Goal: Feedback & Contribution: Leave review/rating

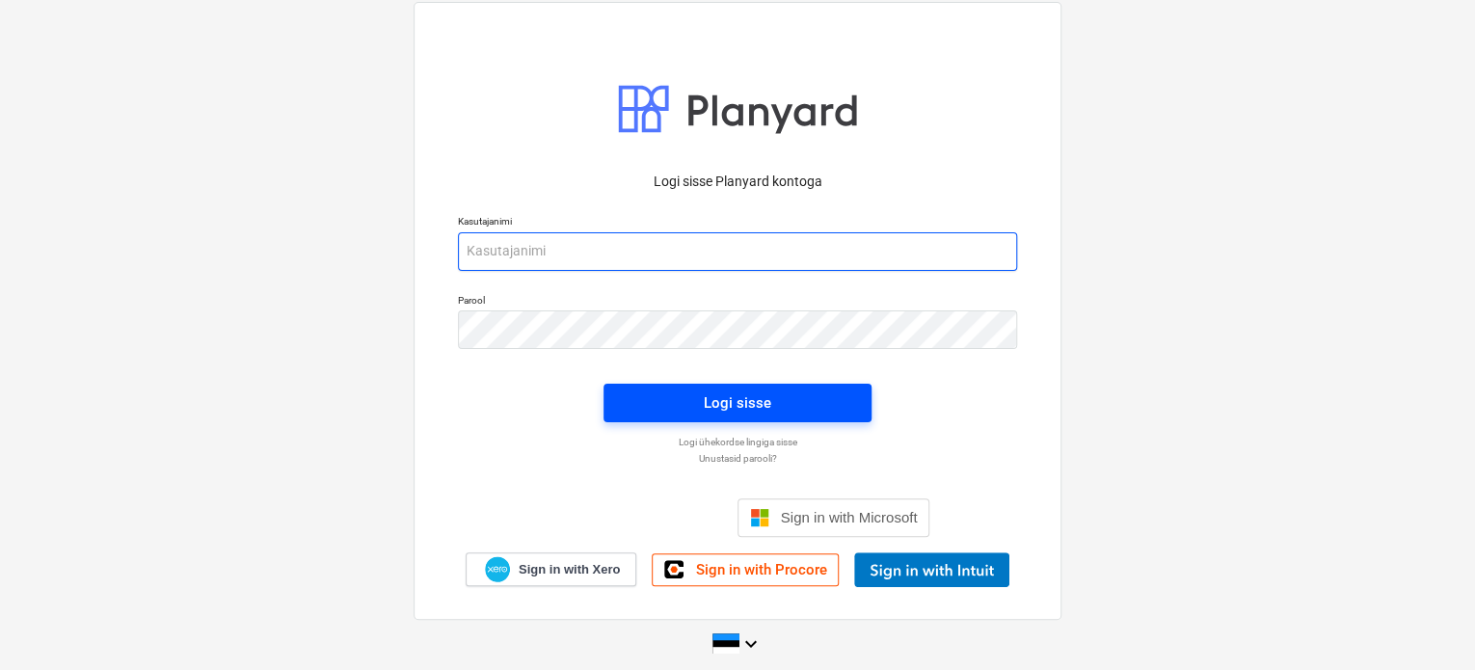
type input "[EMAIL_ADDRESS][PERSON_NAME][DOMAIN_NAME]"
click at [704, 402] on div "Logi sisse" at bounding box center [737, 402] width 67 height 25
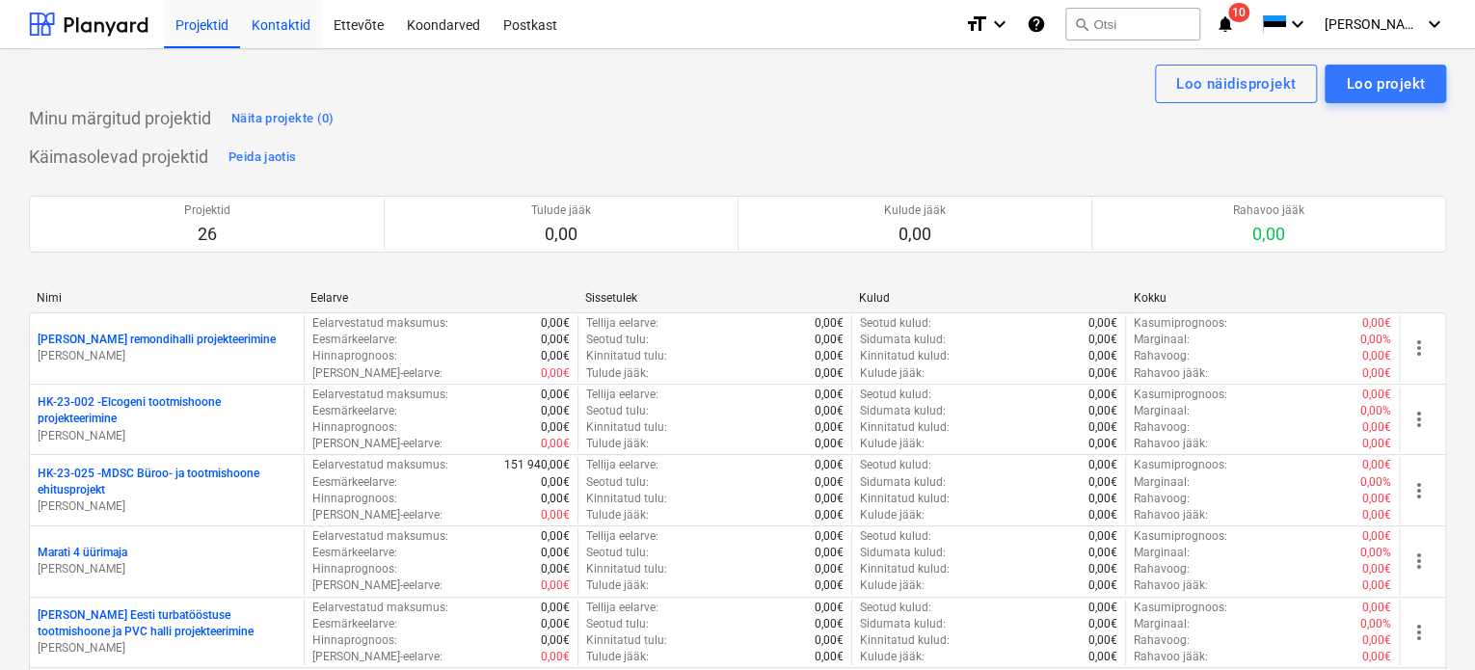
click at [286, 22] on div "Kontaktid" at bounding box center [281, 23] width 82 height 49
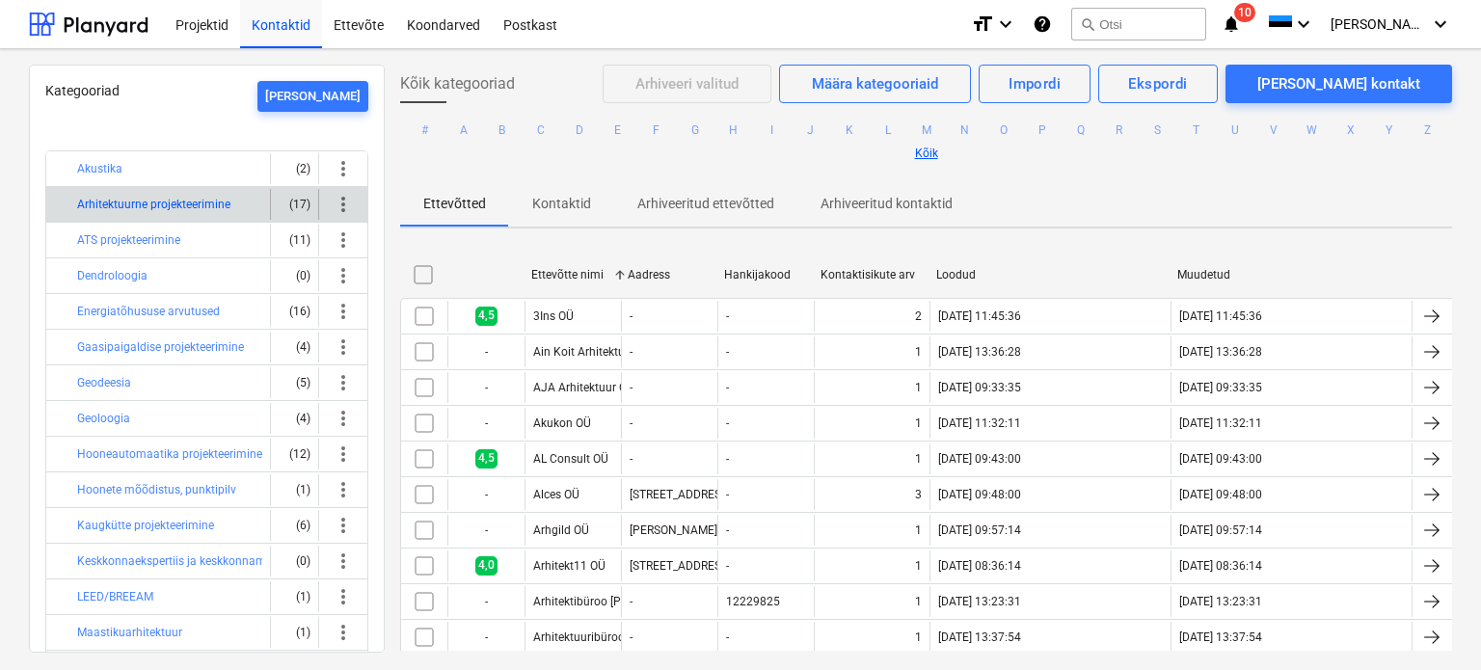
click at [137, 202] on button "Arhitektuurne projekteerimine" at bounding box center [153, 204] width 153 height 23
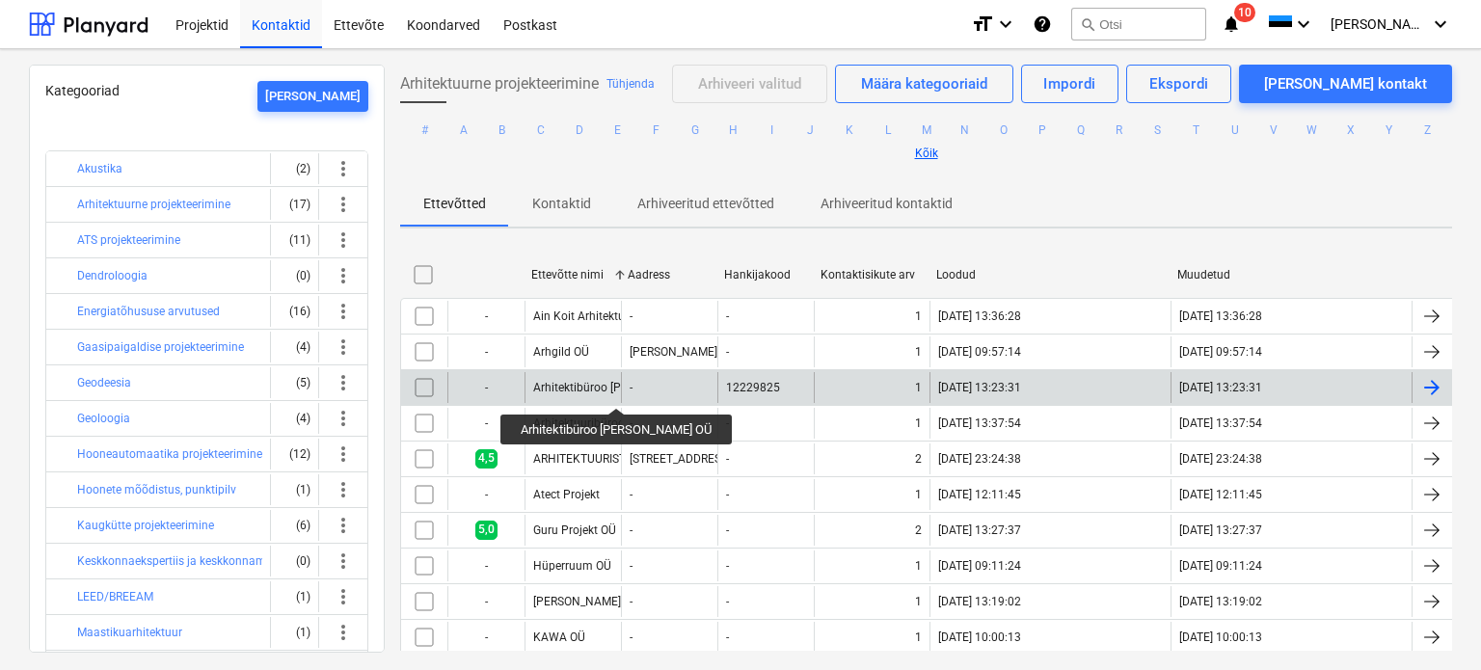
click at [606, 390] on div "Arhitektibüroo [PERSON_NAME] OÜ" at bounding box center [624, 387] width 183 height 13
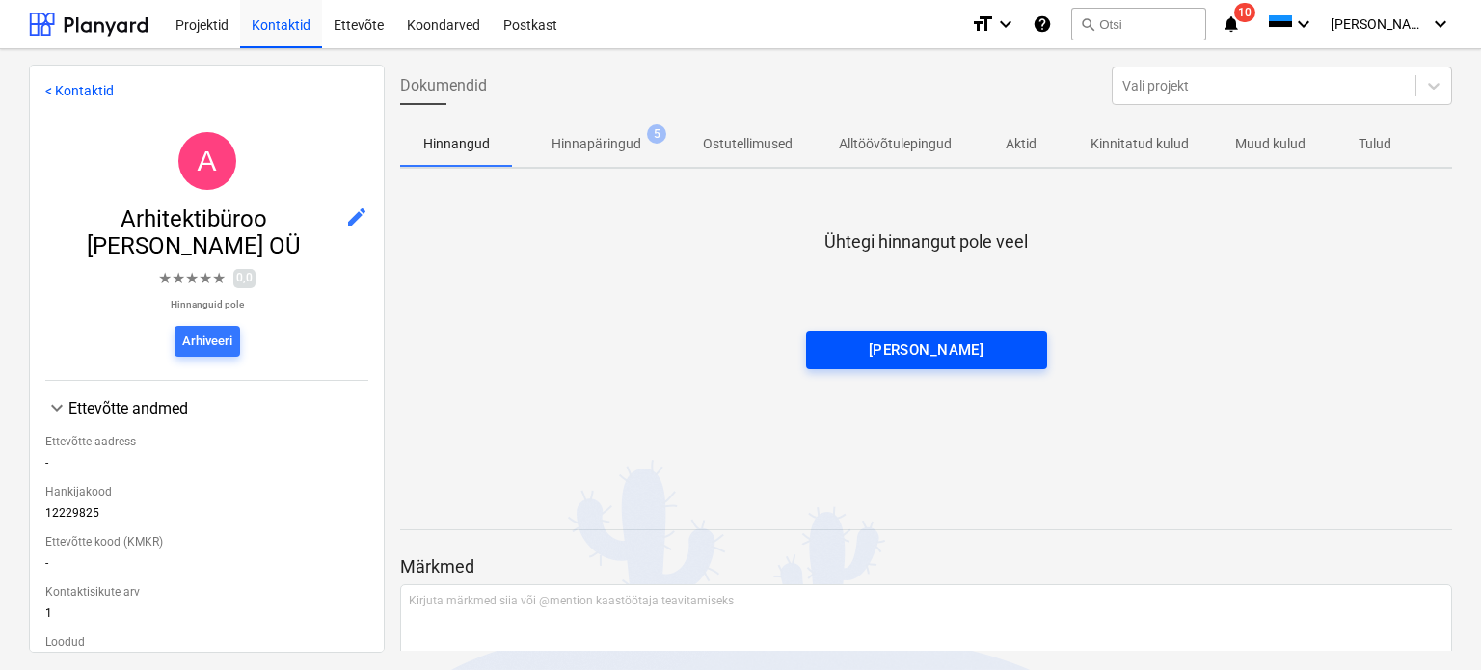
click at [946, 353] on div "[PERSON_NAME]" at bounding box center [927, 349] width 116 height 25
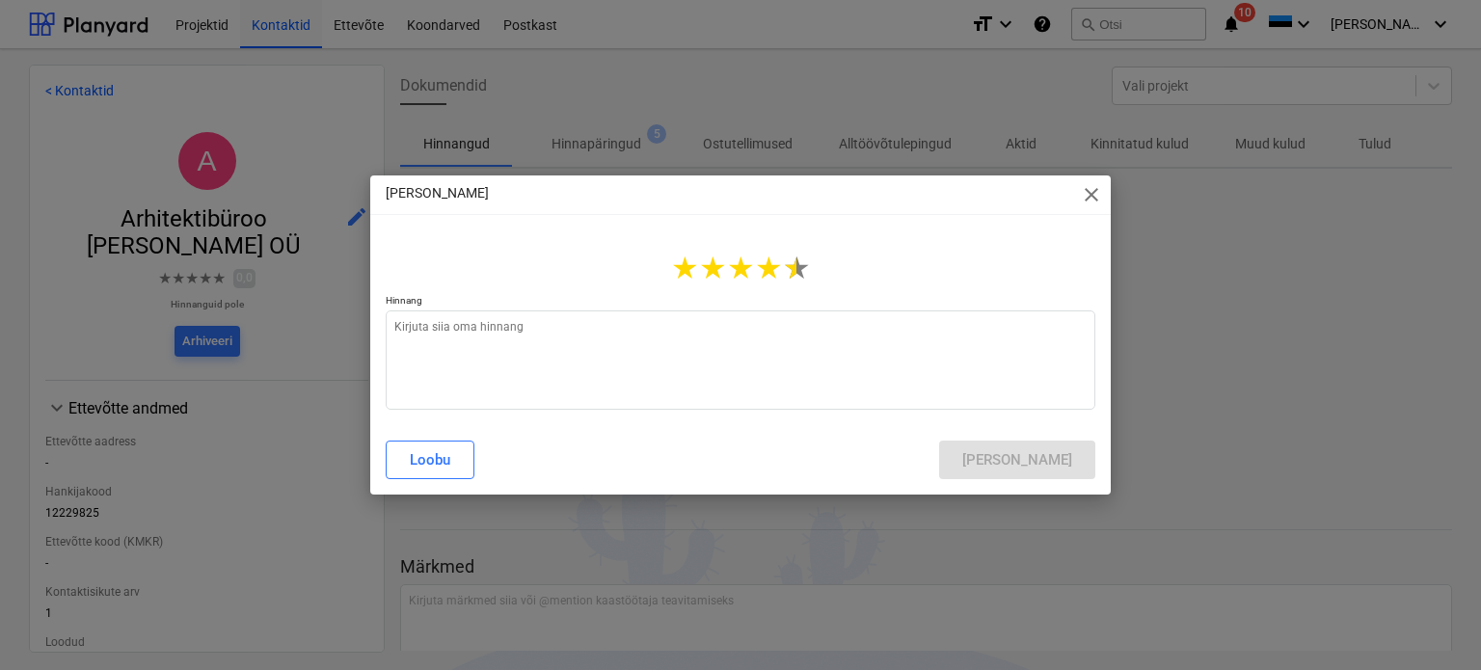
click at [785, 278] on span "★" at bounding box center [797, 268] width 28 height 37
click at [795, 277] on span "★" at bounding box center [797, 268] width 28 height 37
type textarea "x"
click at [746, 363] on textarea at bounding box center [741, 359] width 710 height 99
type textarea "v"
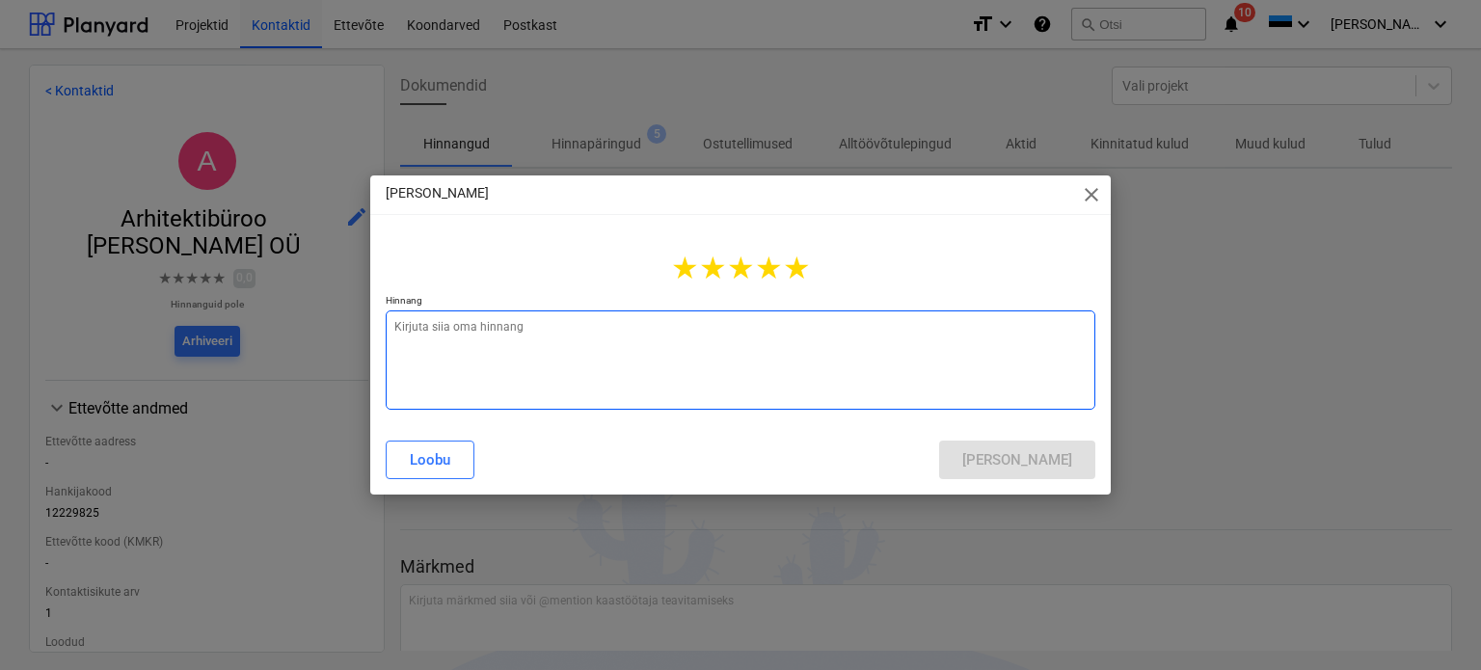
type textarea "x"
type textarea "vä"
type textarea "x"
type textarea "väg"
type textarea "x"
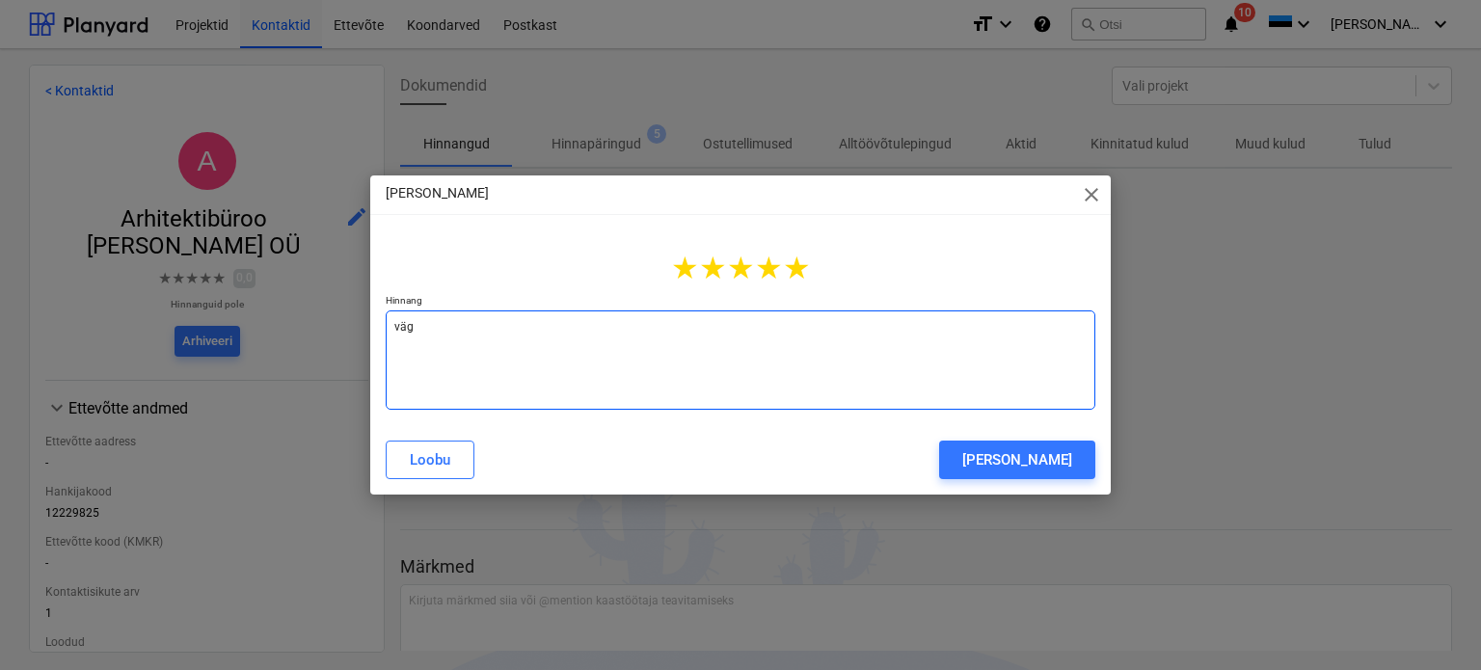
type textarea "väga"
type textarea "x"
type textarea "väga"
type textarea "x"
type textarea "väga m"
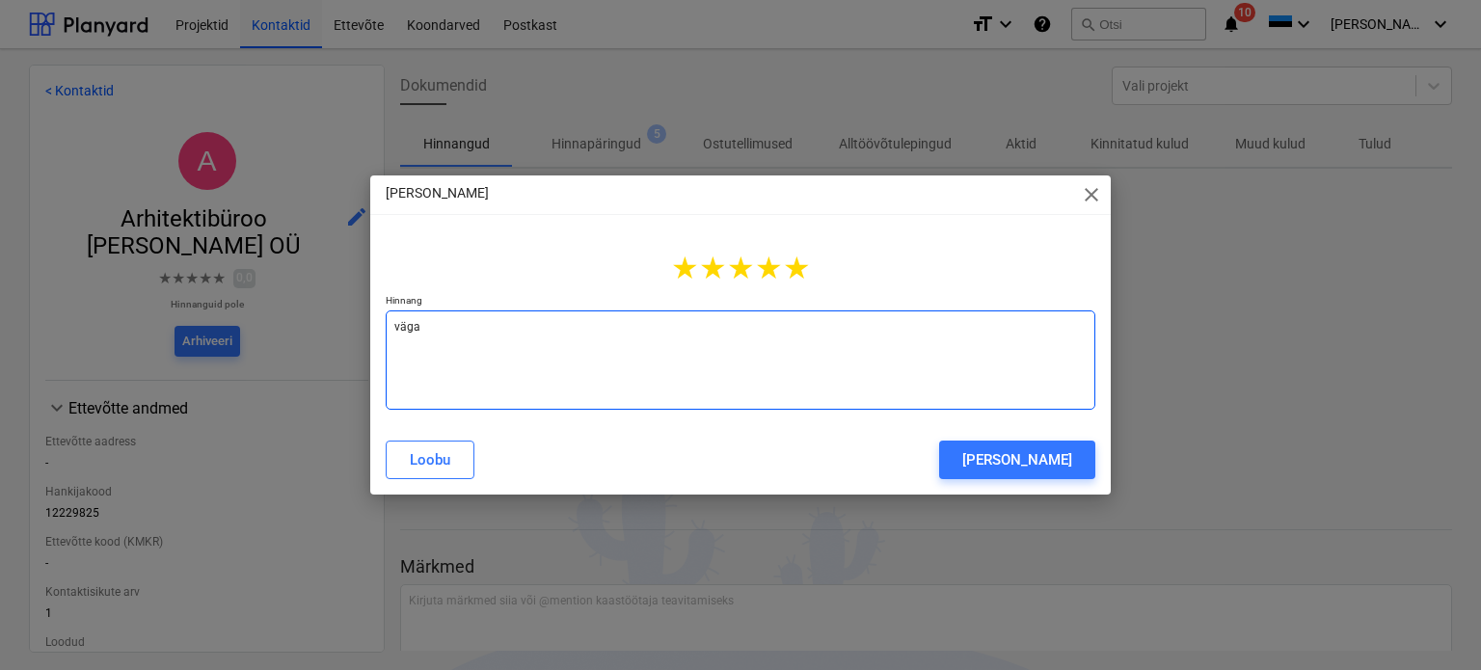
type textarea "x"
type textarea "väga me"
type textarea "x"
type textarea "väga mee"
type textarea "x"
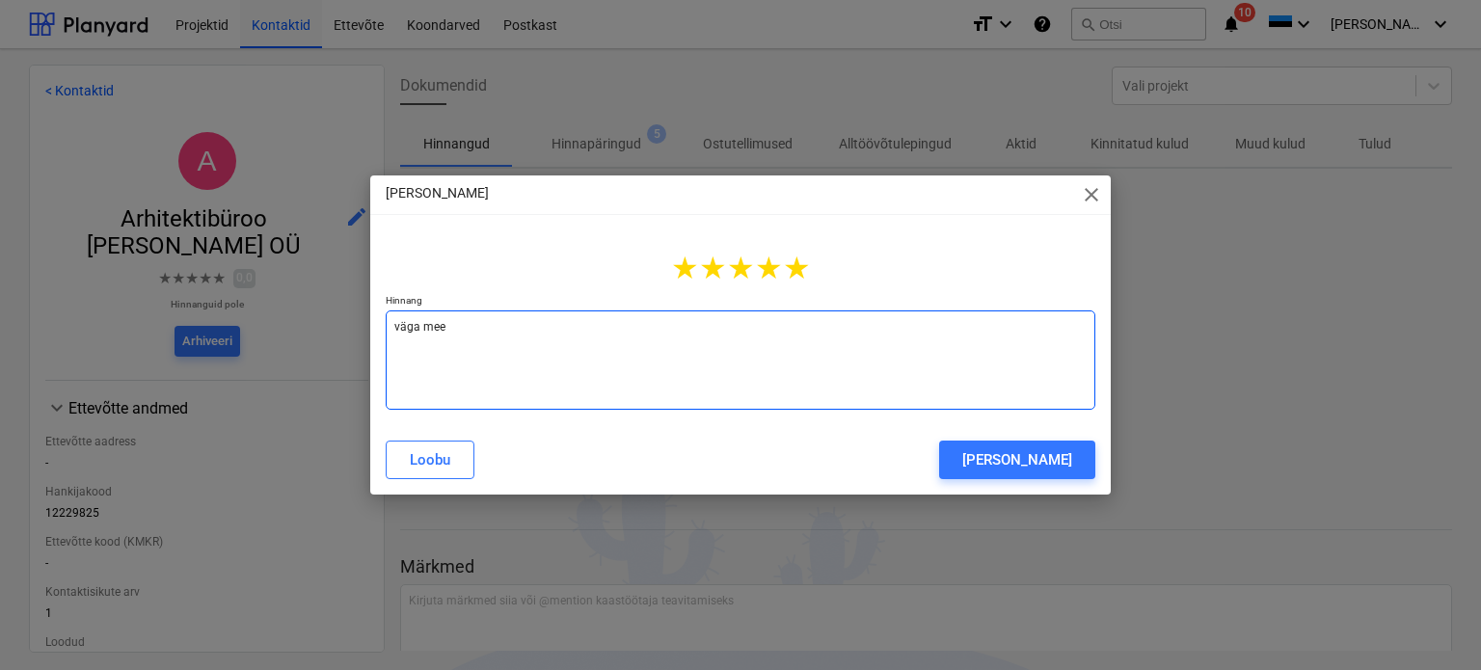
type textarea "väga meel"
type textarea "x"
type textarea "väga meeld"
type textarea "x"
type textarea "väga meeldi"
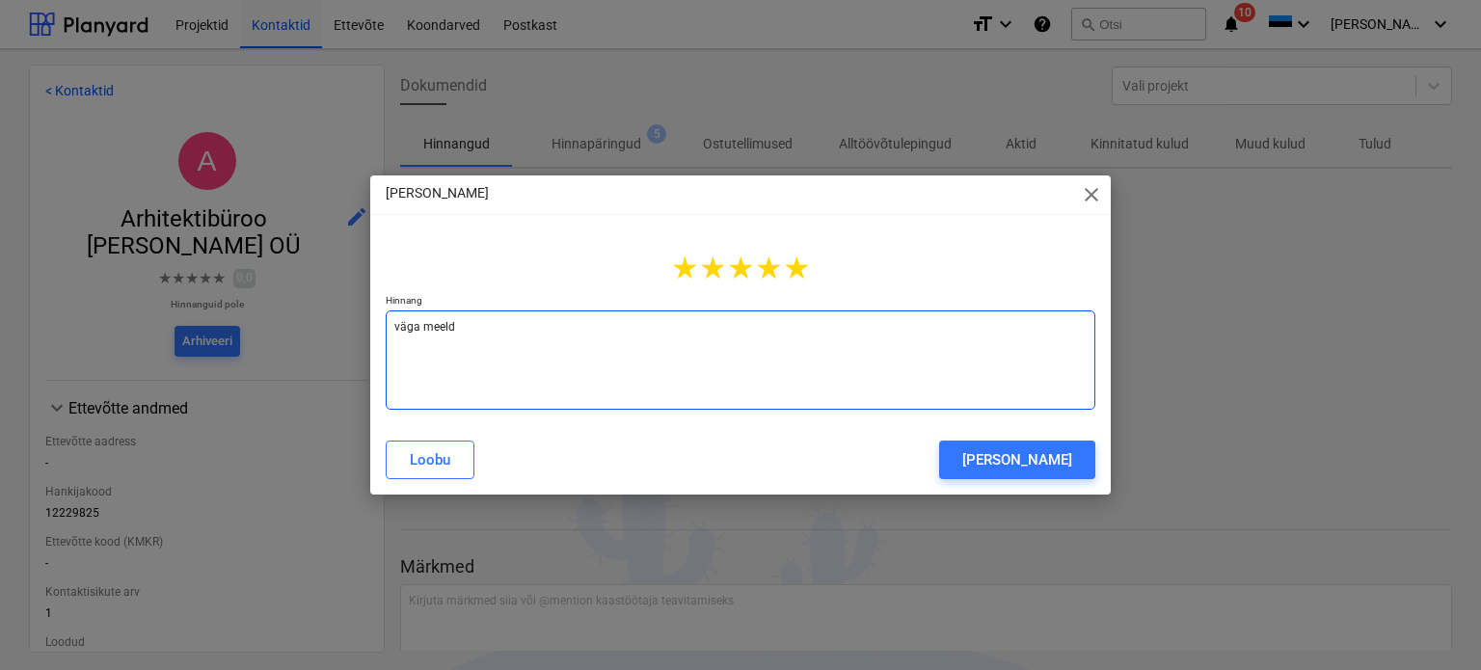
type textarea "x"
type textarea "väga meeldib"
type textarea "x"
type textarea "väga meeldib,"
type textarea "x"
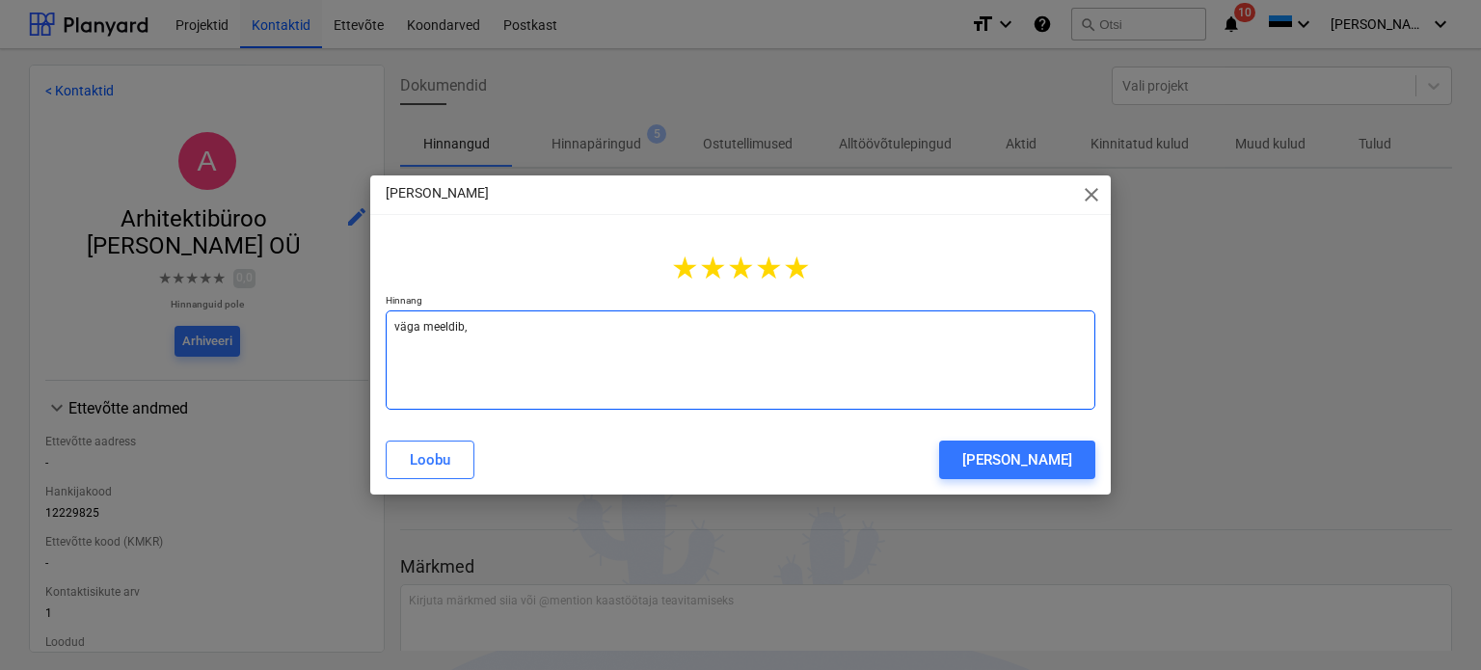
type textarea "väga meeldib,"
type textarea "x"
type textarea "väga meeldib,"
type textarea "x"
type textarea "väga meeldib"
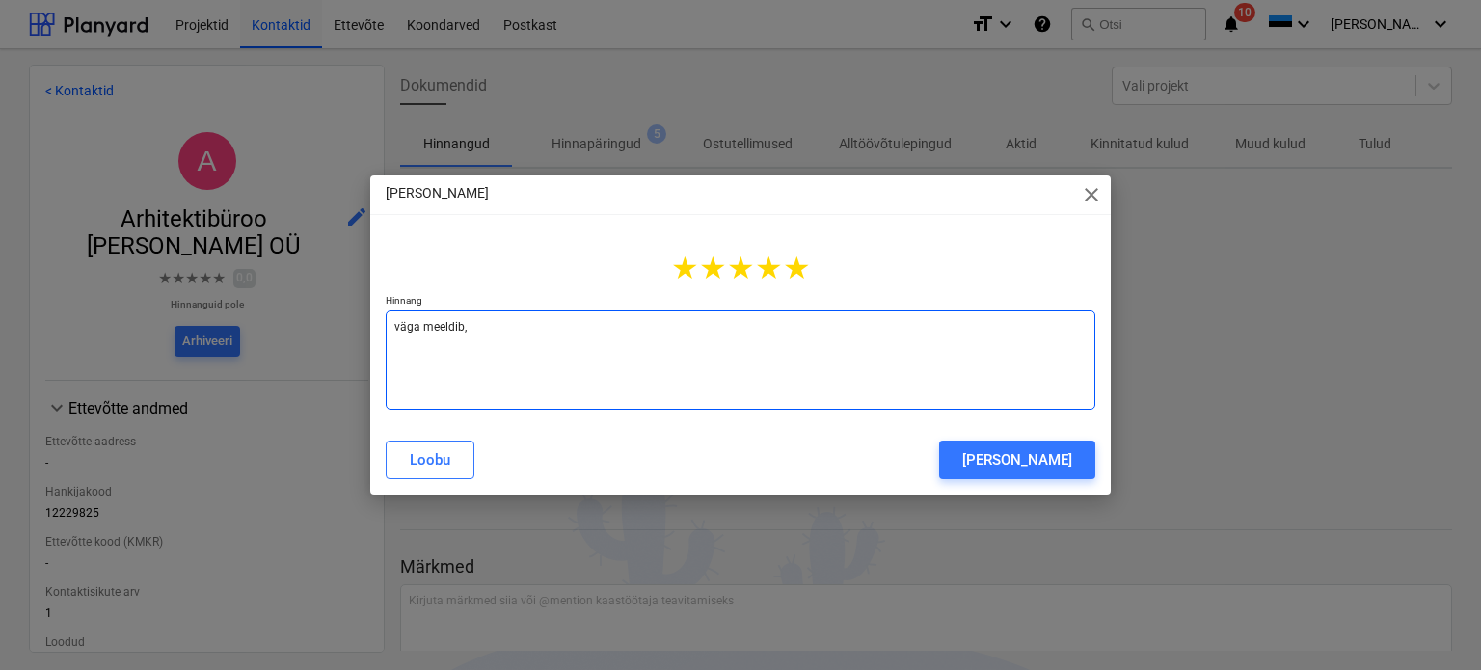
type textarea "x"
type textarea "väga meeldi"
type textarea "x"
type textarea "väga meeldiv"
type textarea "x"
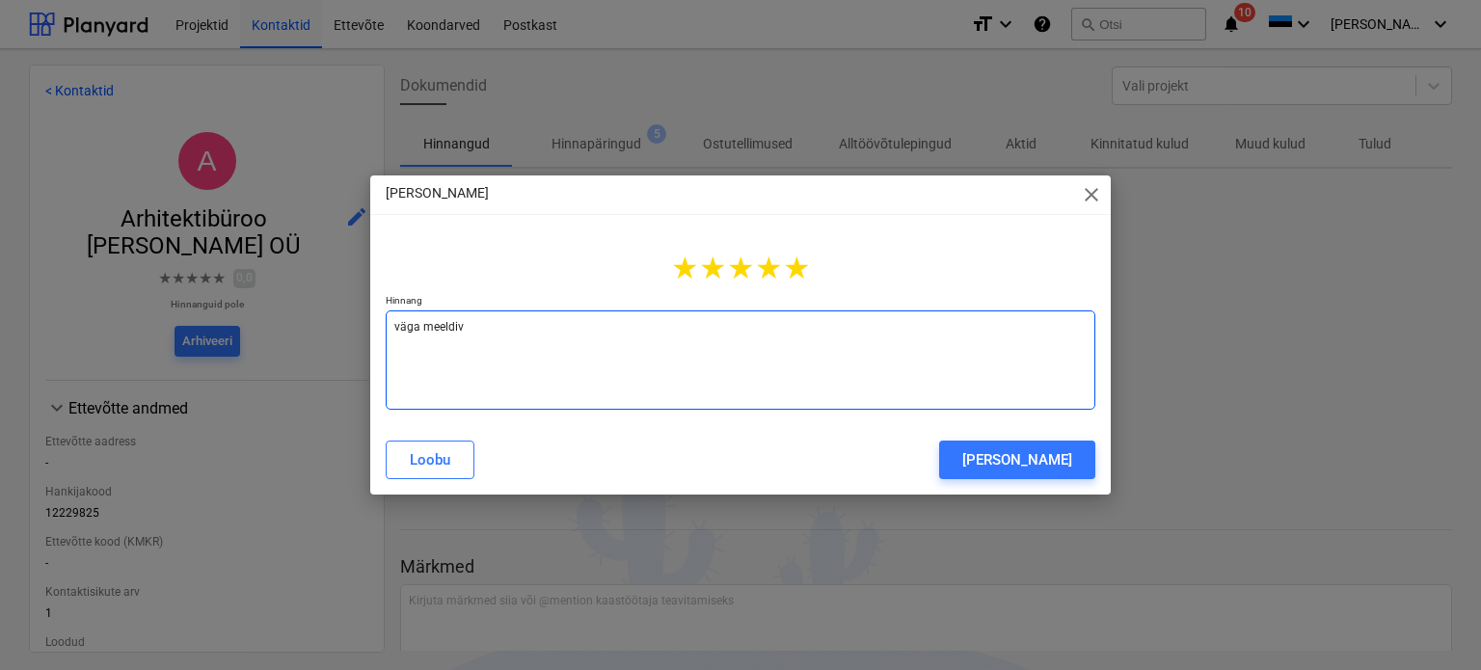
type textarea "väga meeldiv,"
type textarea "x"
type textarea "väga meeldiv,"
type textarea "x"
type textarea "väga meeldiv, p"
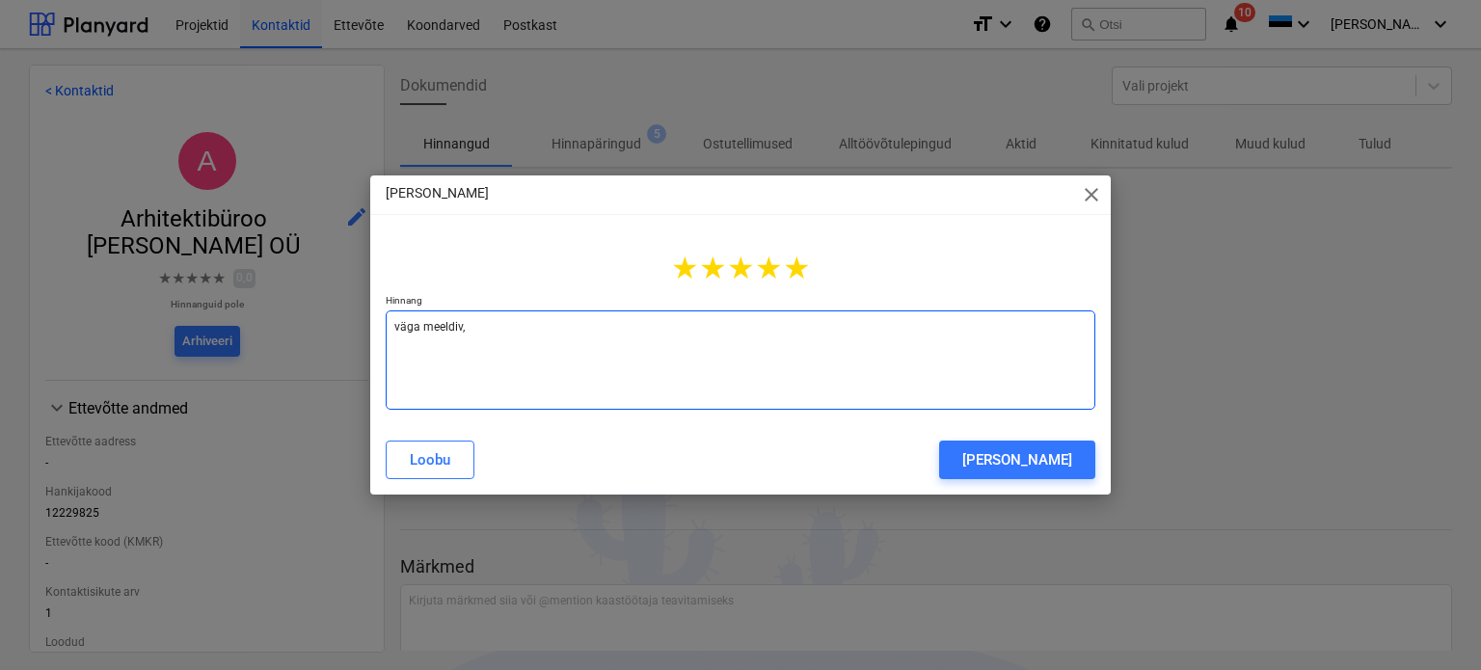
type textarea "x"
type textarea "väga meeldiv, pr"
type textarea "x"
type textarea "väga meeldiv, pro"
type textarea "x"
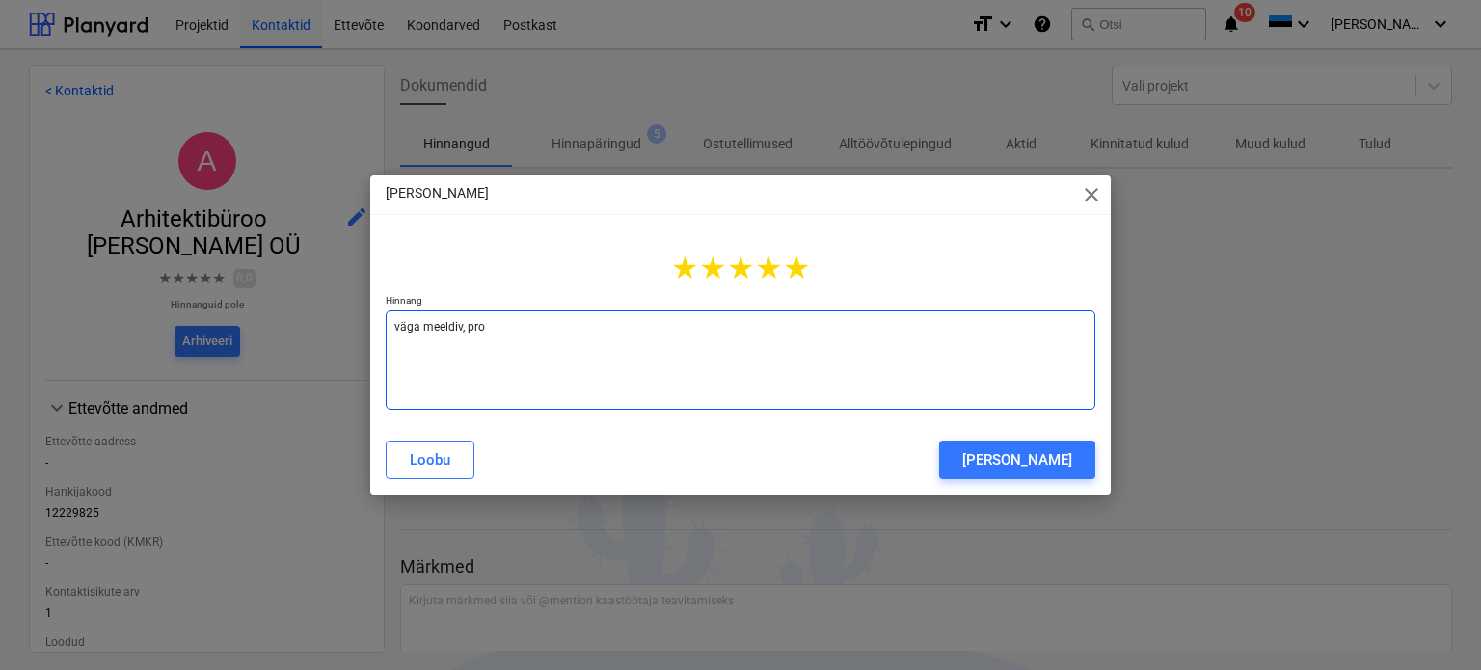
type textarea "väga meeldiv, proa"
type textarea "x"
type textarea "väga meeldiv, proak"
type textarea "x"
type textarea "väga meeldiv, proakt"
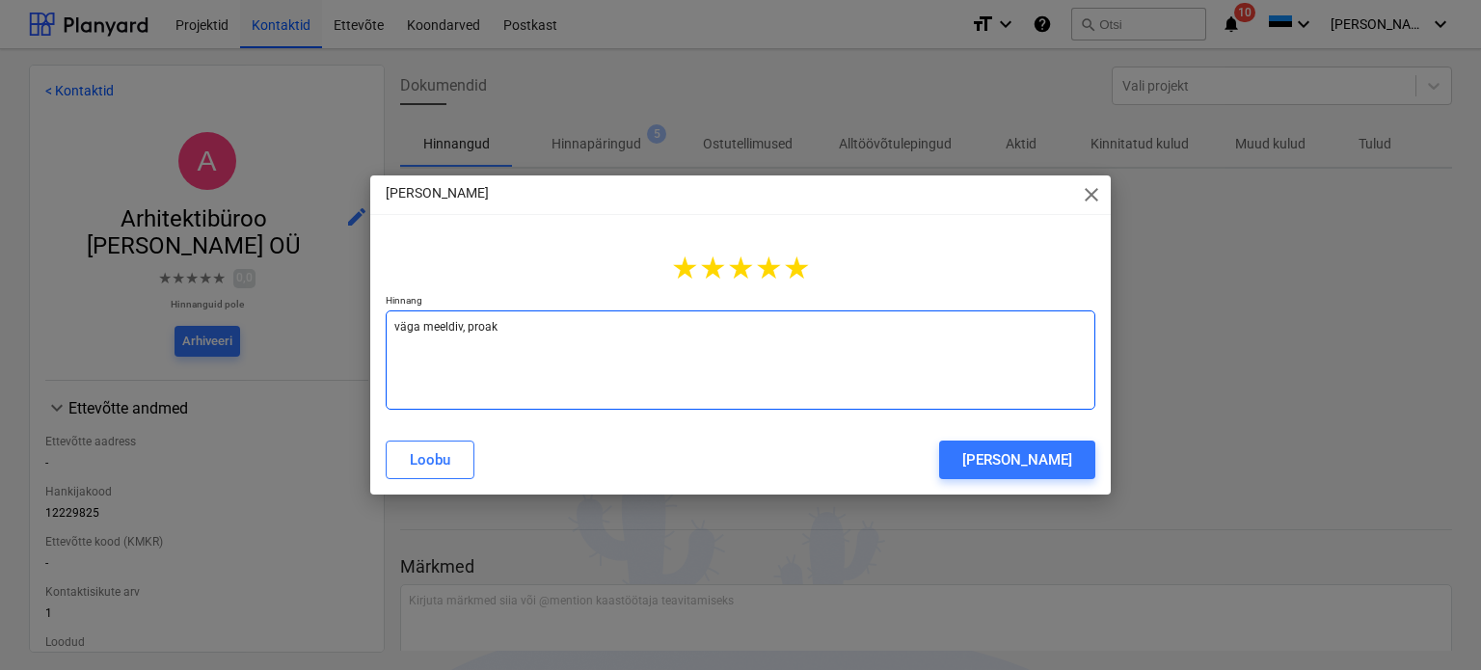
type textarea "x"
type textarea "väga meeldiv, proakti"
type textarea "x"
type textarea "väga meeldiv, proaktii"
type textarea "x"
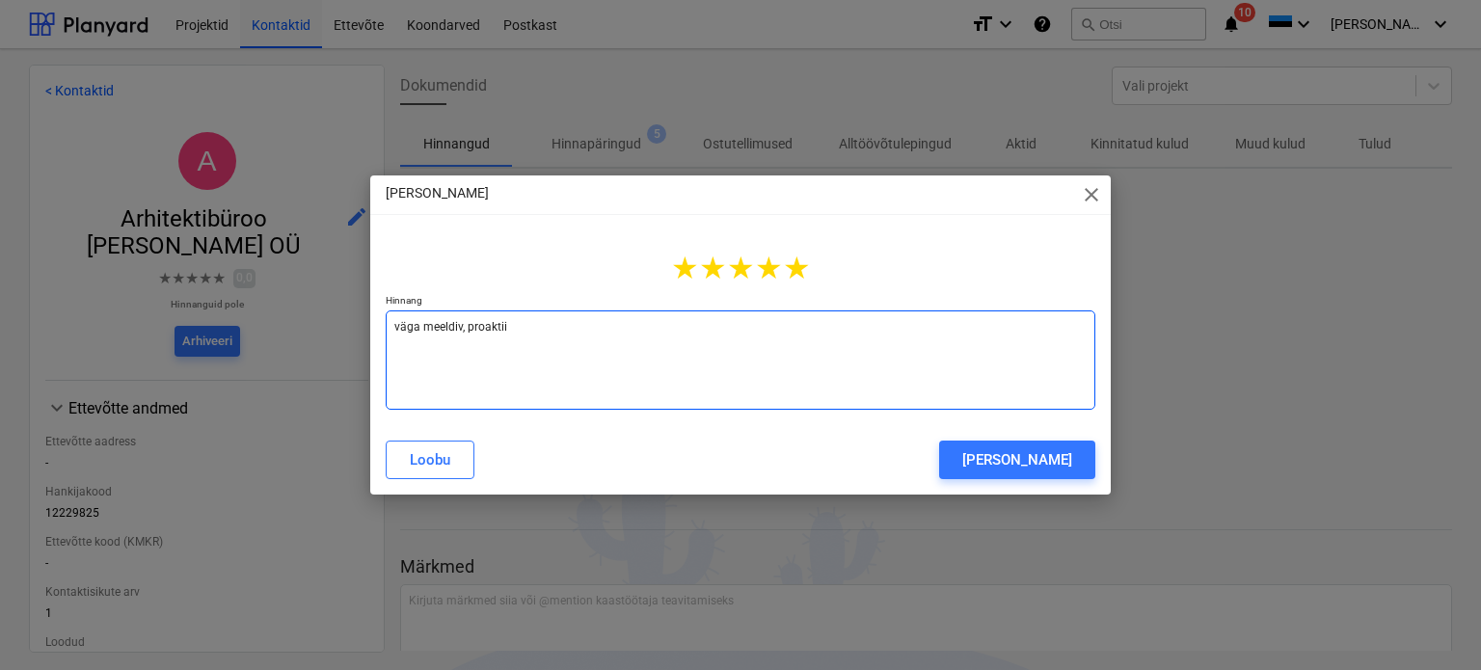
type textarea "väga meeldiv, proaktiiv"
type textarea "x"
type textarea "väga meeldiv, proaktiivn"
type textarea "x"
type textarea "väga meeldiv, proaktiivne"
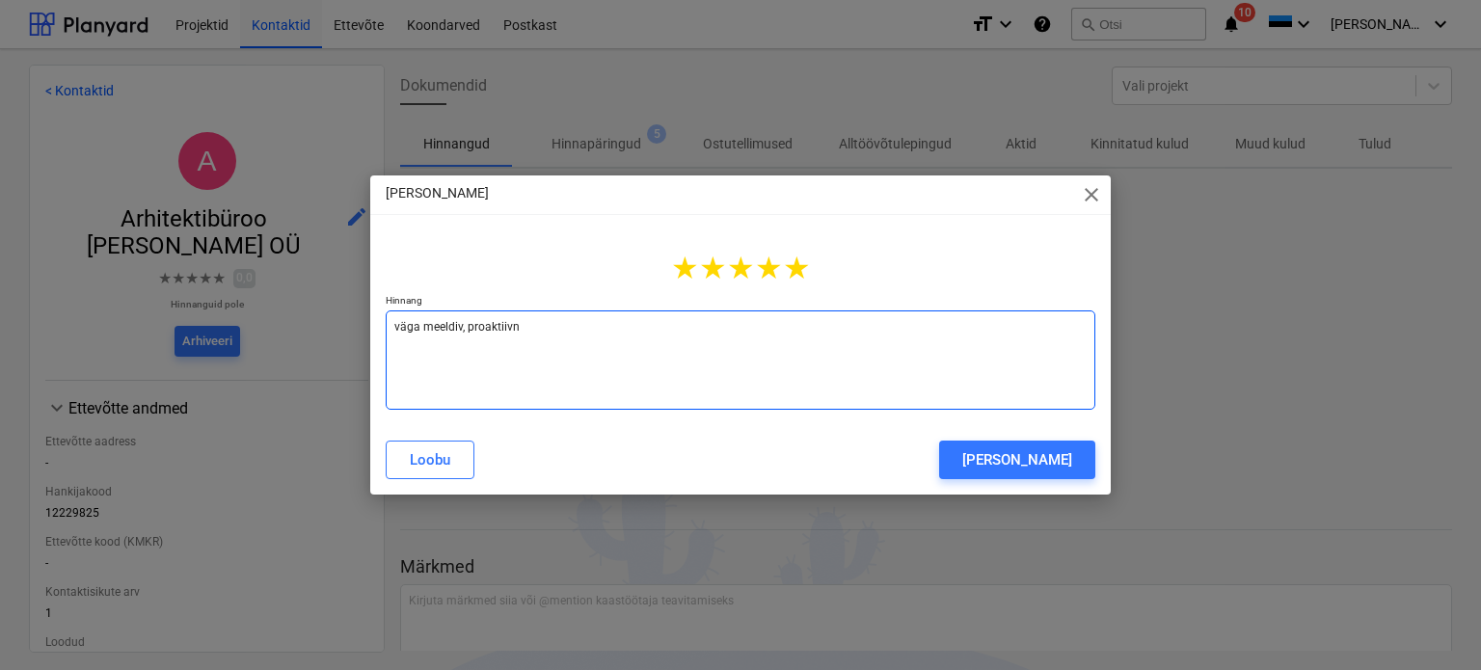
type textarea "x"
type textarea "väga meeldiv, proaktiivne"
type textarea "x"
type textarea "väga meeldiv, proaktiivne"
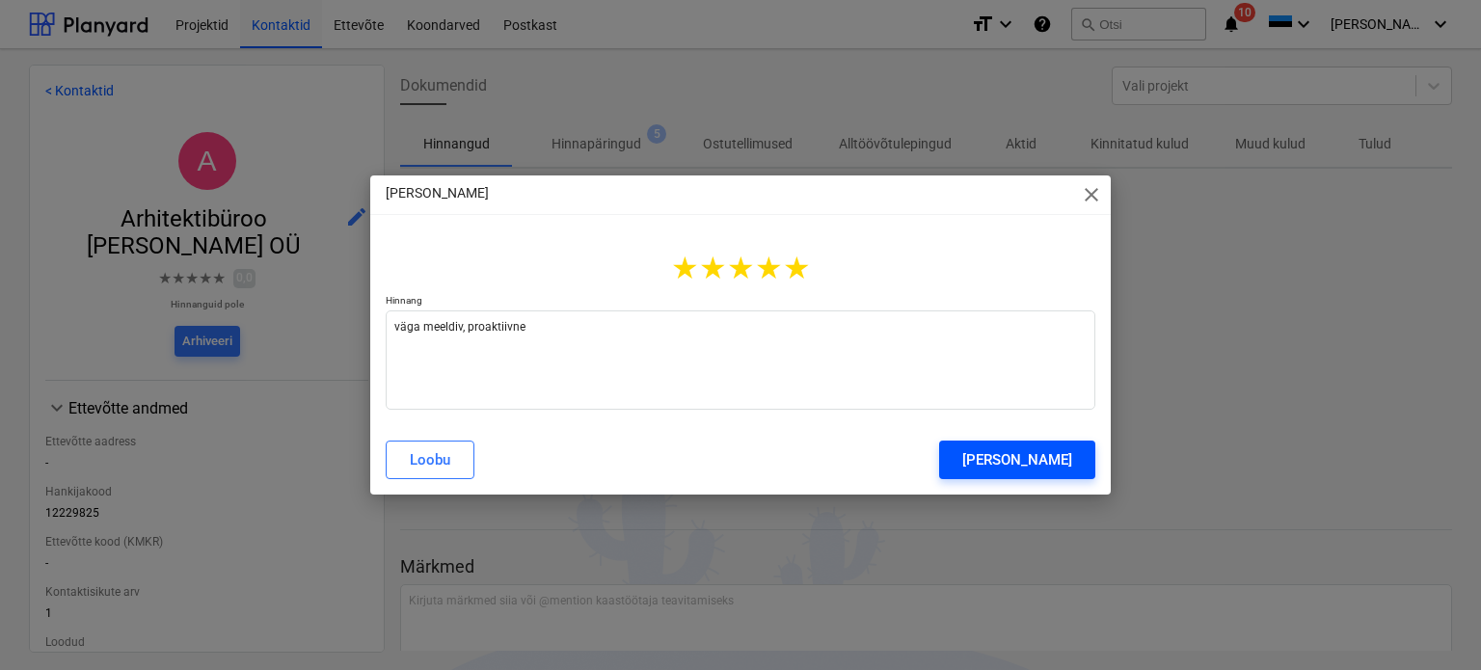
click at [1049, 451] on div "[PERSON_NAME]" at bounding box center [1017, 459] width 110 height 25
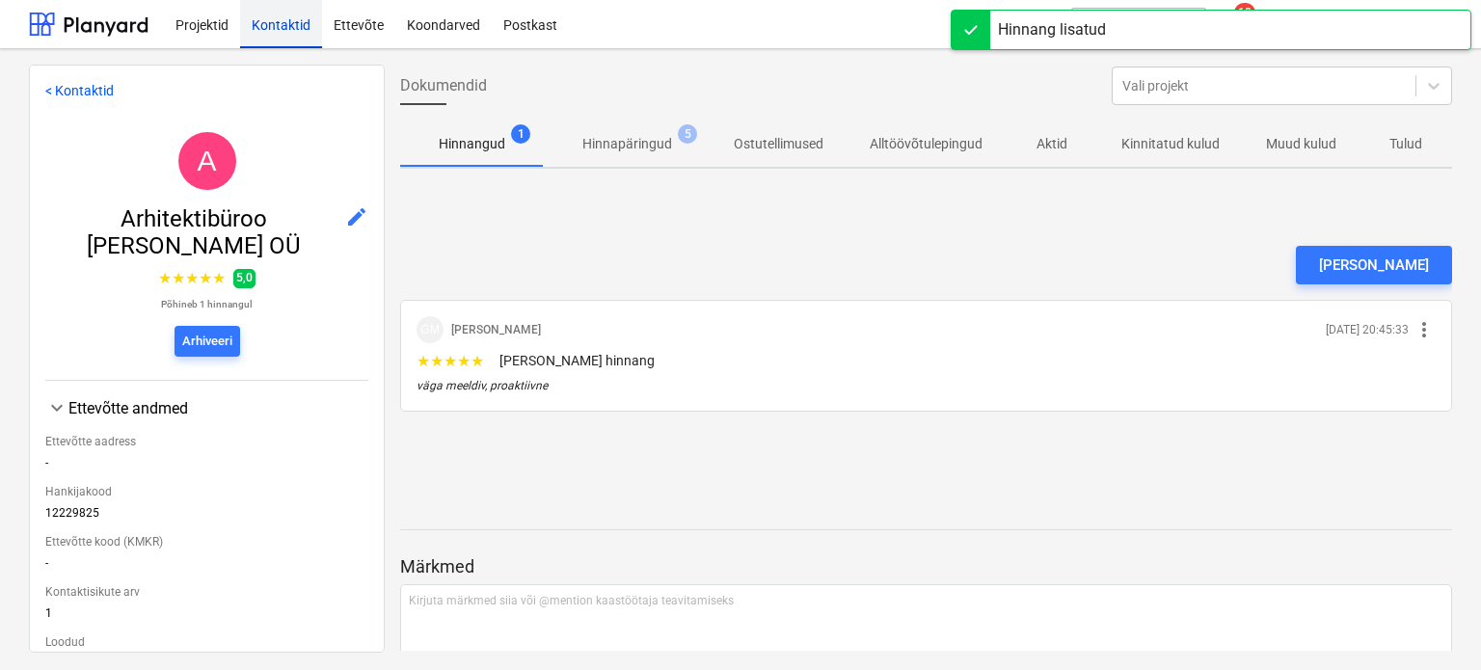
click at [251, 34] on div "Kontaktid" at bounding box center [281, 23] width 82 height 49
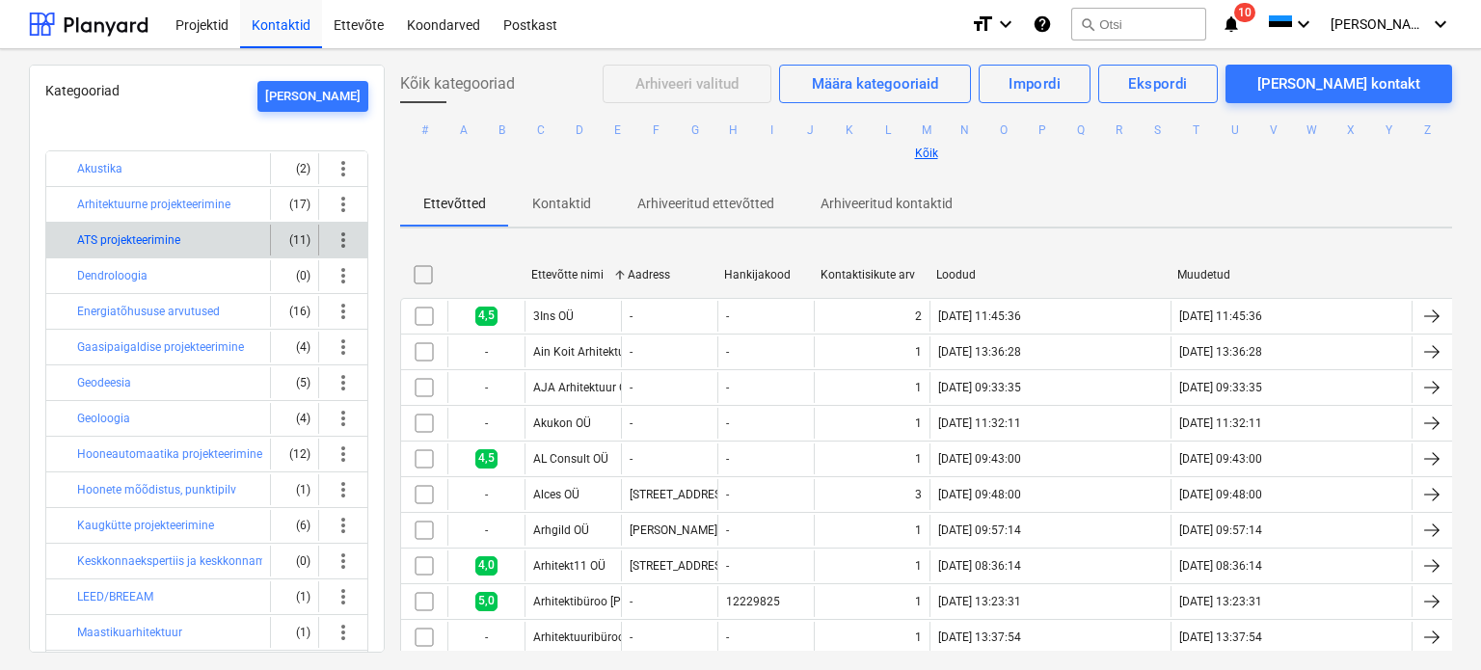
click at [155, 240] on button "ATS projekteerimine" at bounding box center [128, 240] width 103 height 23
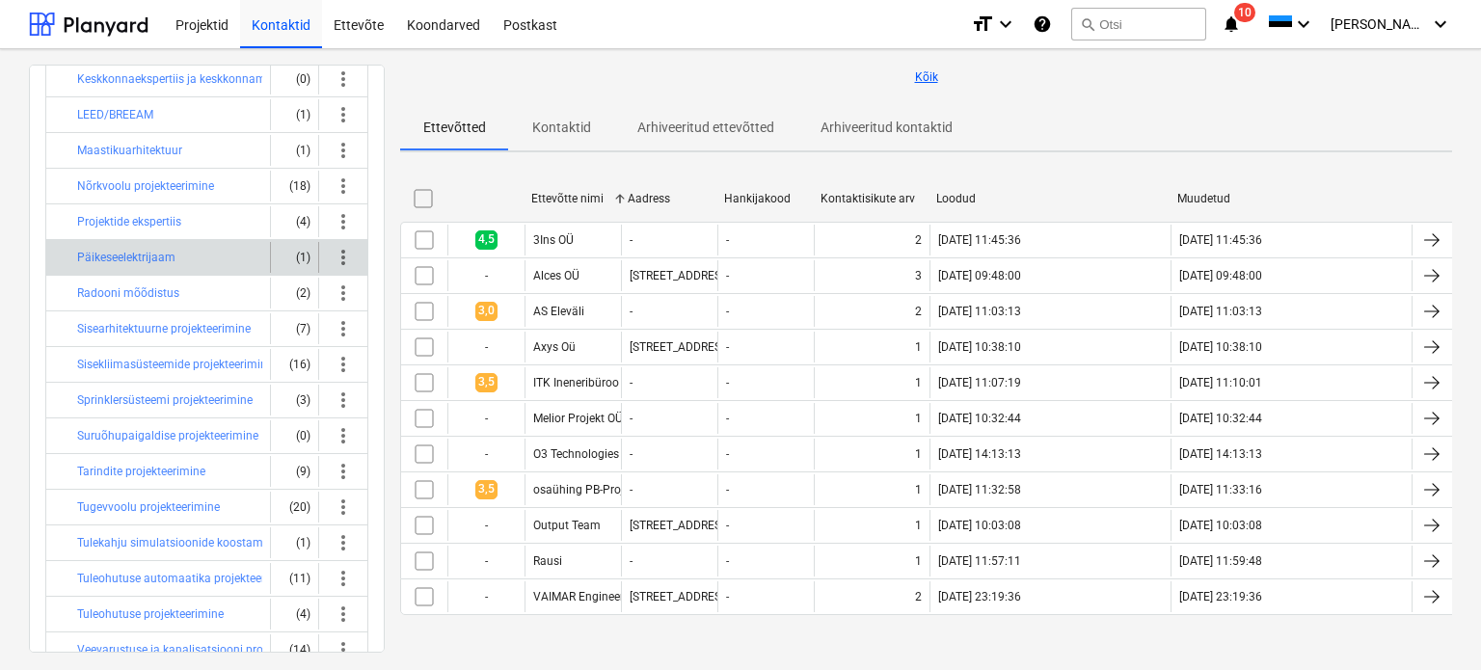
scroll to position [567, 0]
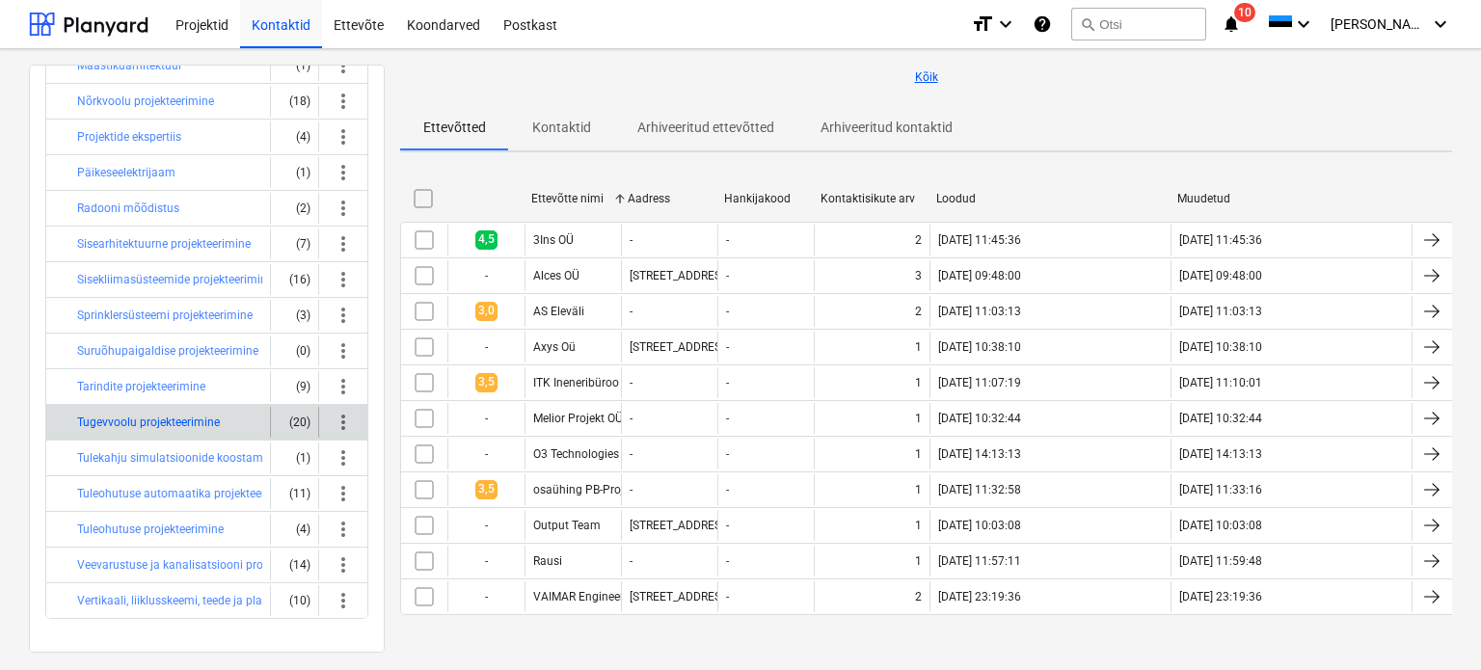
click at [167, 412] on button "Tugevvoolu projekteerimine" at bounding box center [148, 422] width 143 height 23
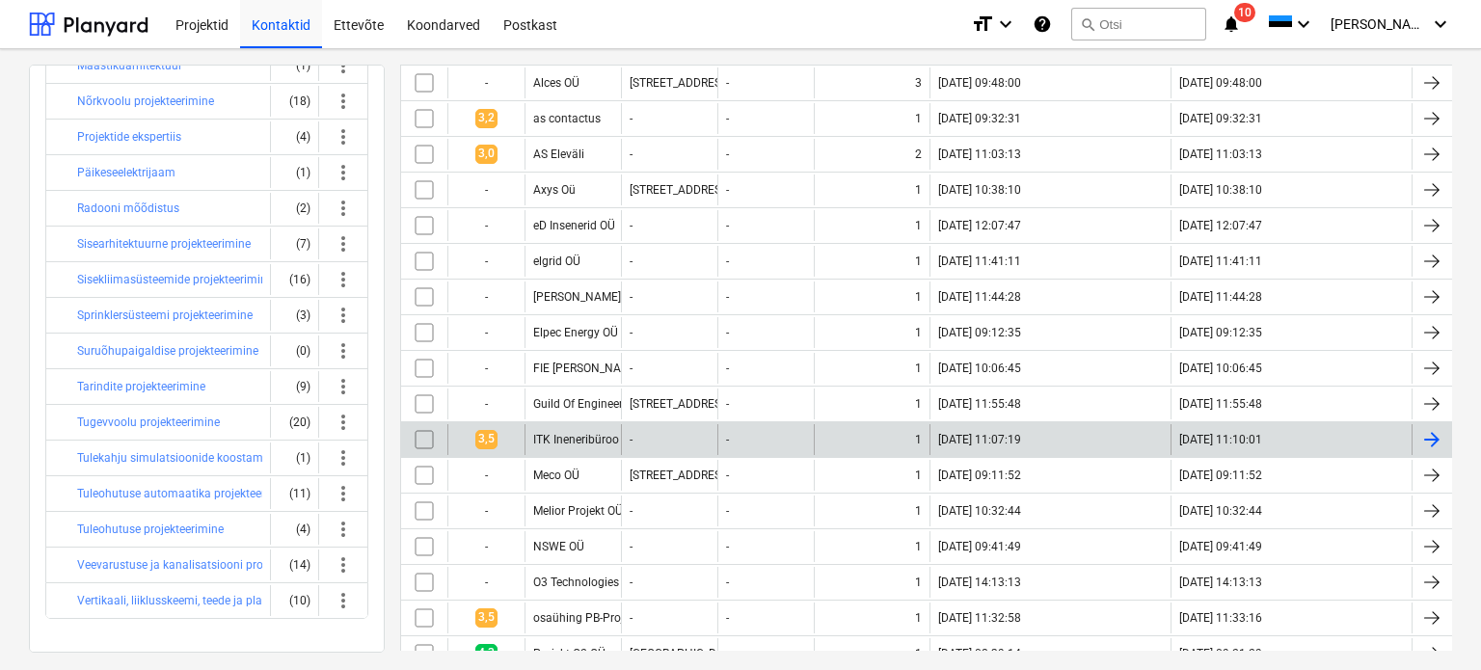
scroll to position [395, 0]
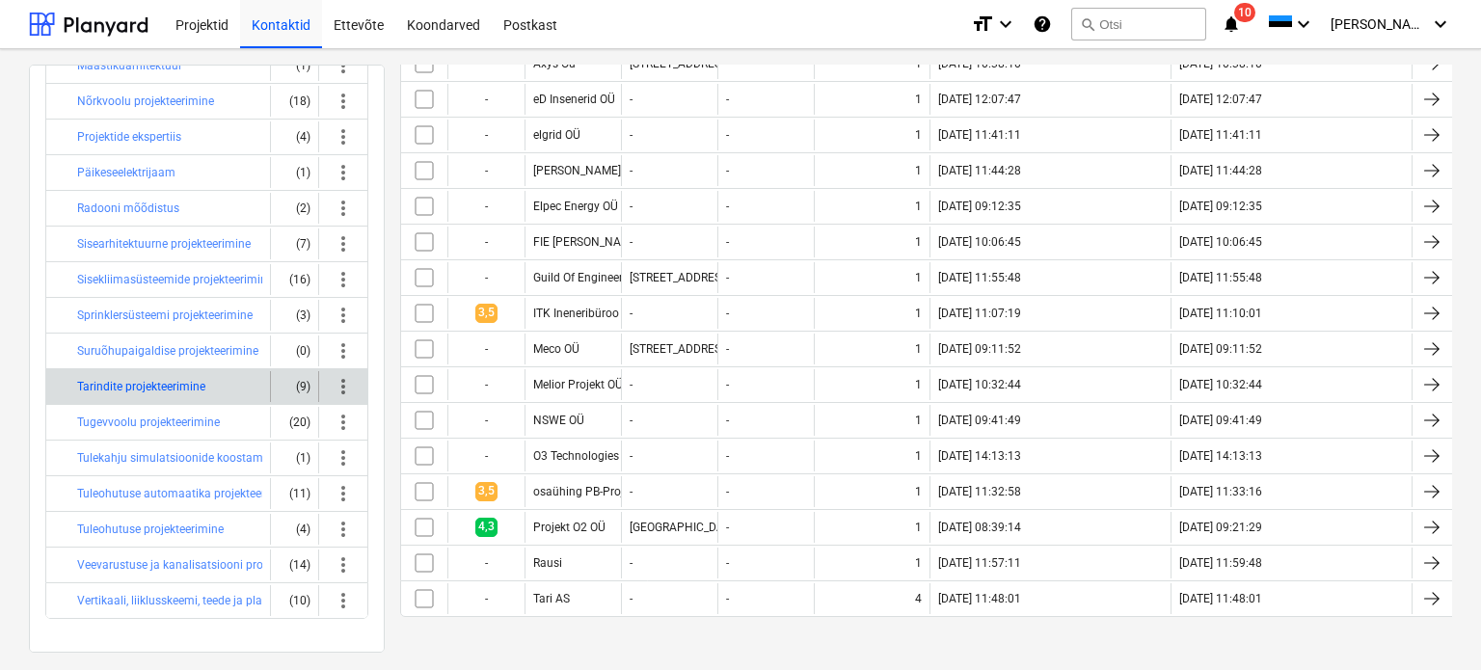
click at [123, 379] on button "Tarindite projekteerimine" at bounding box center [141, 386] width 128 height 23
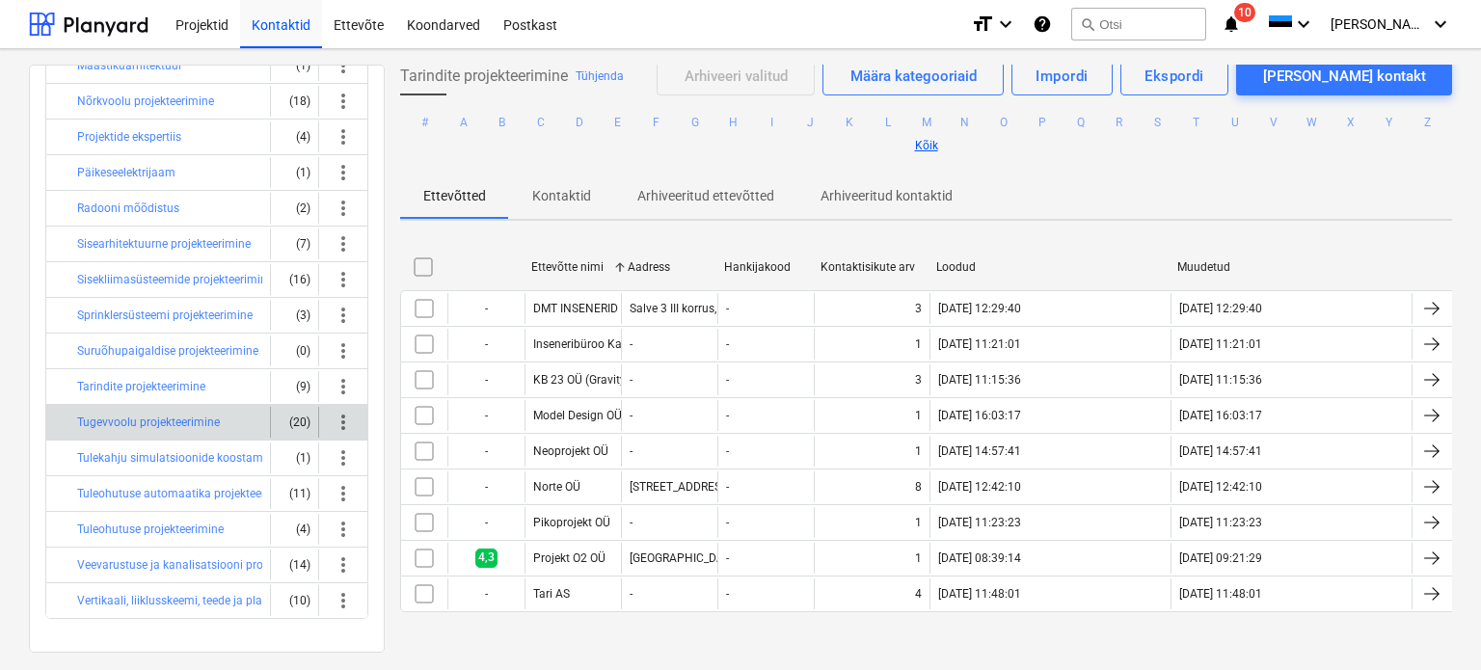
scroll to position [5, 0]
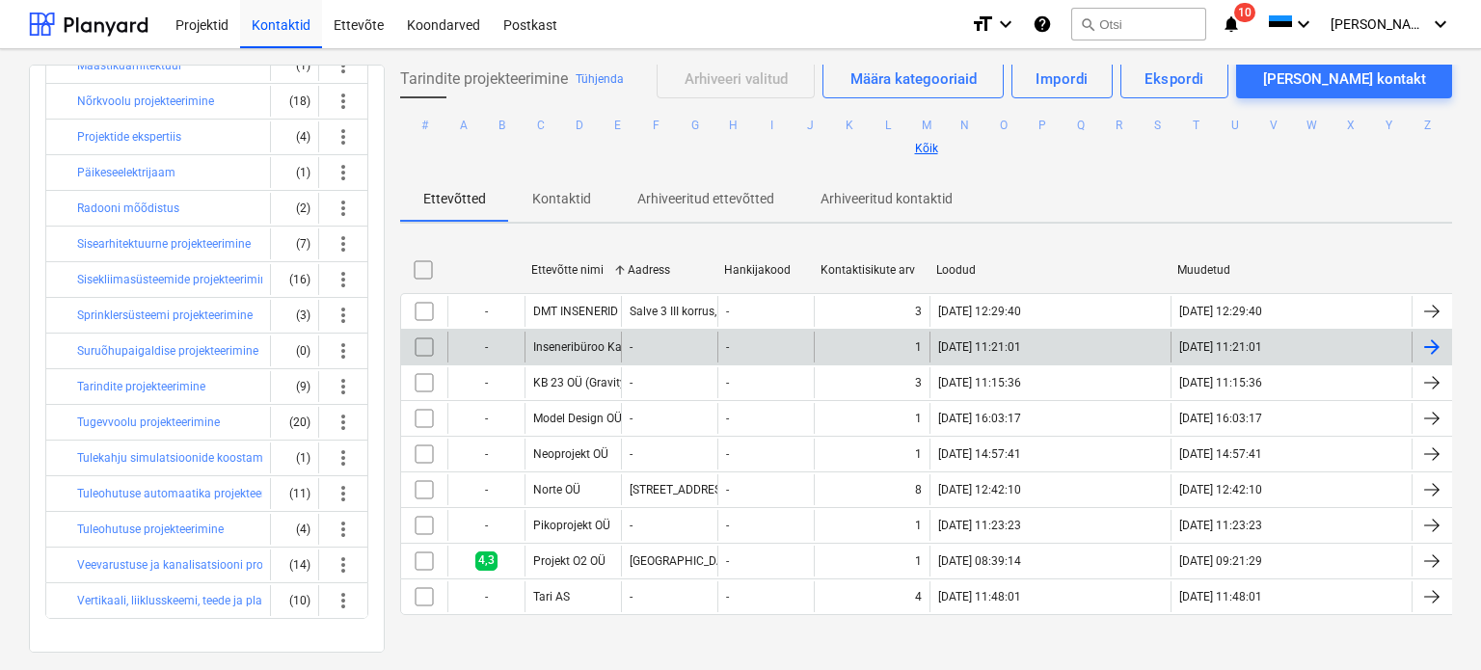
click at [597, 336] on div "Inseneribüroo Kandev OÜ" at bounding box center [573, 347] width 96 height 31
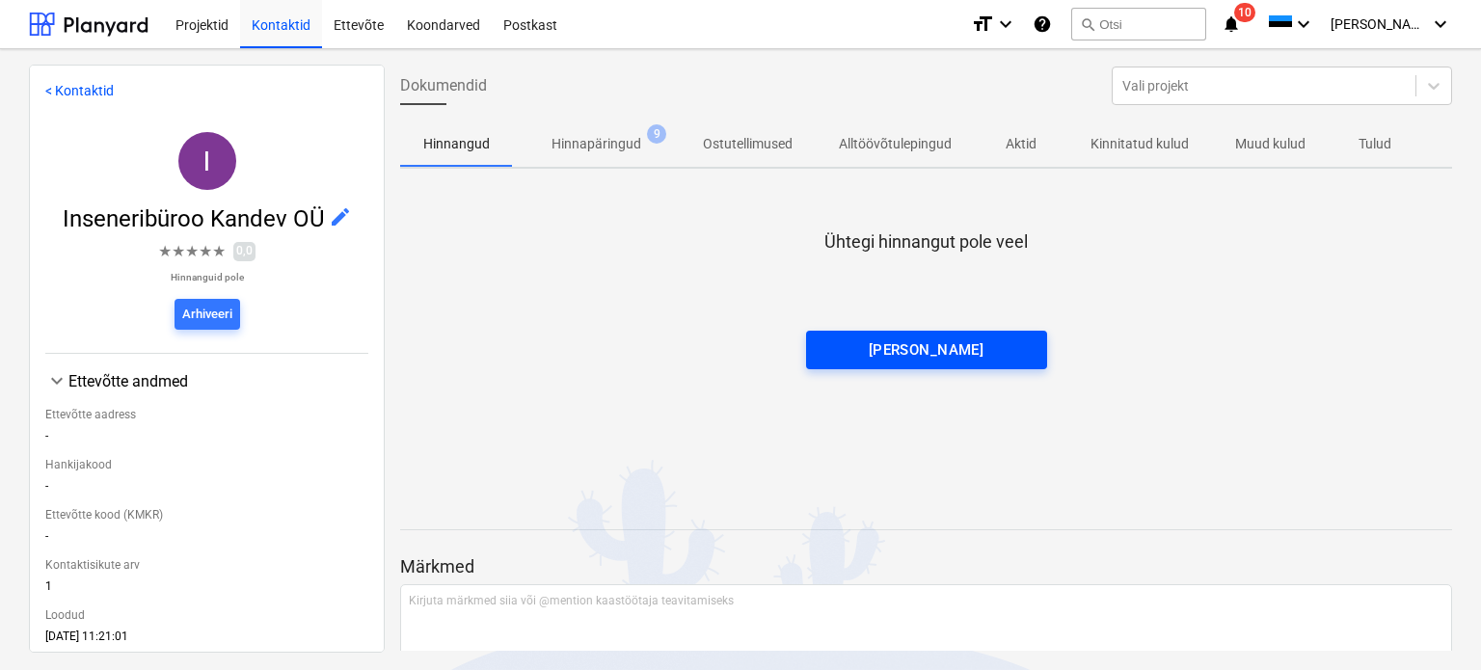
click at [878, 342] on span "[PERSON_NAME]" at bounding box center [926, 349] width 199 height 25
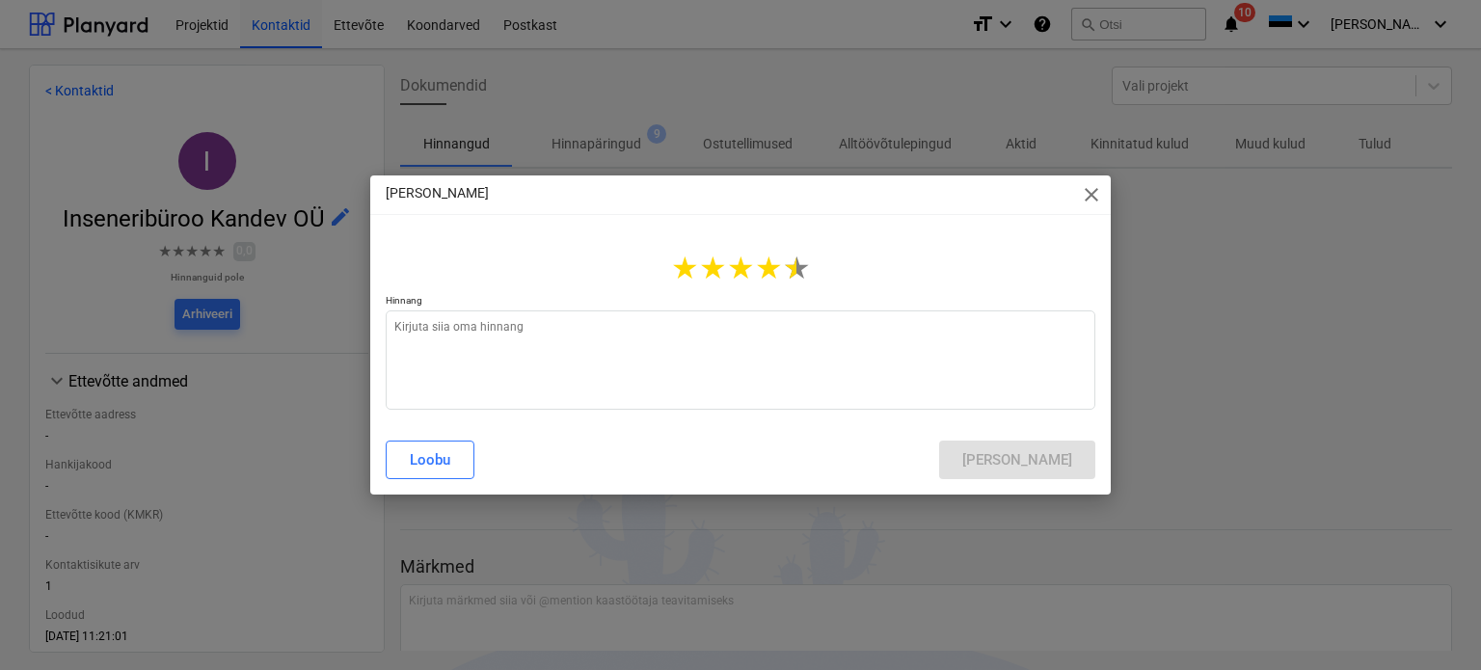
click at [793, 272] on span "★" at bounding box center [797, 268] width 28 height 37
click at [803, 272] on span "★" at bounding box center [797, 268] width 28 height 37
click at [728, 355] on textarea at bounding box center [741, 359] width 710 height 99
type textarea "x"
type textarea "A"
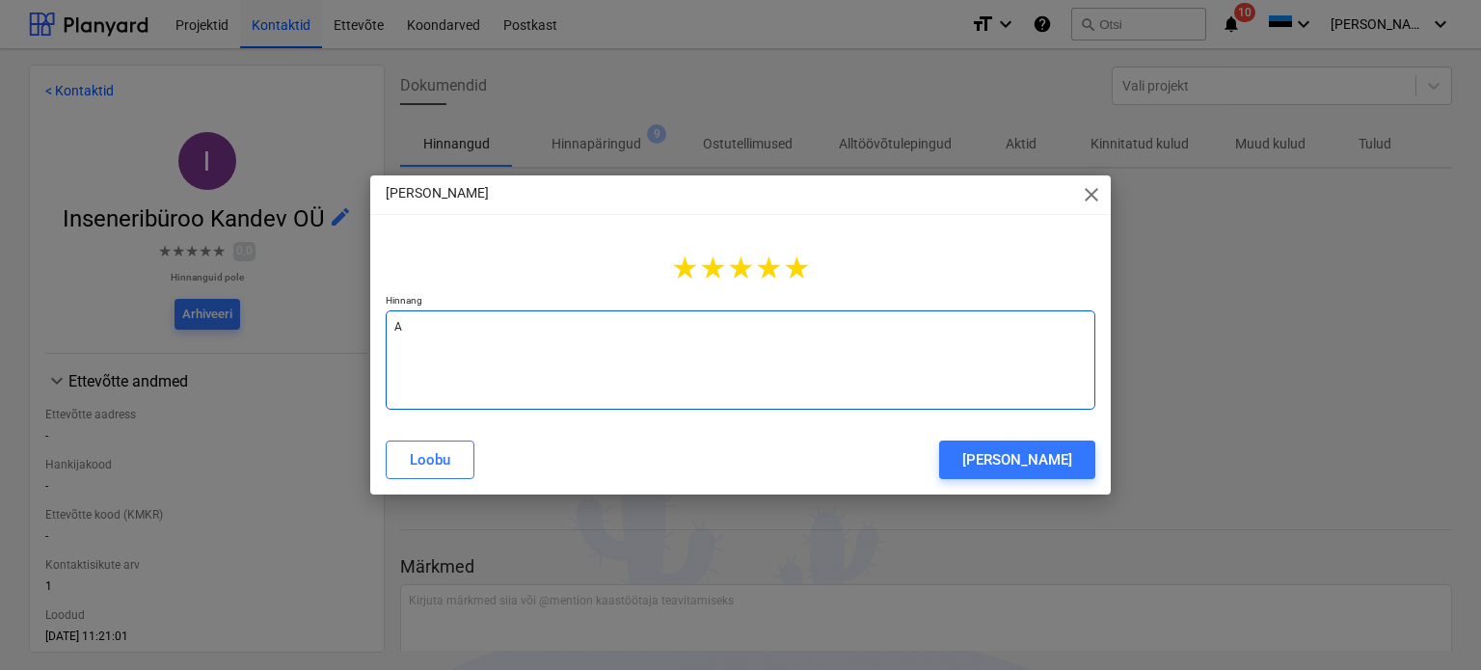
type textarea "x"
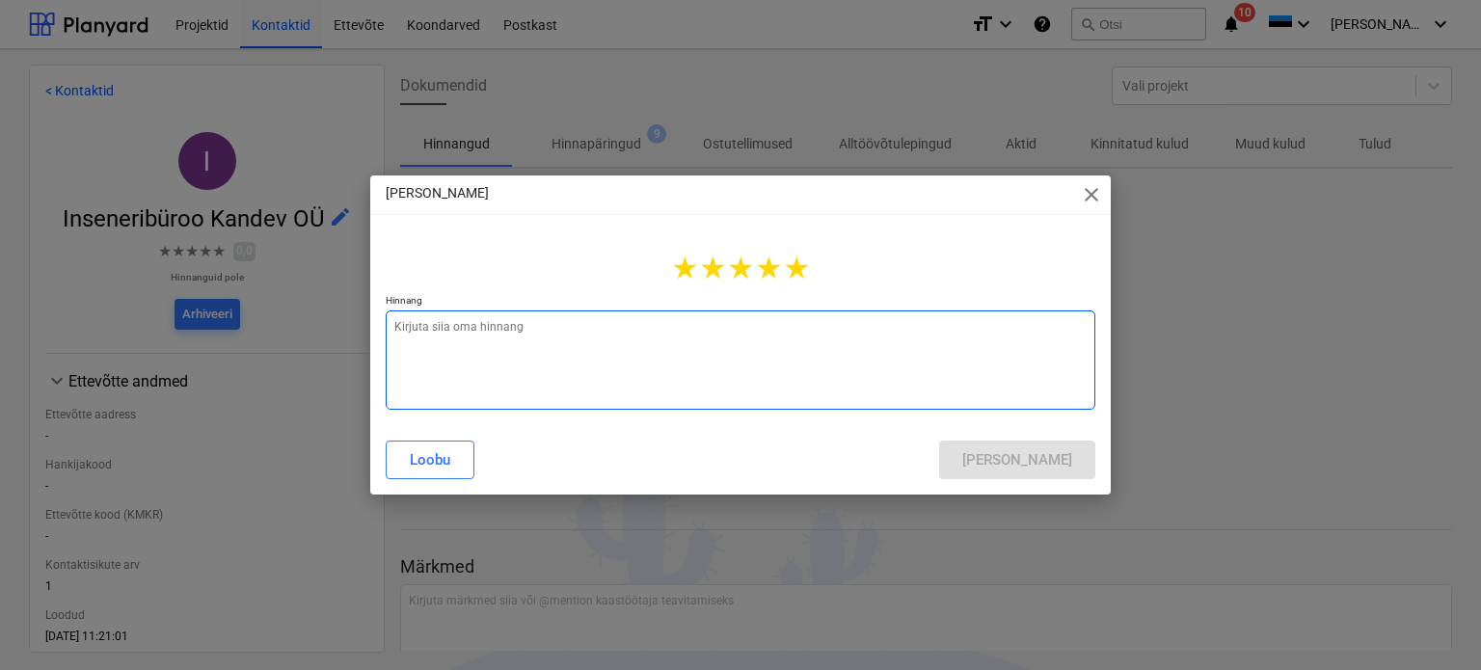
type textarea "x"
type textarea "Ü"
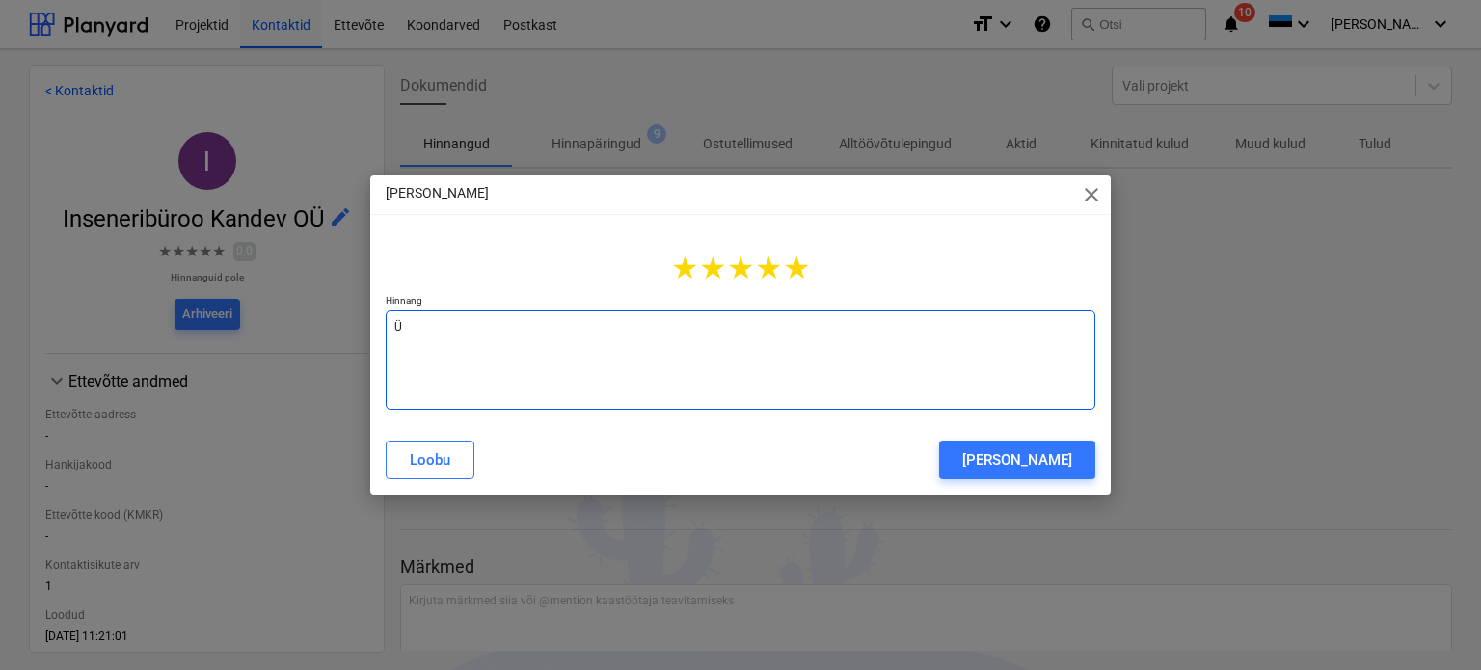
type textarea "x"
type textarea "Ül"
type textarea "x"
type textarea "Üldi"
type textarea "x"
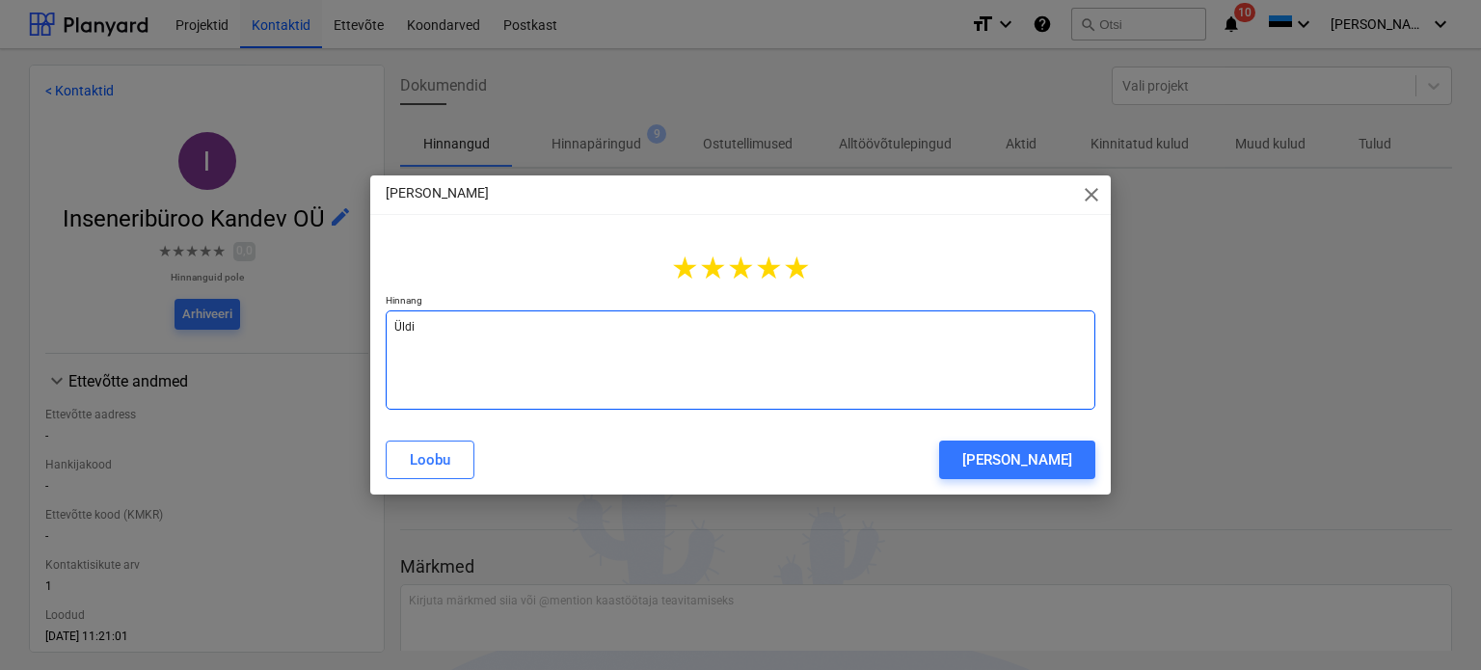
type textarea "[PERSON_NAME]"
type textarea "x"
type textarea "Üldisel"
type textarea "x"
type textarea "Üldiselt"
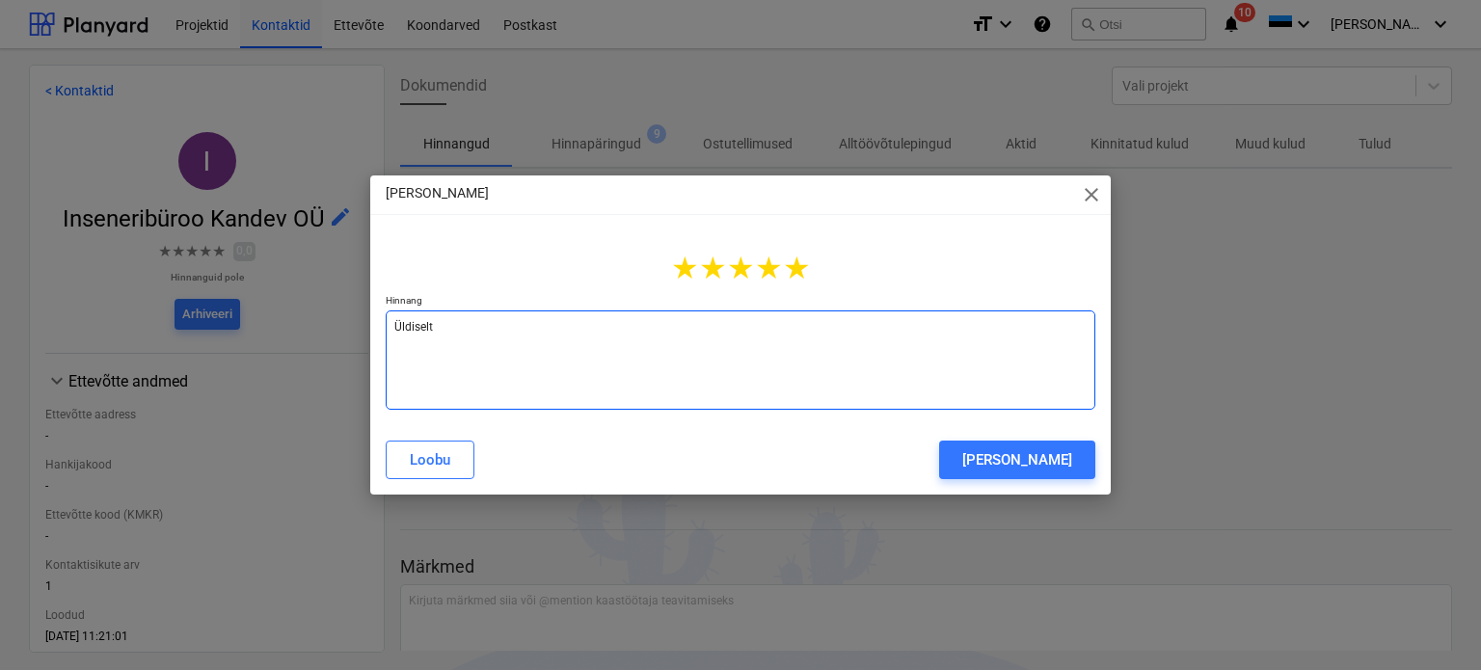
type textarea "x"
type textarea "Üldiselt"
type textarea "x"
type textarea "Üldiselt a"
type textarea "x"
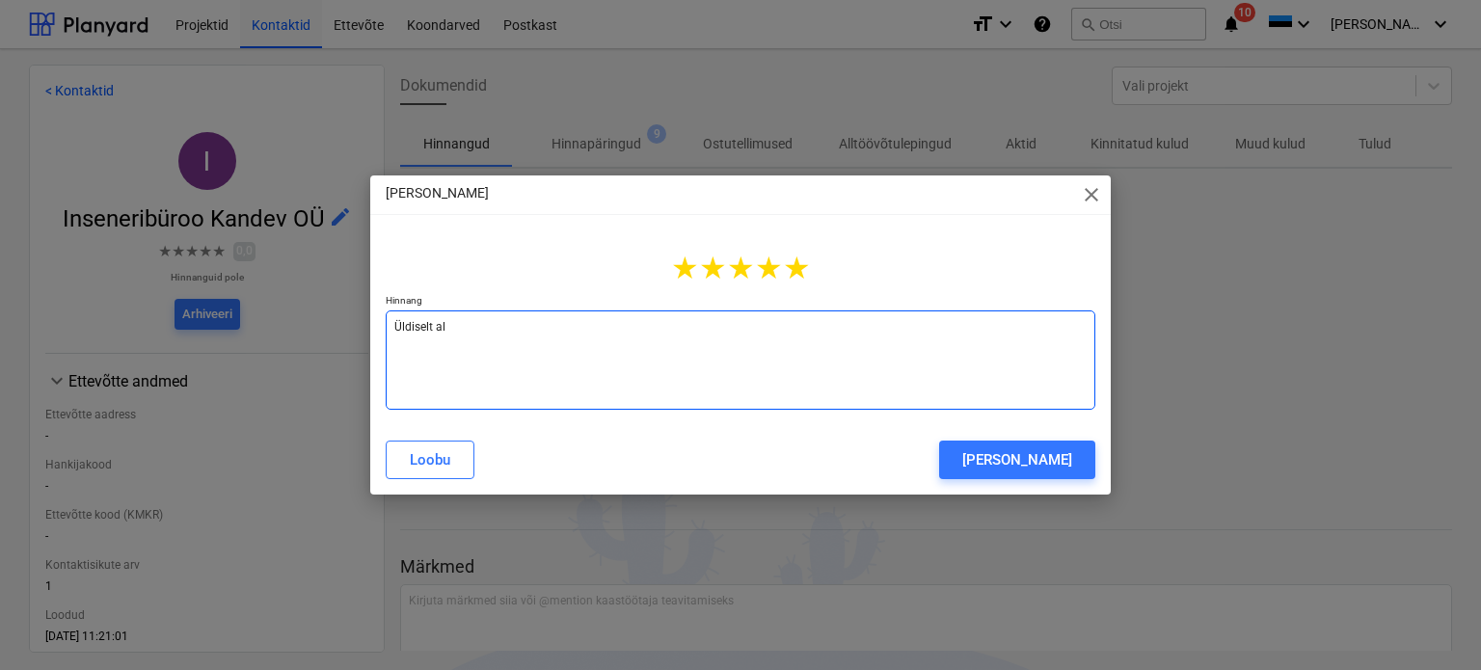
type textarea "Üldiselt ala"
type textarea "x"
type textarea "Üldiselt alat"
type textarea "x"
type textarea "Üldiselt alati"
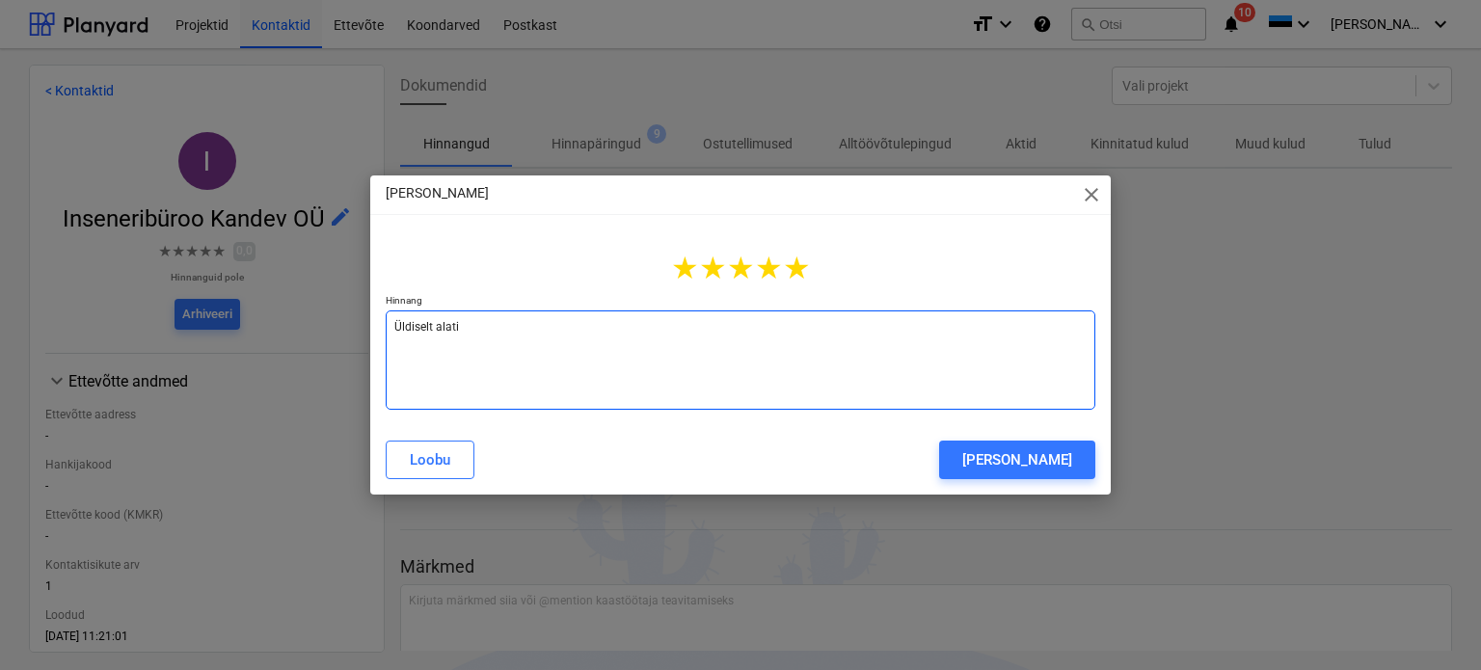
type textarea "x"
type textarea "Üldiselt alati"
type textarea "x"
type textarea "Üldiselt alati h"
type textarea "x"
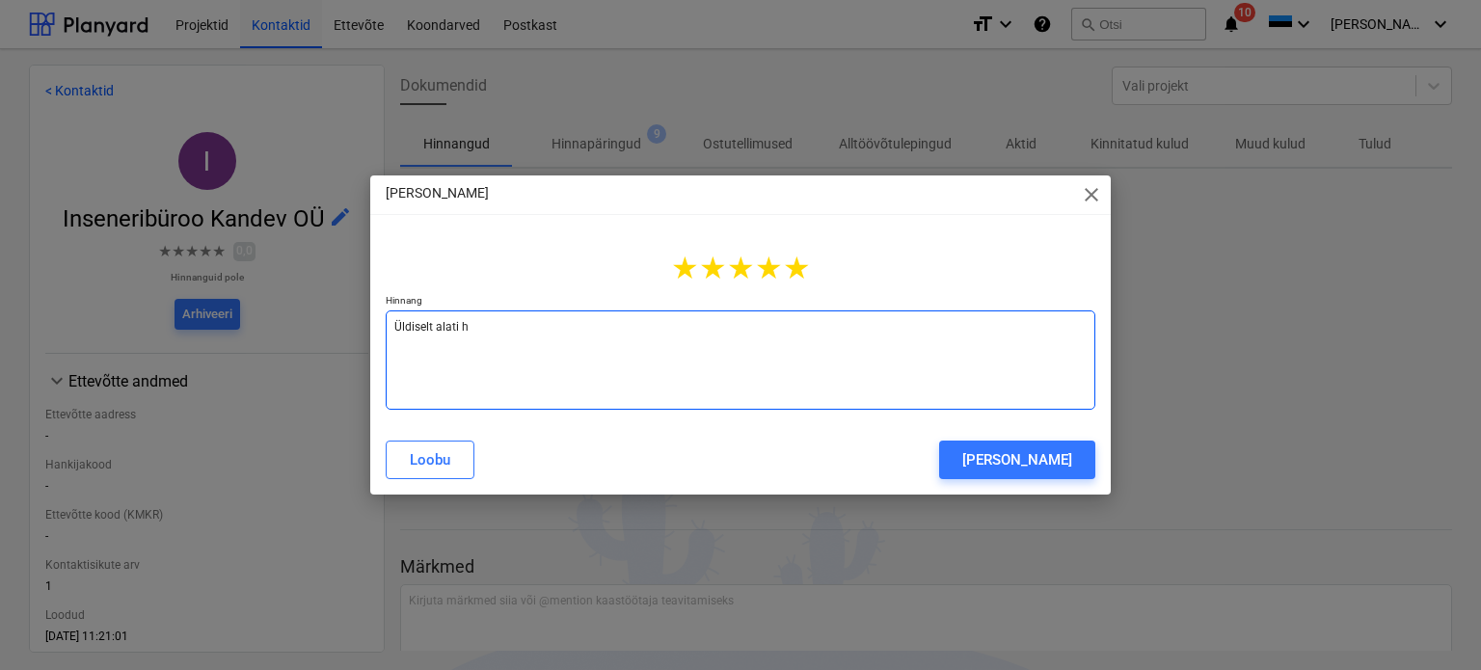
type textarea "Üldiselt alati he"
type textarea "x"
type textarea "Üldiselt alati hea"
type textarea "x"
type textarea "Üldiselt alati hea"
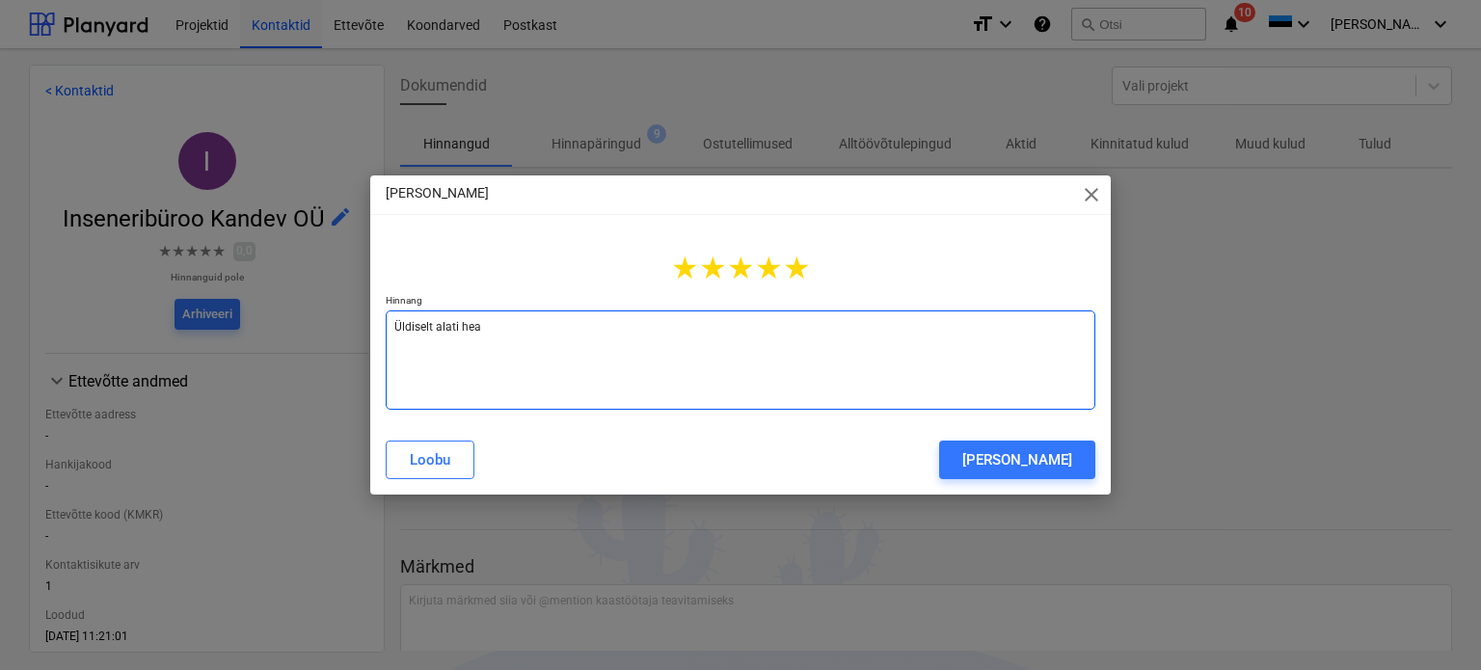
type textarea "x"
type textarea "Üldiselt alati hea k"
type textarea "x"
type textarea "Üldiselt alati hea ko"
type textarea "x"
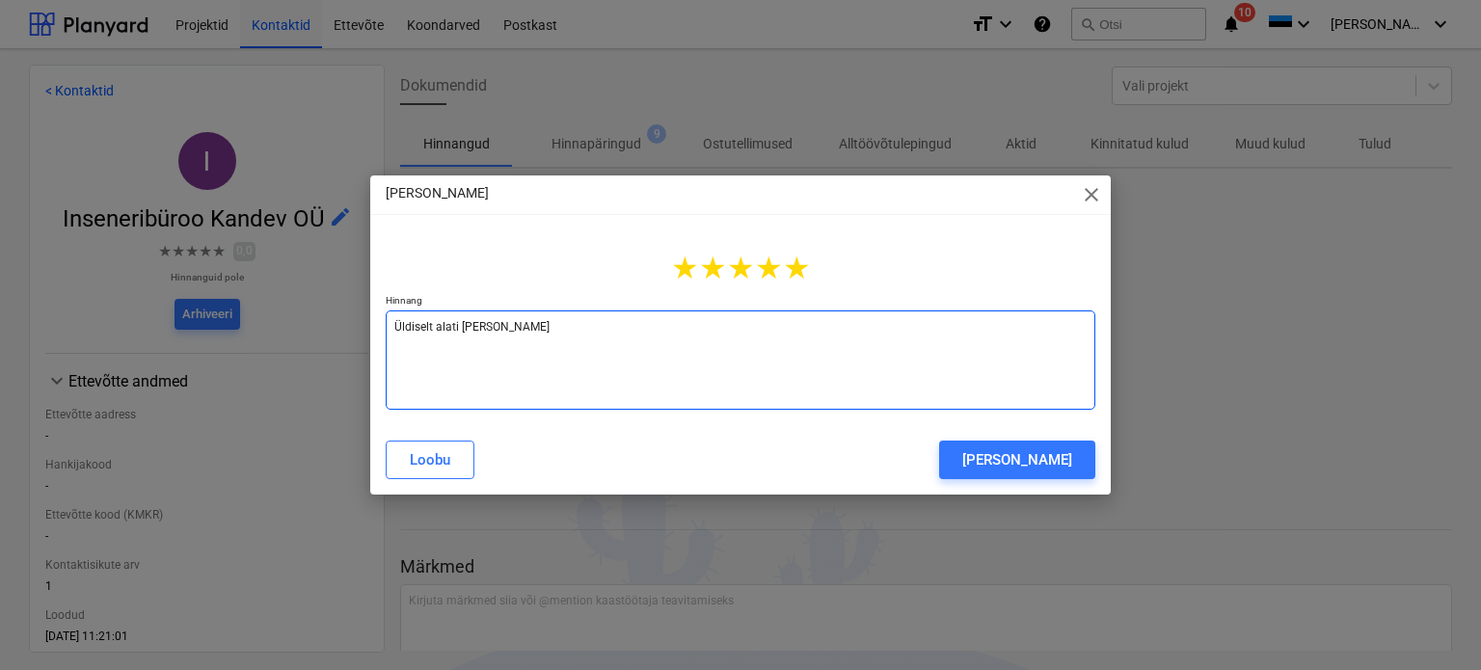
type textarea "Üldiselt alati [PERSON_NAME]"
type textarea "x"
type textarea "Üldiselt alati hea koost"
type textarea "x"
type textarea "Üldiselt alati hea koostö"
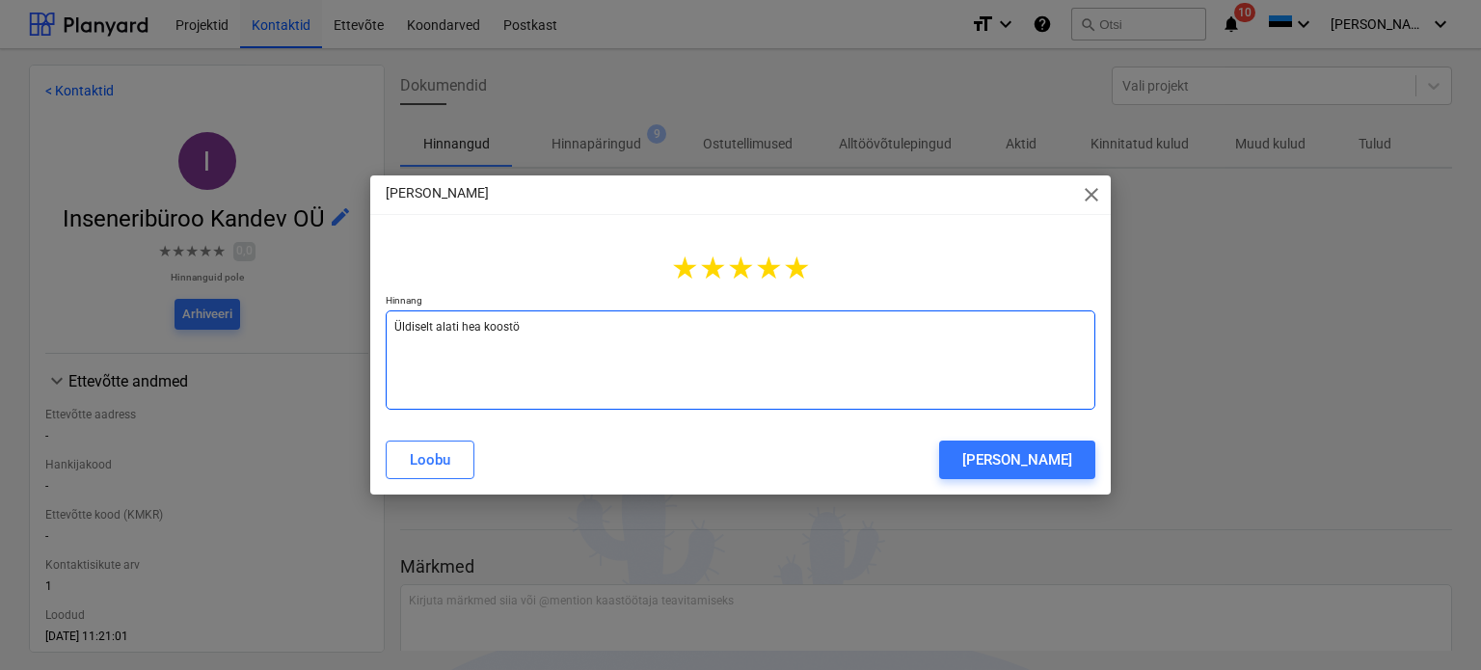
type textarea "x"
type textarea "Üldiselt alati hea koostöö"
type textarea "x"
type textarea "Üldiselt alati hea koostöö."
type textarea "x"
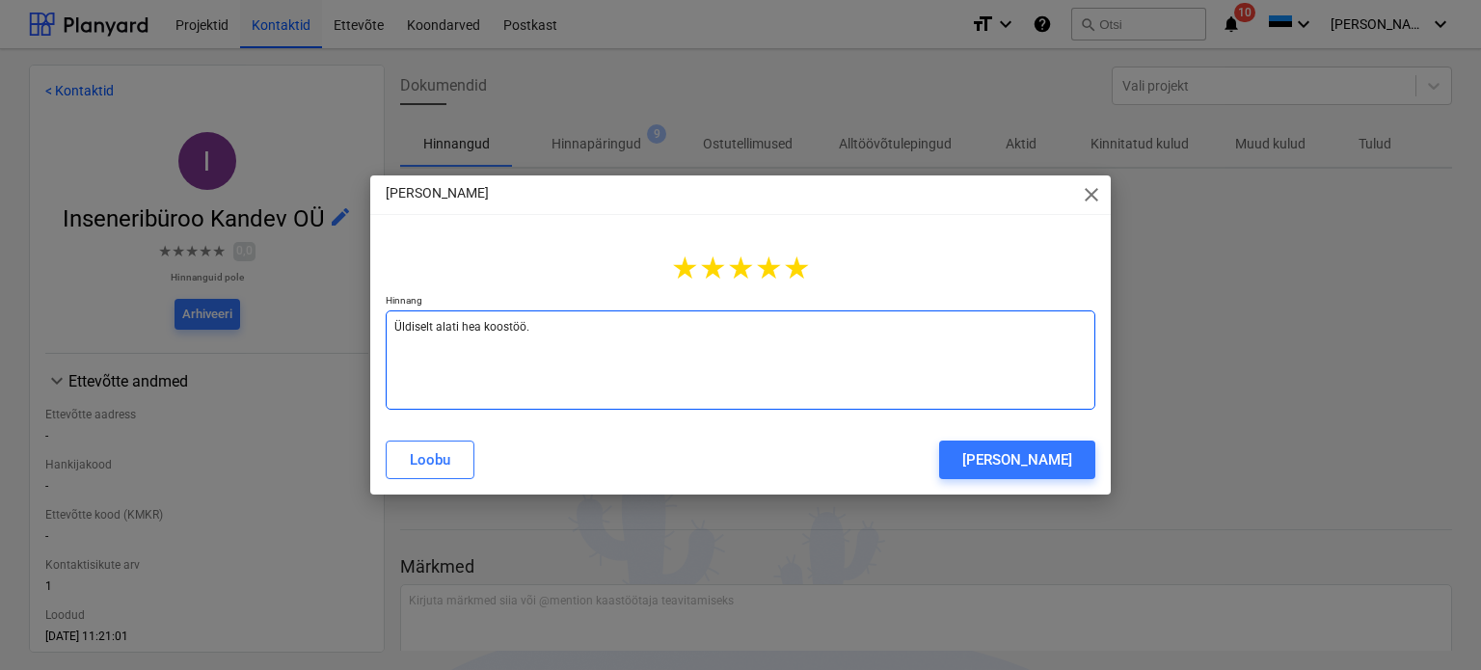
type textarea "Üldiselt alati hea koostöö."
type textarea "x"
type textarea "Üldiselt alati hea koostöö. P"
type textarea "x"
type textarea "Üldiselt alati hea koostöö. Pe"
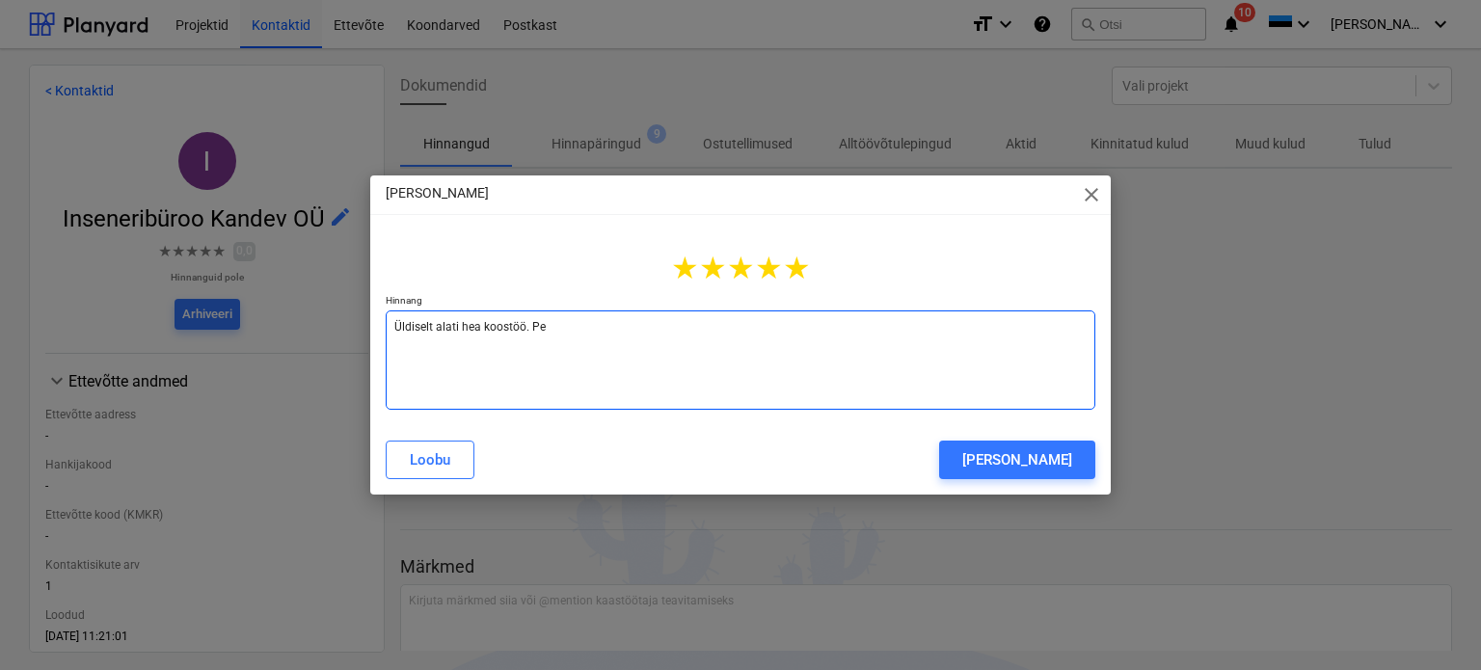
type textarea "x"
type textarea "Üldiselt alati hea koostöö. Pea"
type textarea "x"
type textarea "Üldiselt alati hea koostöö. Peav"
type textarea "x"
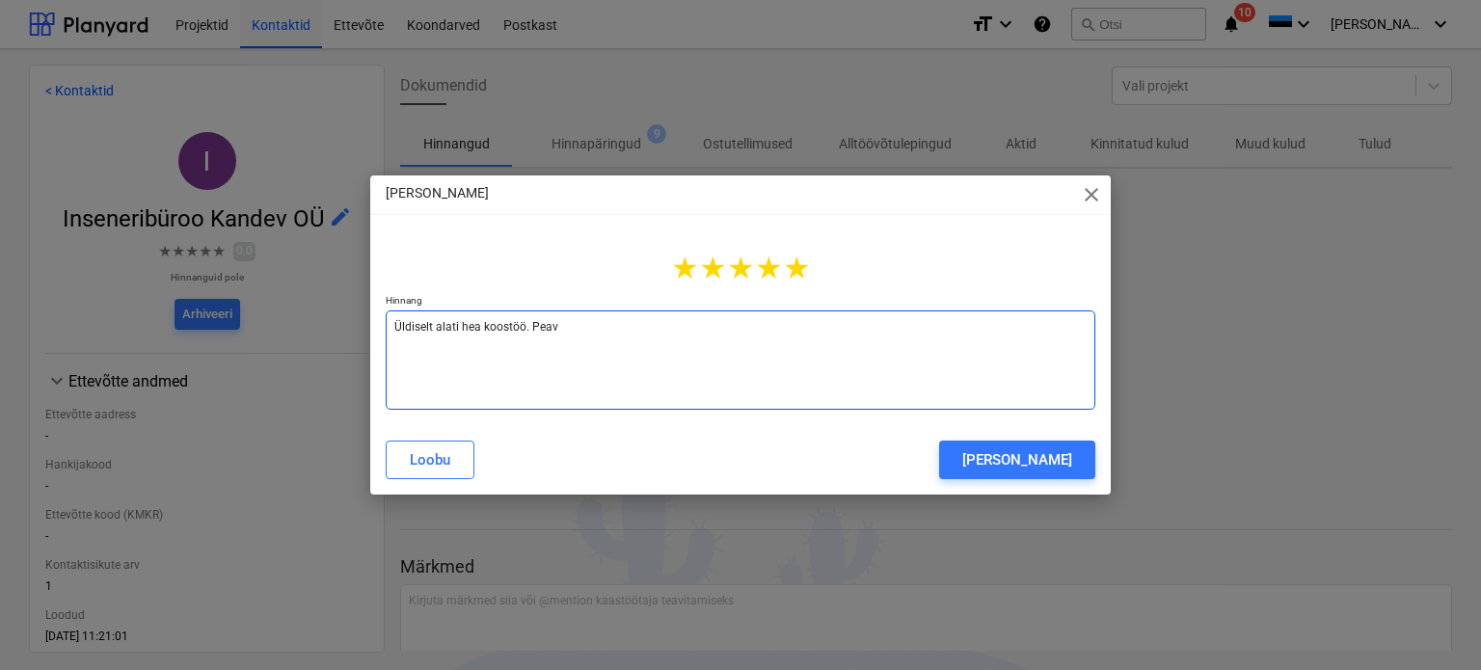
type textarea "Üldiselt alati hea koostöö. Peav"
type textarea "x"
type textarea "Üldiselt alati hea koostöö. Peav a"
type textarea "x"
type textarea "Üldiselt alati hea koostöö. Peav ar"
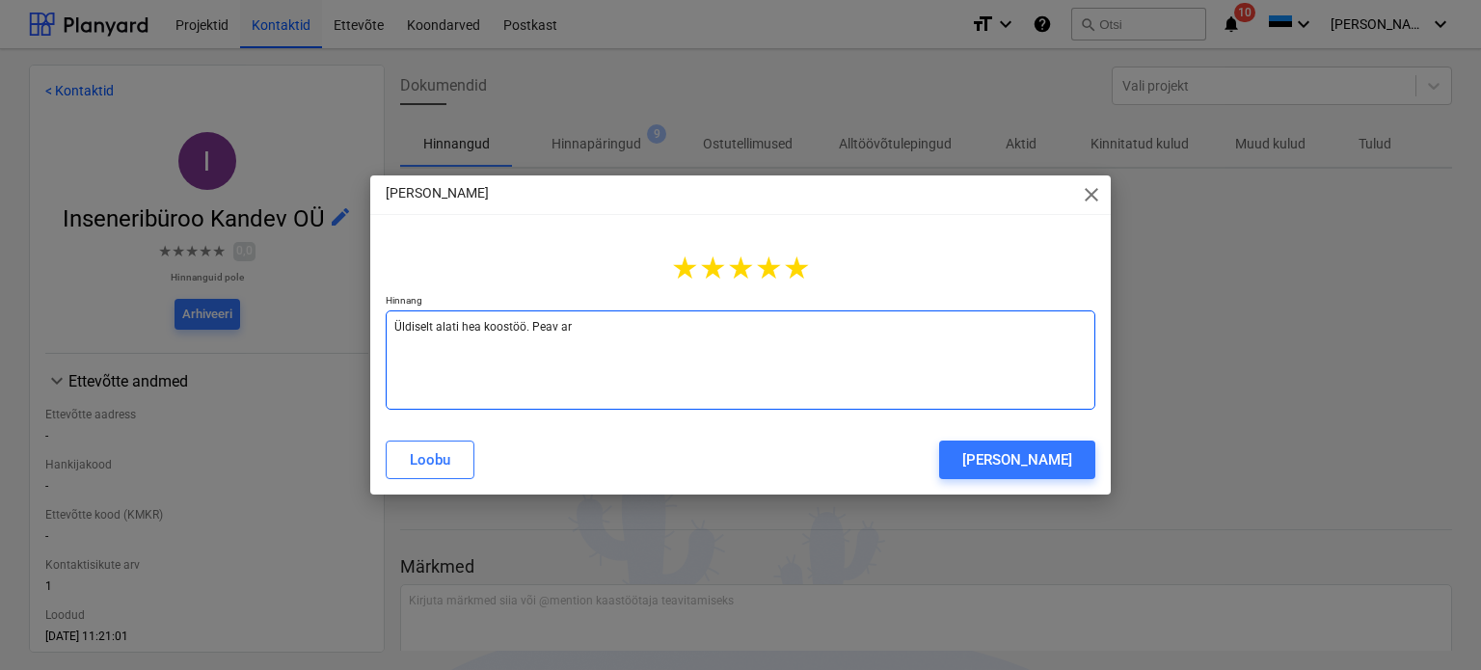
type textarea "x"
type textarea "Üldiselt alati hea koostöö. Peav arv"
type textarea "x"
type textarea "Üldiselt alati hea koostöö. Peav arve"
type textarea "x"
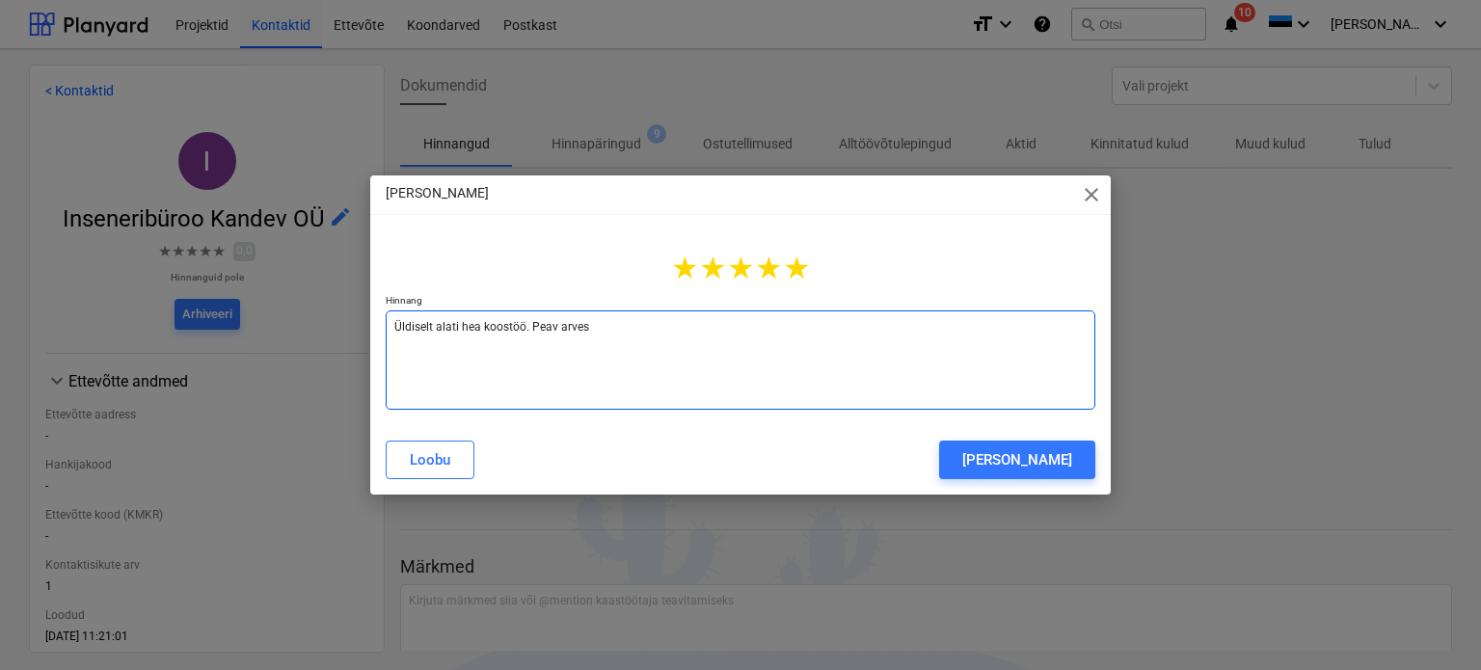
type textarea "Üldiselt alati hea koostöö. Peav arvest"
type textarea "x"
type textarea "Üldiselt alati hea koostöö. [PERSON_NAME]"
type textarea "x"
type textarea "Üldiselt alati hea koostöö. Peav arvest"
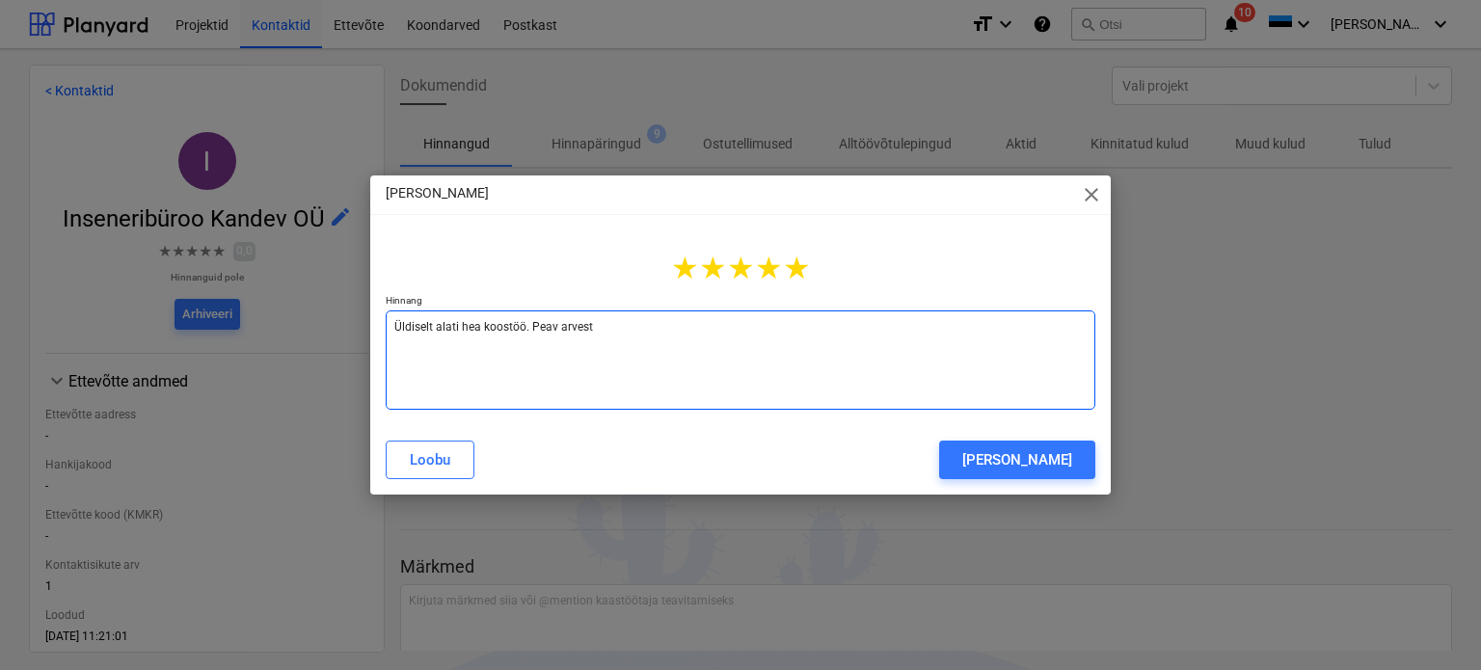
type textarea "x"
type textarea "Üldiselt alati hea koostöö. Peav arves"
type textarea "x"
type textarea "Üldiselt alati hea koostöö. Peav arve"
type textarea "x"
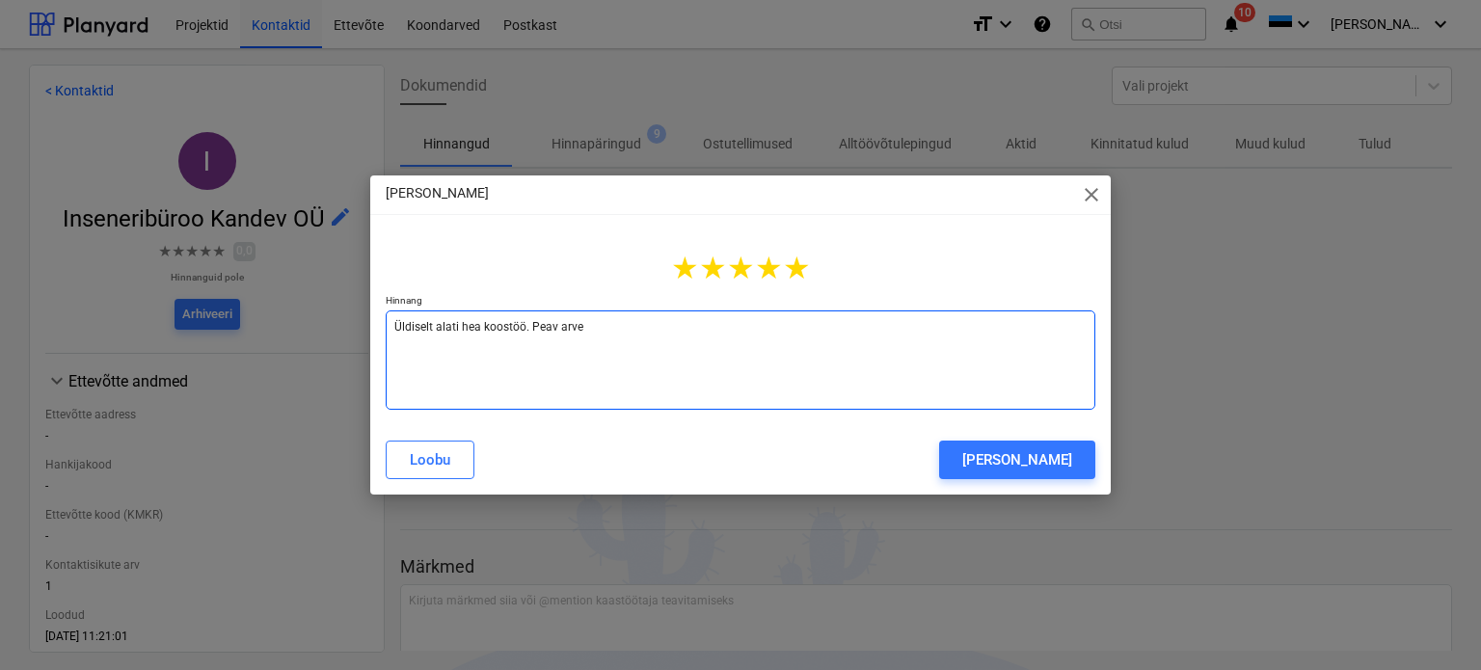
type textarea "Üldiselt alati hea koostöö. Peav arv"
type textarea "x"
type textarea "Üldiselt alati hea koostöö. Peav ar"
type textarea "x"
type textarea "Üldiselt alati hea koostöö. Peav a"
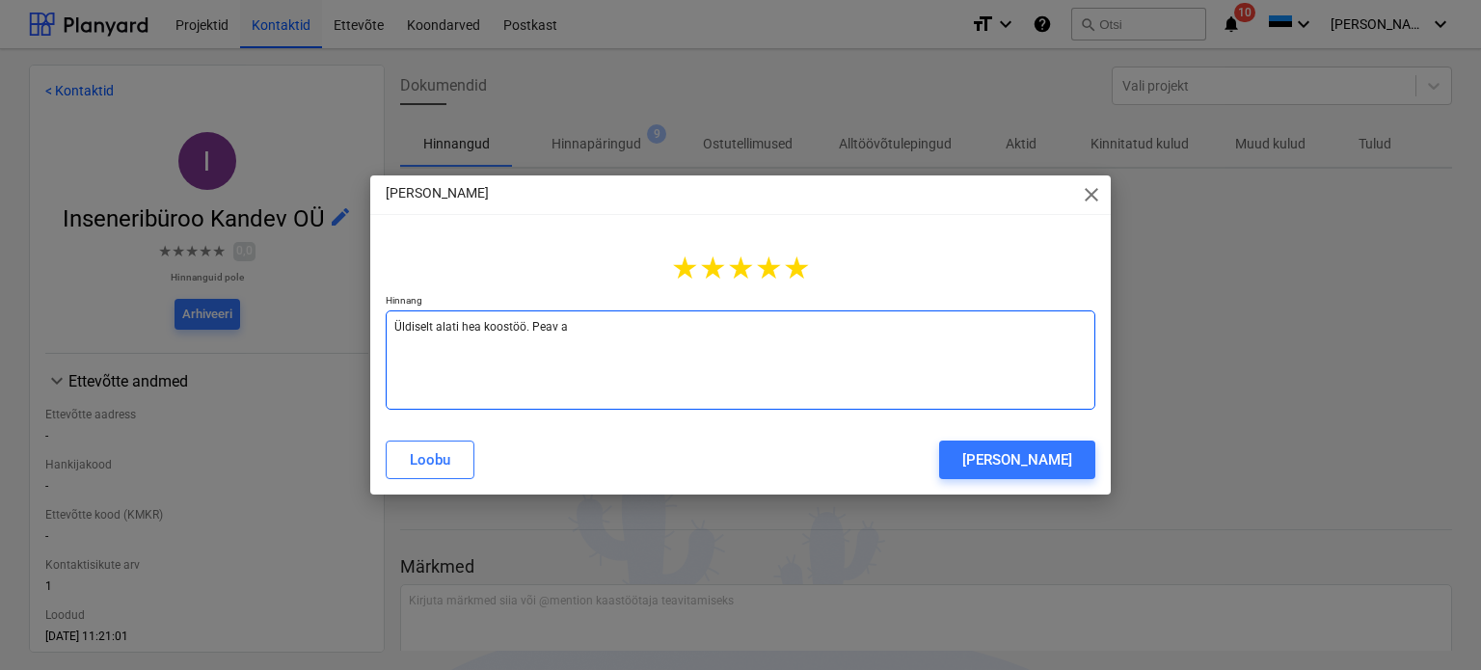
type textarea "x"
type textarea "Üldiselt alati hea koostöö. Peav"
type textarea "x"
type textarea "Üldiselt alati hea koostöö. Peav"
type textarea "x"
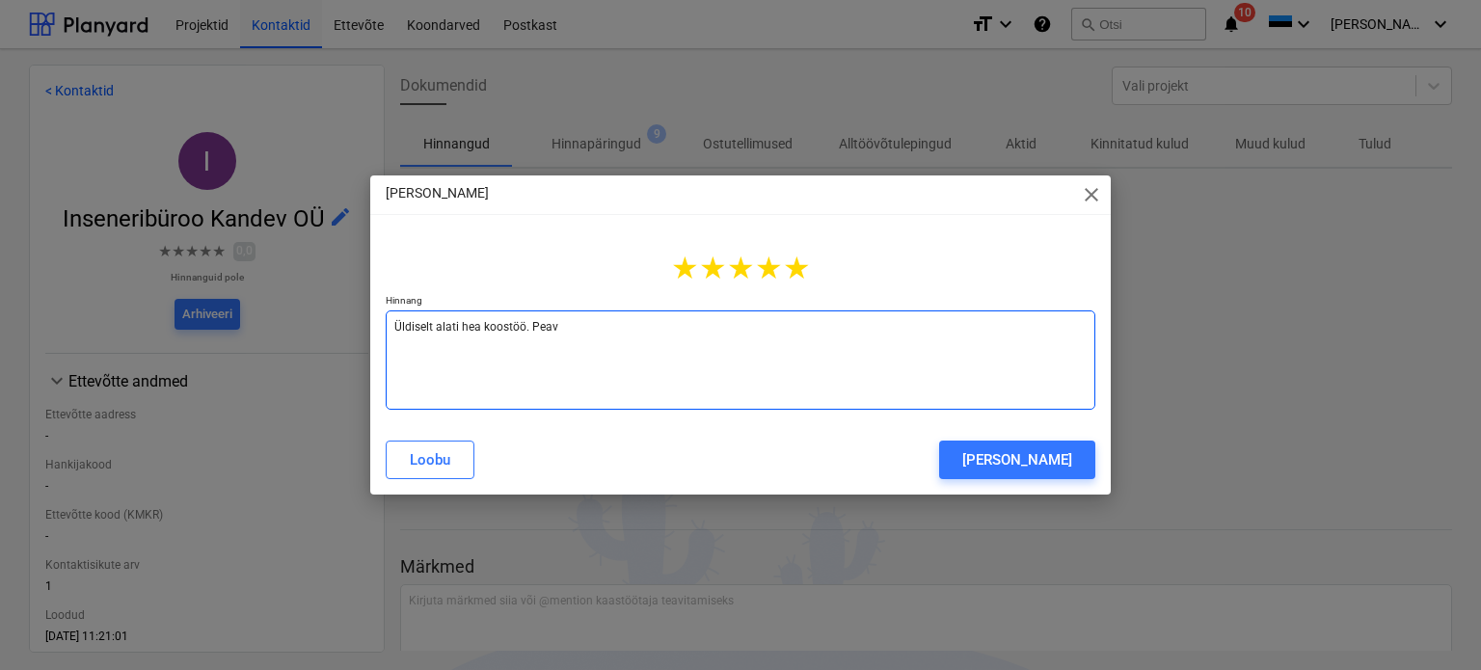
type textarea "Üldiselt alati hea koostöö. Pea"
type textarea "x"
type textarea "Üldiselt alati hea koostöö. [GEOGRAPHIC_DATA]"
type textarea "x"
type textarea "Üldiselt alati hea koostöö. [GEOGRAPHIC_DATA]"
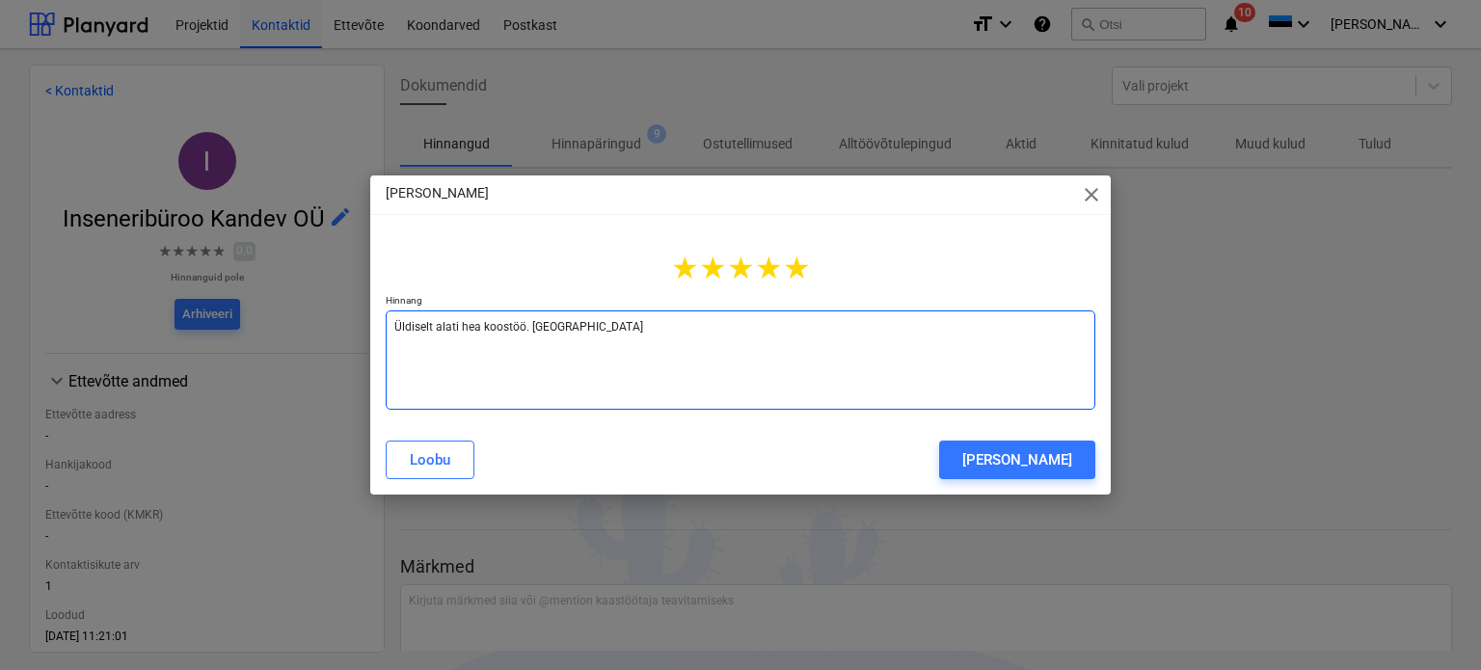
type textarea "x"
type textarea "Üldiselt alati hea koostöö. Peab a"
type textarea "x"
type textarea "Üldiselt alati hea koostöö. Peab ar"
type textarea "x"
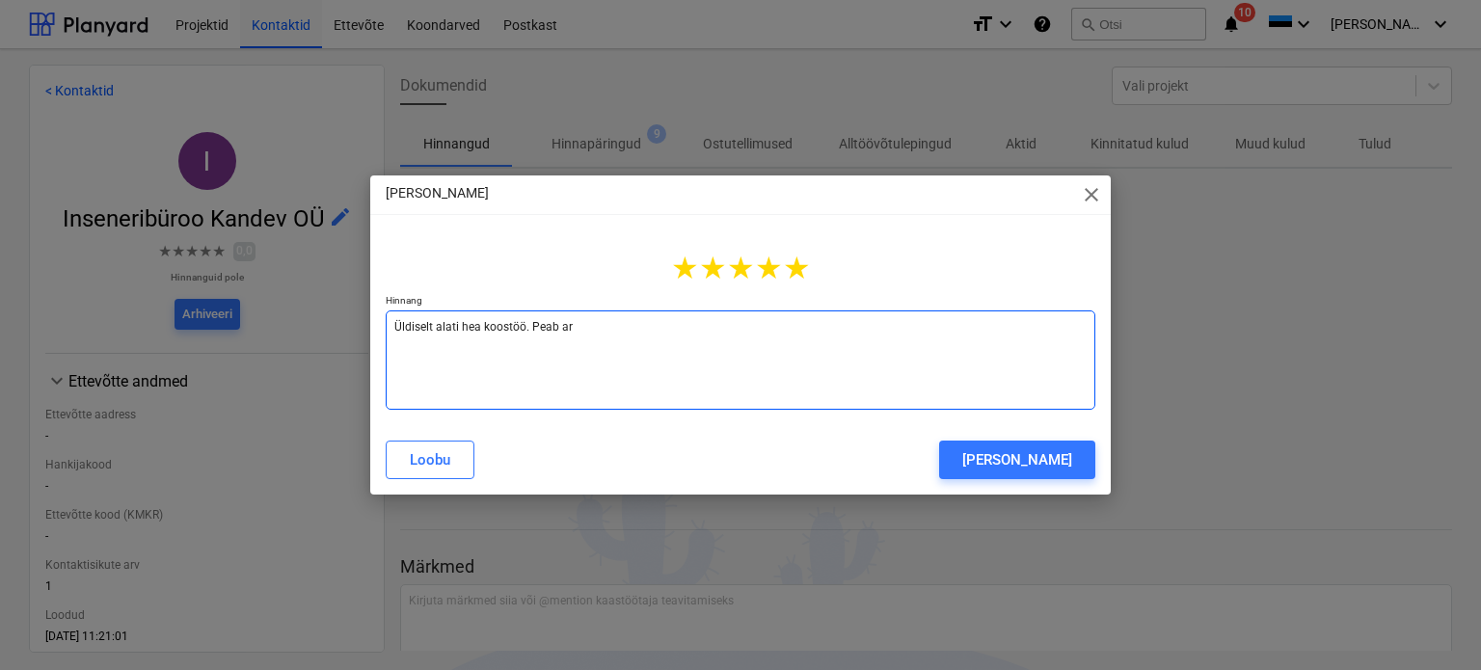
type textarea "Üldiselt alati hea koostöö. Peab arv"
type textarea "x"
type textarea "Üldiselt alati hea koostöö. Peab arve"
type textarea "x"
type textarea "Üldiselt alati hea koostöö. Peab arves"
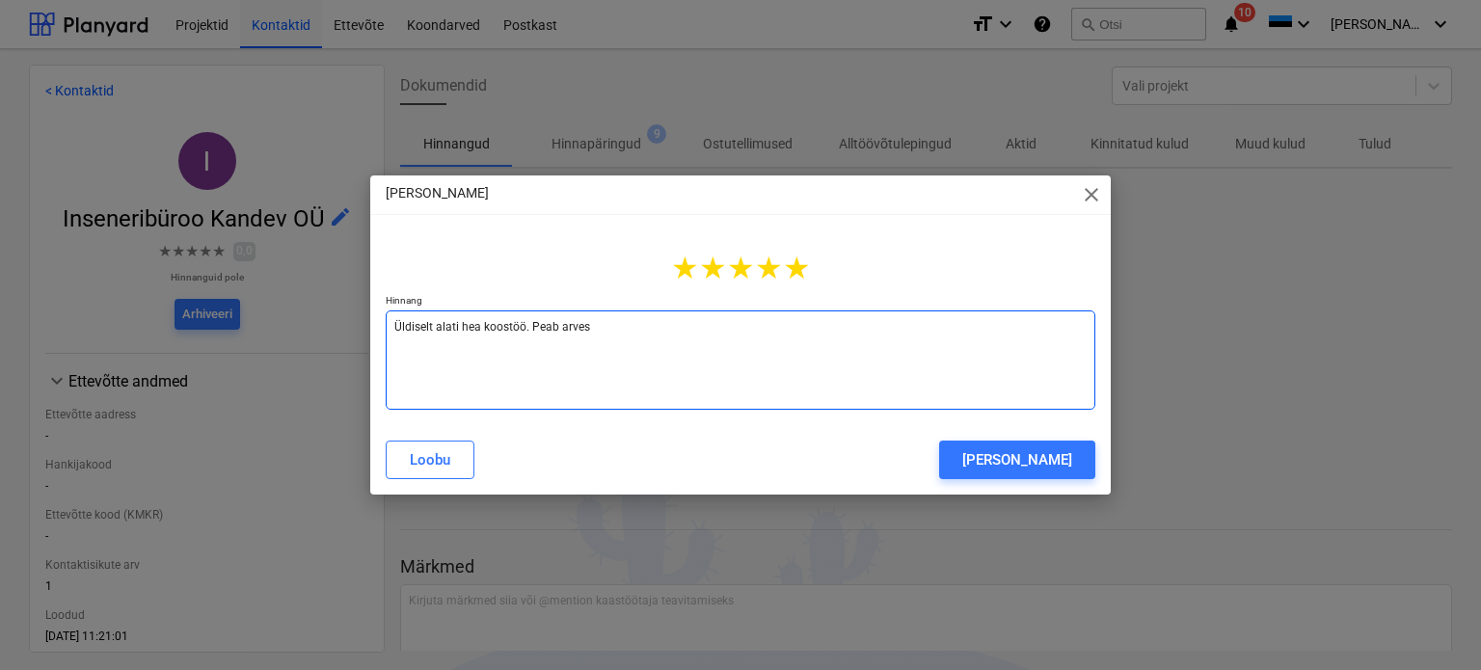
type textarea "x"
type textarea "Üldiselt alati hea koostöö. Peab arvest"
type textarea "x"
type textarea "Üldiselt alati hea koostöö. Peab arvesta"
type textarea "x"
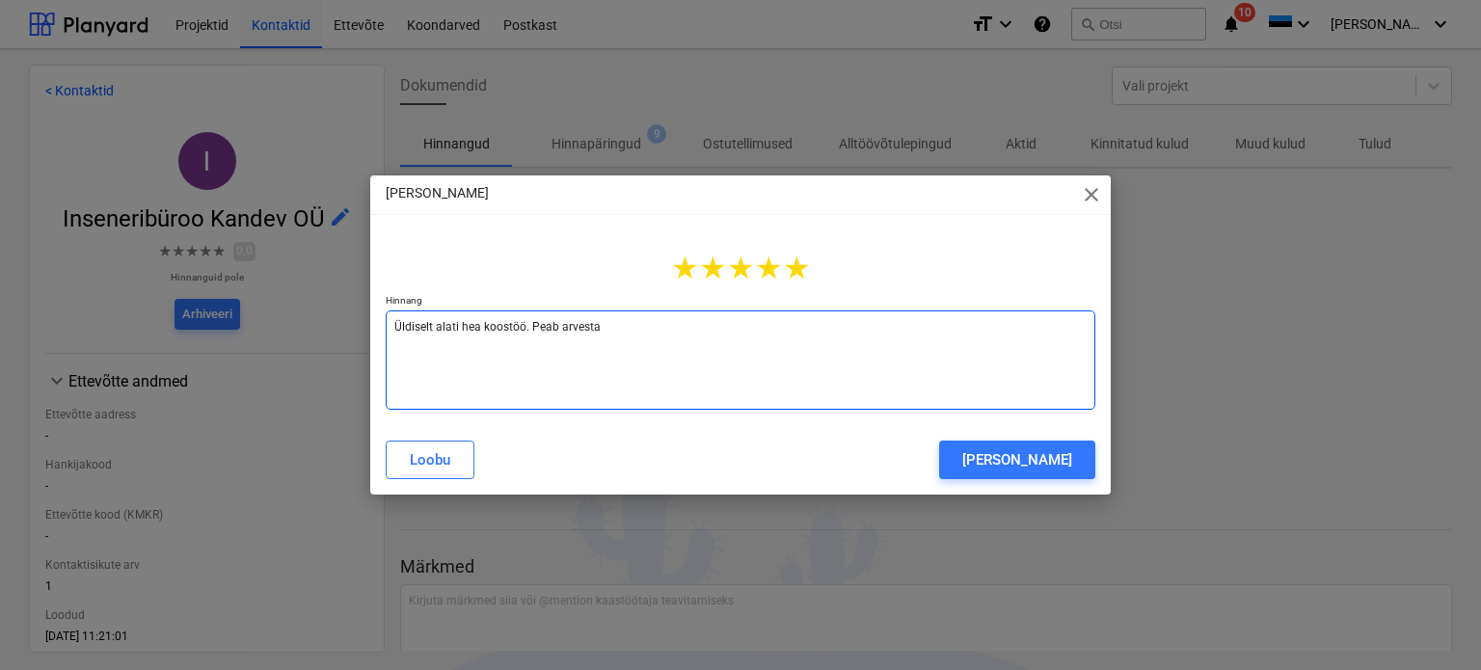
type textarea "Üldiselt alati hea koostöö. Peab arvestam"
type textarea "x"
type textarea "Üldiselt alati hea koostöö. Peab arvestama"
type textarea "x"
type textarea "Üldiselt alati hea koostöö. Peab arvestama,"
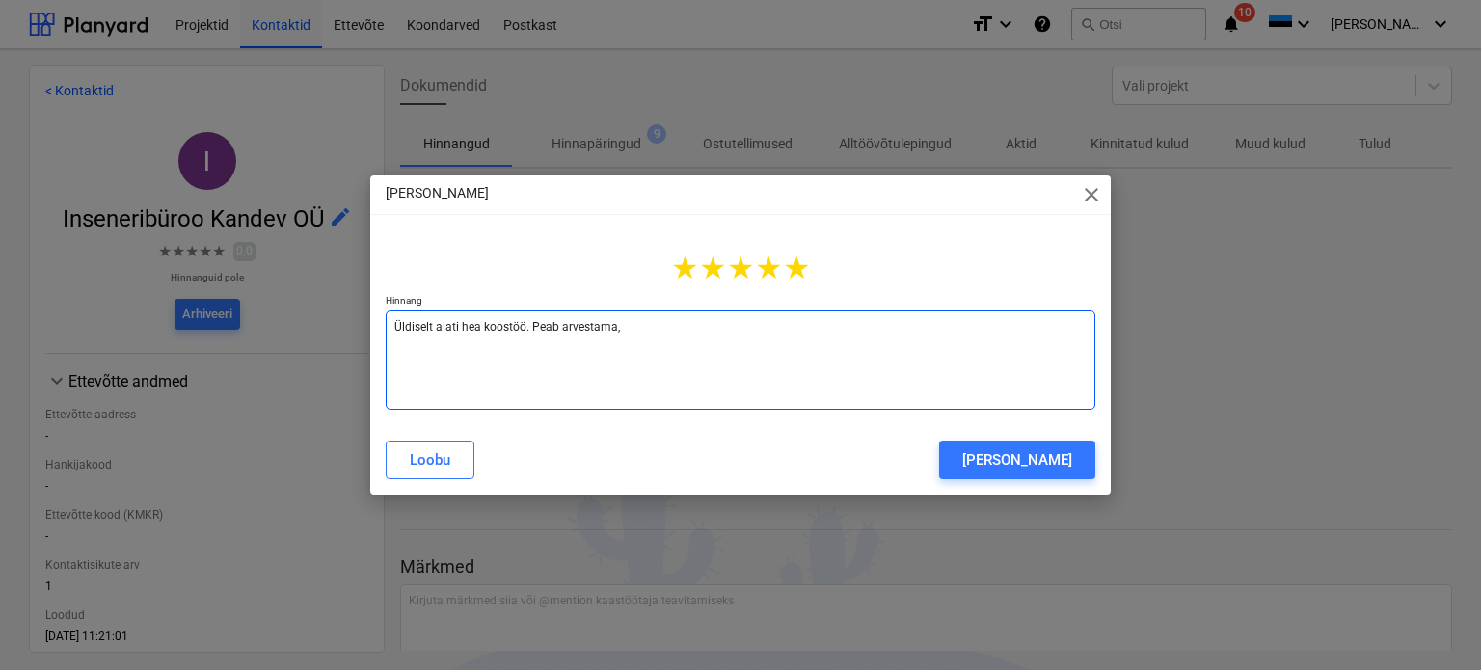
type textarea "x"
type textarea "Üldiselt alati hea koostöö. Peab arvestama,"
type textarea "x"
type textarea "Üldiselt alati hea koostöö. Peab arvestama, e"
type textarea "x"
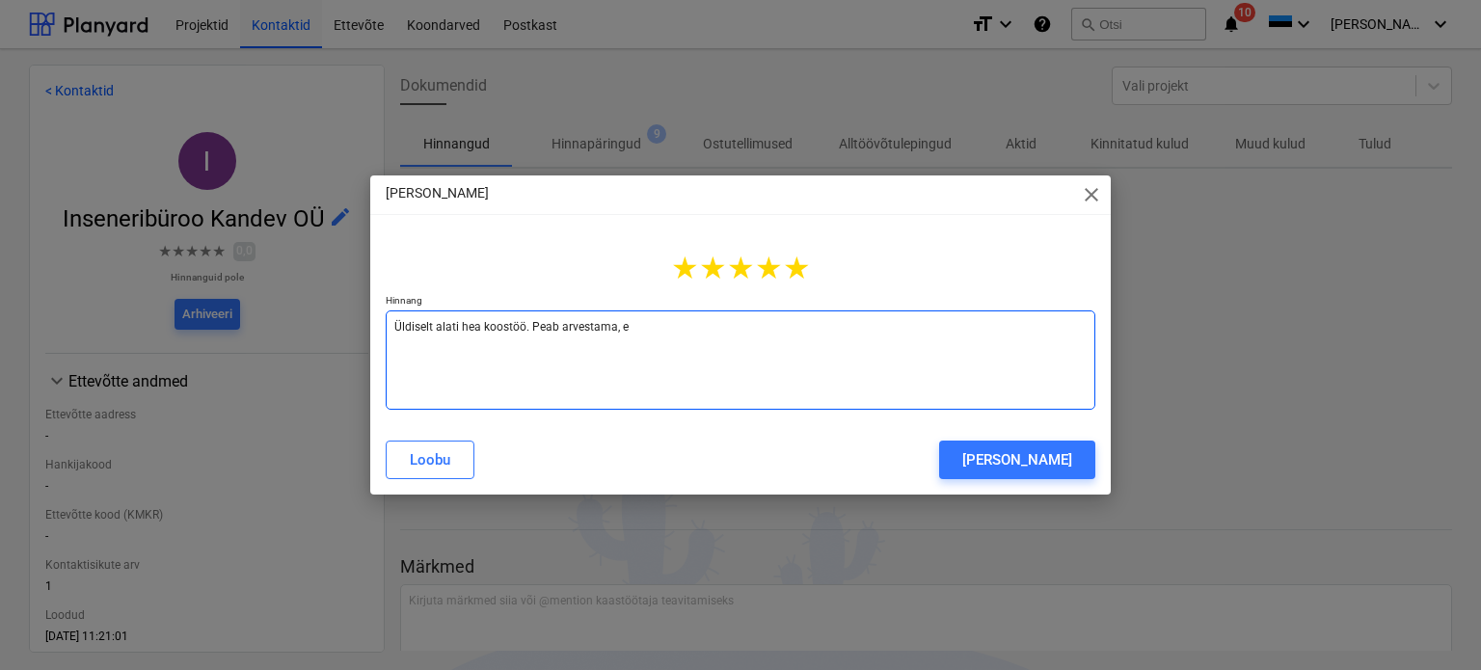
type textarea "Üldiselt alati hea koostöö. Peab arvestama, et"
type textarea "x"
type textarea "Üldiselt alati hea koostöö. Peab arvestama, et"
type textarea "x"
type textarea "Üldiselt alati hea koostöö. Peab arvestama, et n"
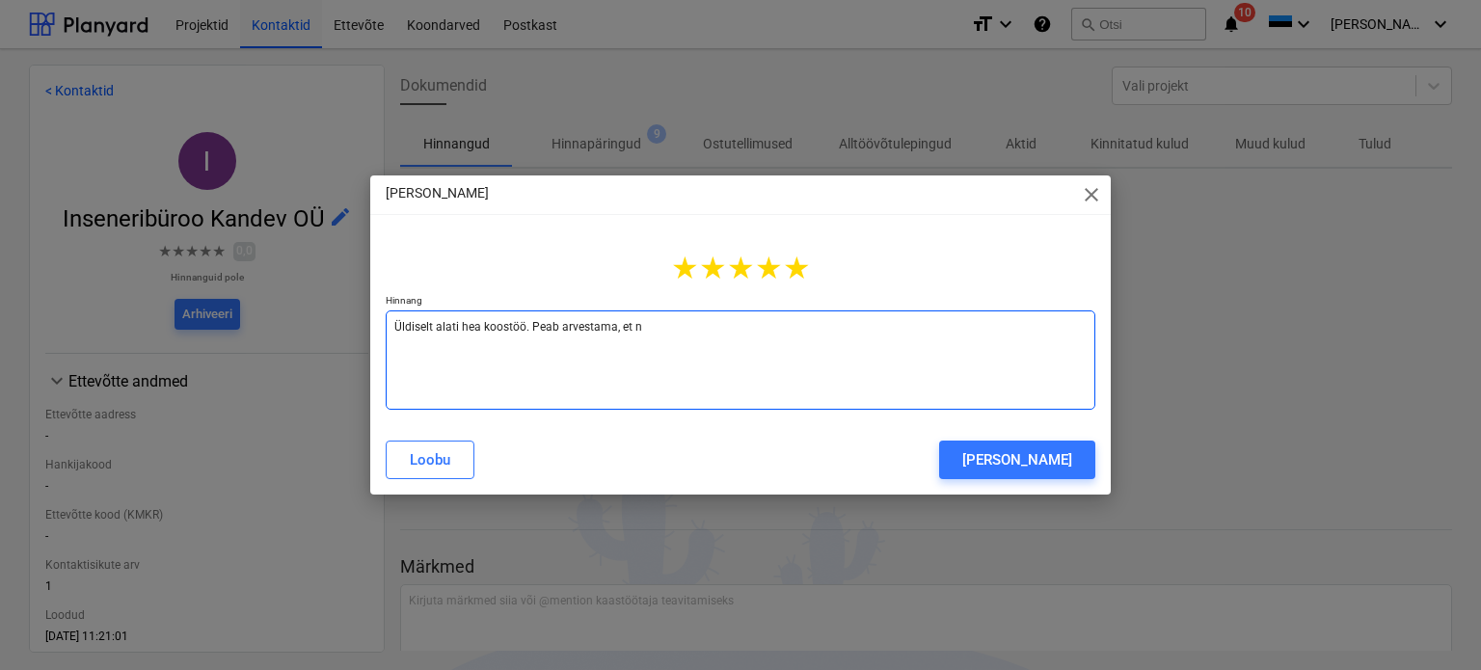
type textarea "x"
type textarea "Üldiselt alati hea koostöö. Peab arvestama, et ne"
type textarea "x"
type textarea "Üldiselt alati hea koostöö. Peab arvestama, et nei"
type textarea "x"
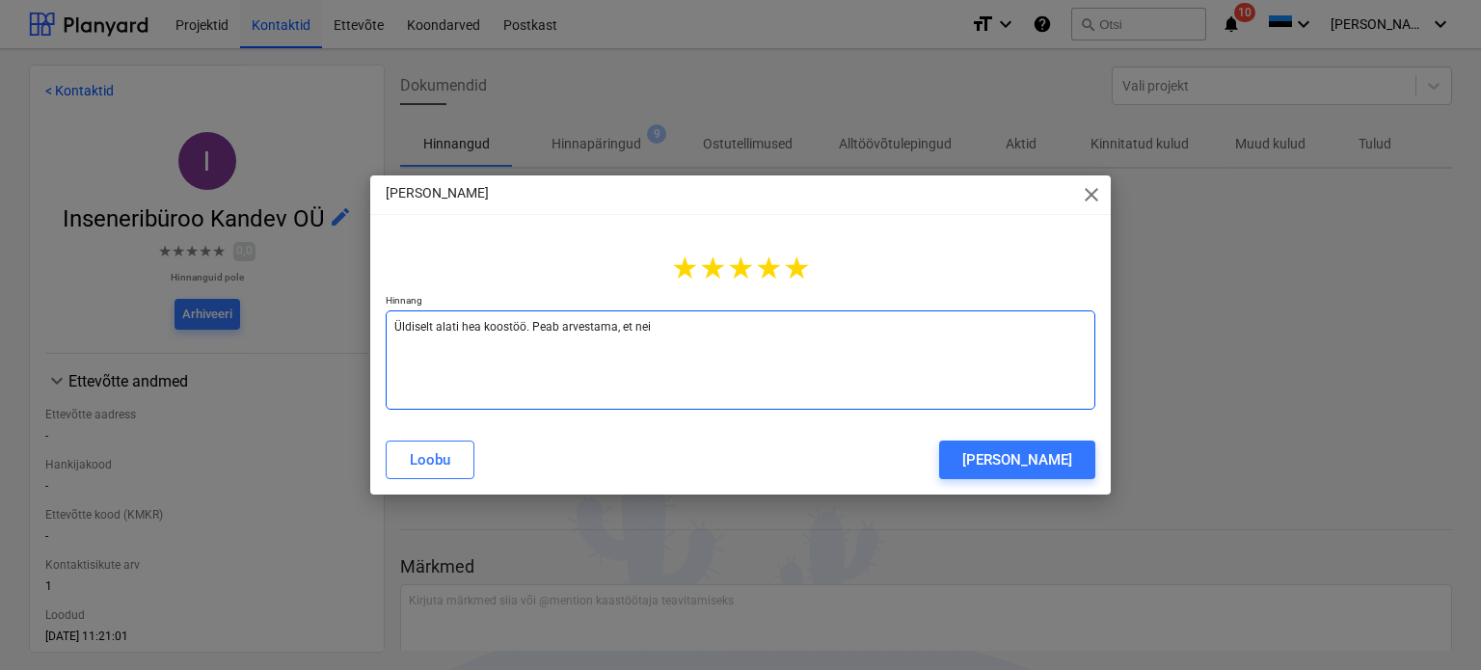
type textarea "Üldiselt alati hea koostöö. Peab arvestama, et [PERSON_NAME]"
type textarea "x"
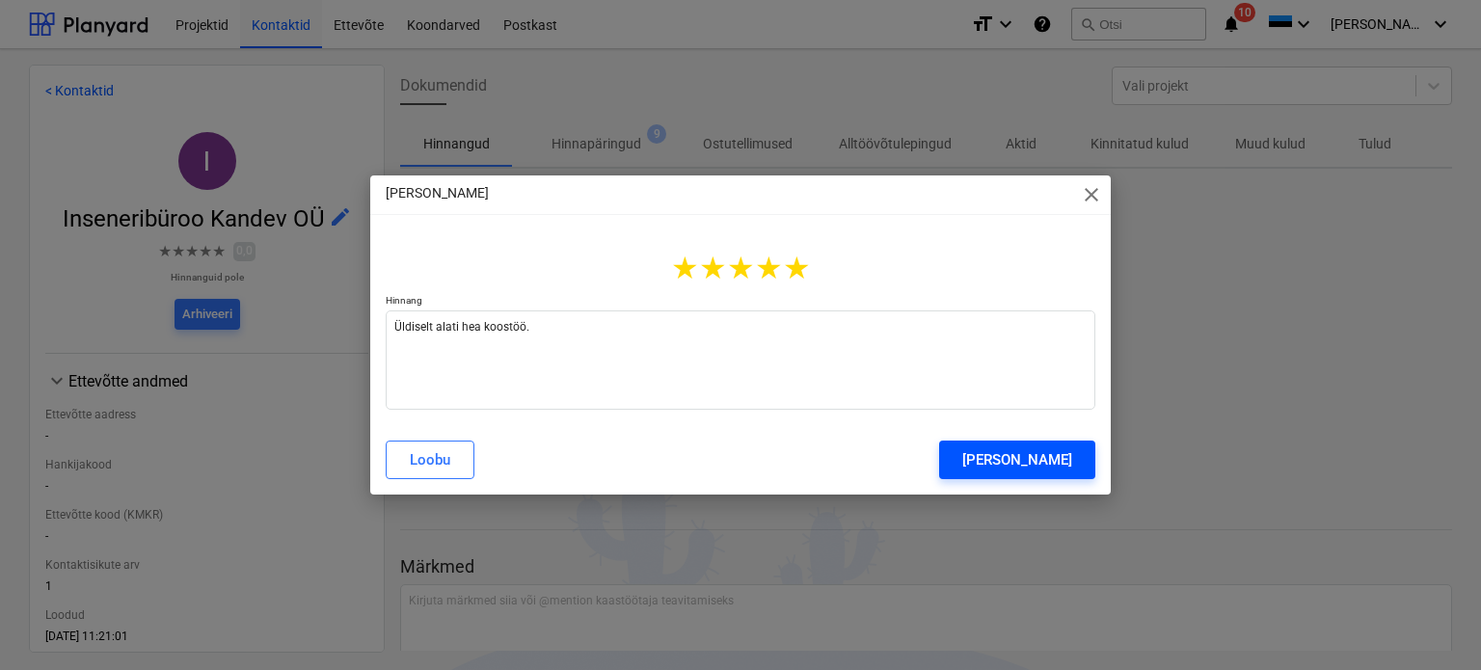
click at [1038, 466] on div "[PERSON_NAME]" at bounding box center [1017, 459] width 110 height 25
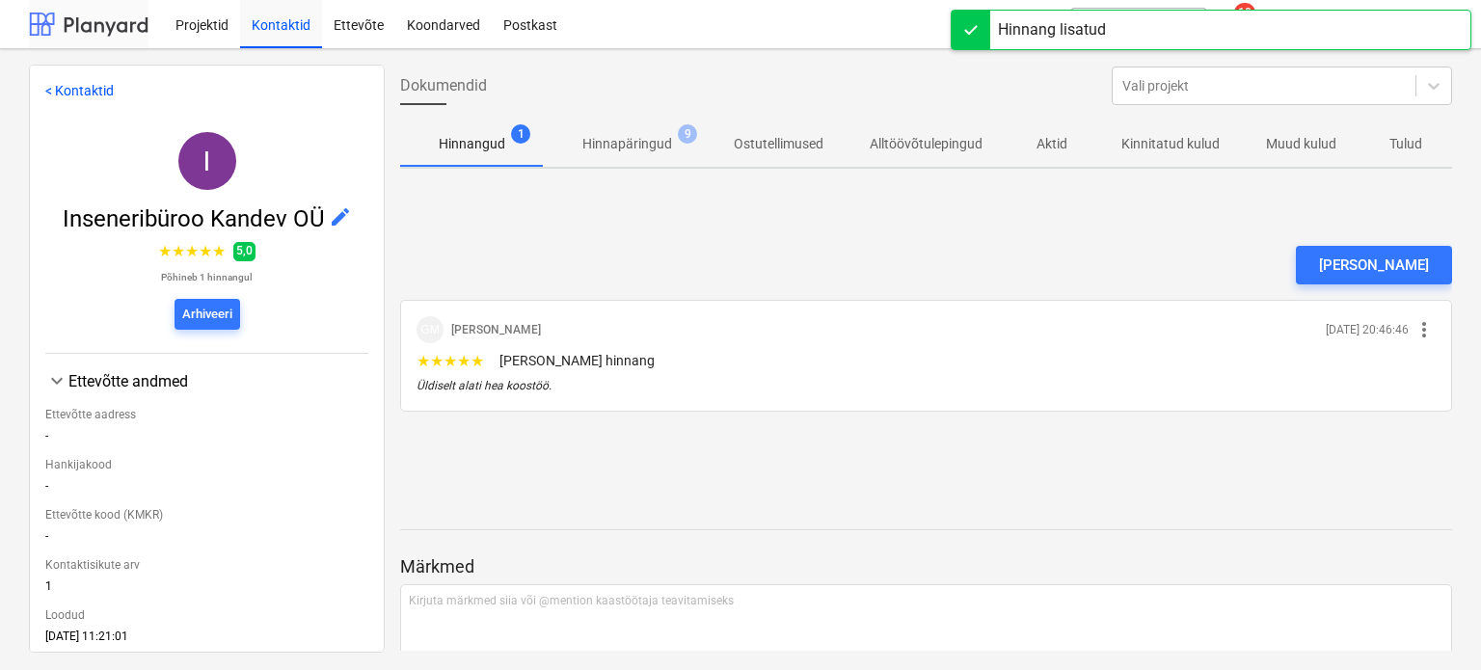
click at [111, 39] on div at bounding box center [89, 24] width 120 height 48
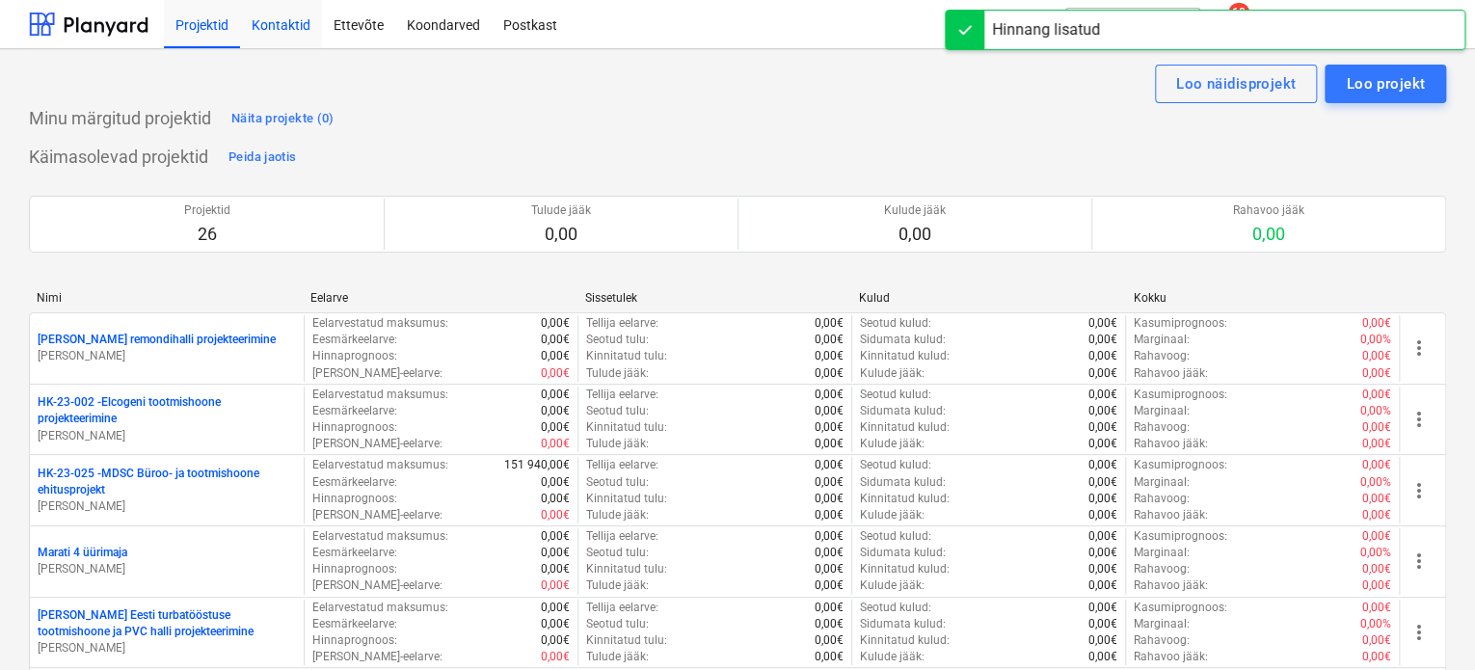
click at [285, 26] on div "Kontaktid" at bounding box center [281, 23] width 82 height 49
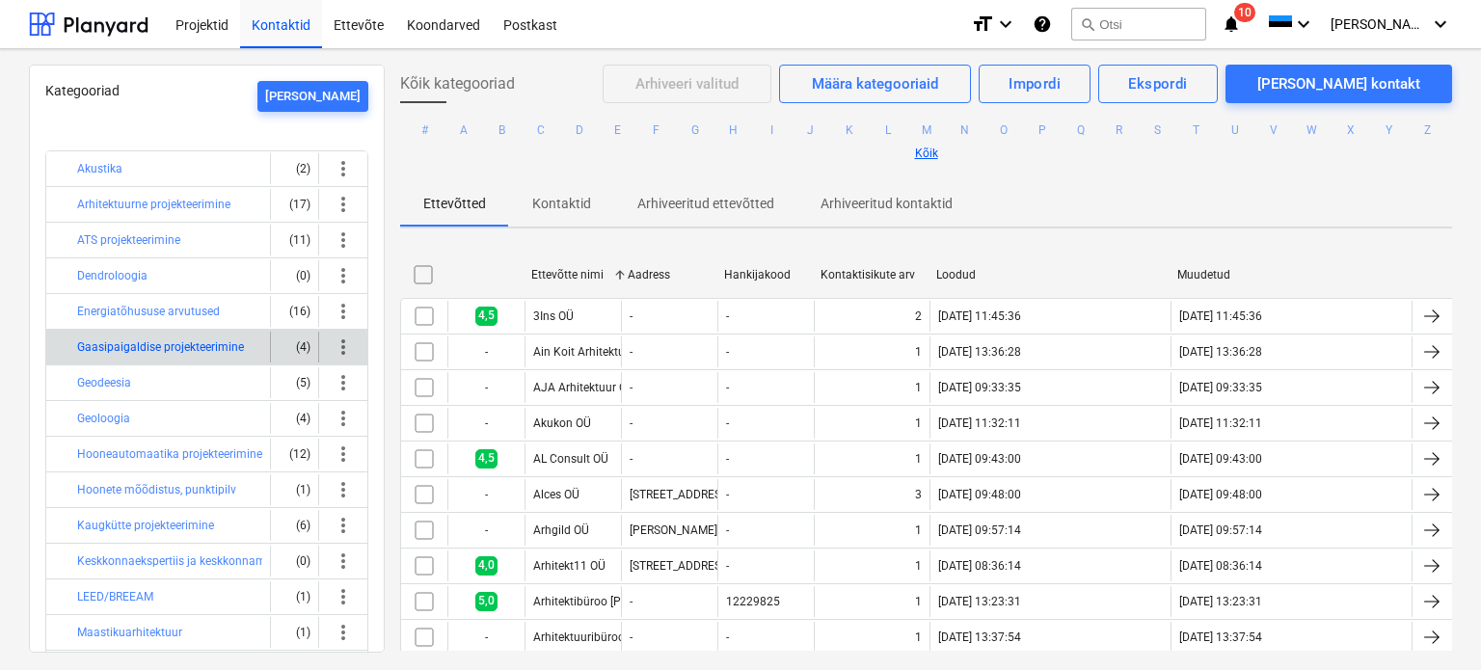
click at [189, 346] on button "Gaasipaigaldise projekteerimine" at bounding box center [160, 347] width 167 height 23
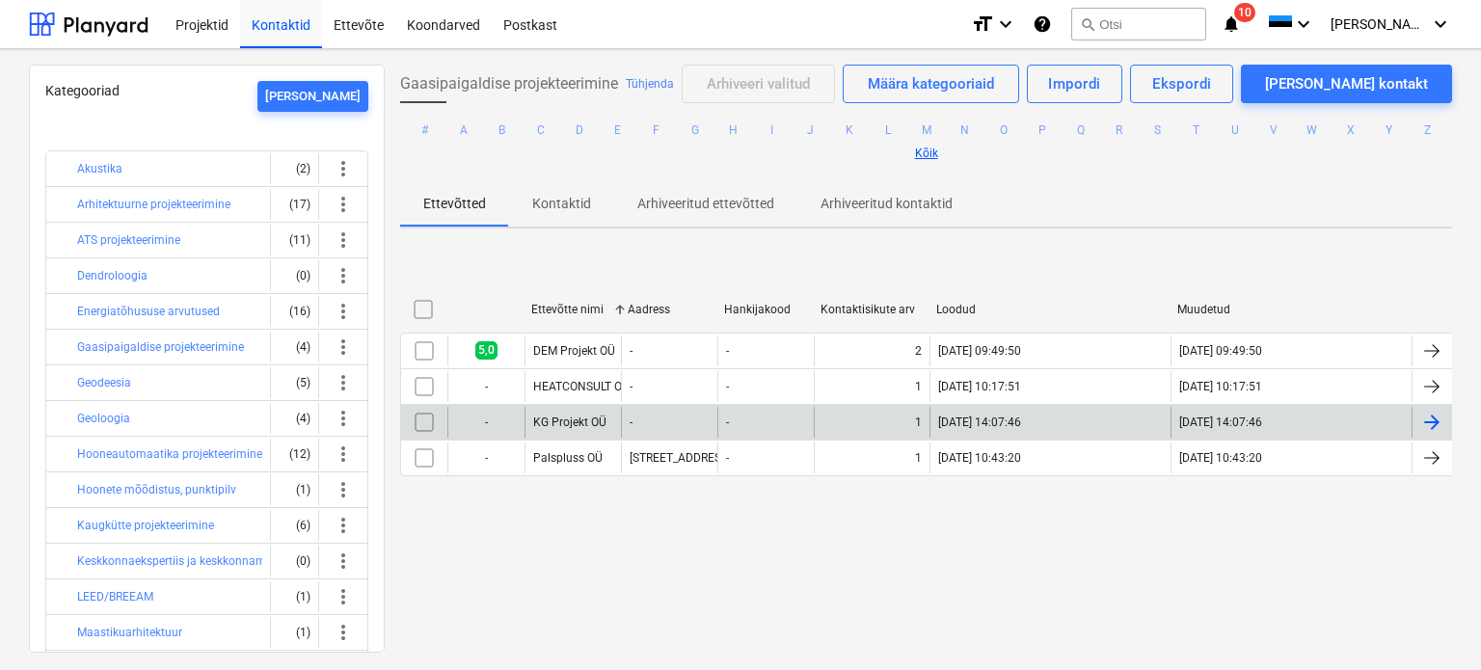
click at [571, 410] on div "KG Projekt OÜ" at bounding box center [573, 422] width 96 height 31
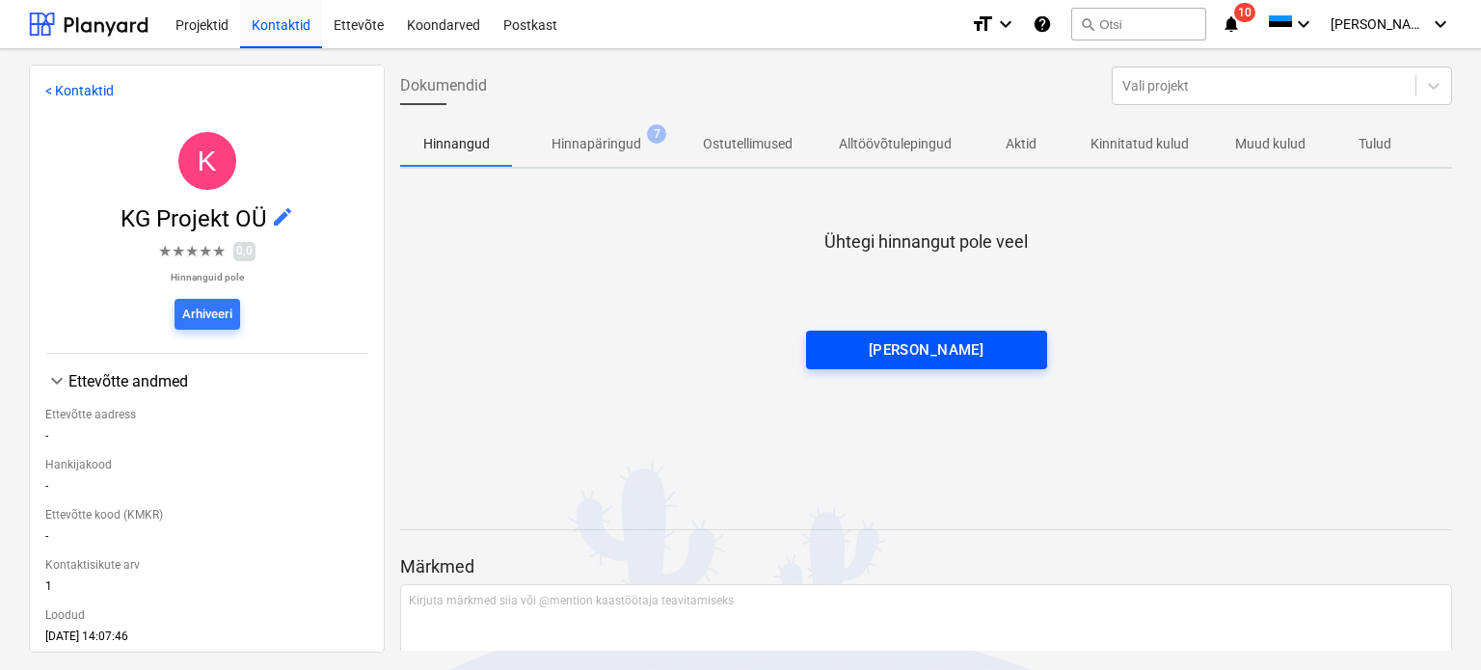
click at [952, 350] on div "[PERSON_NAME]" at bounding box center [927, 349] width 116 height 25
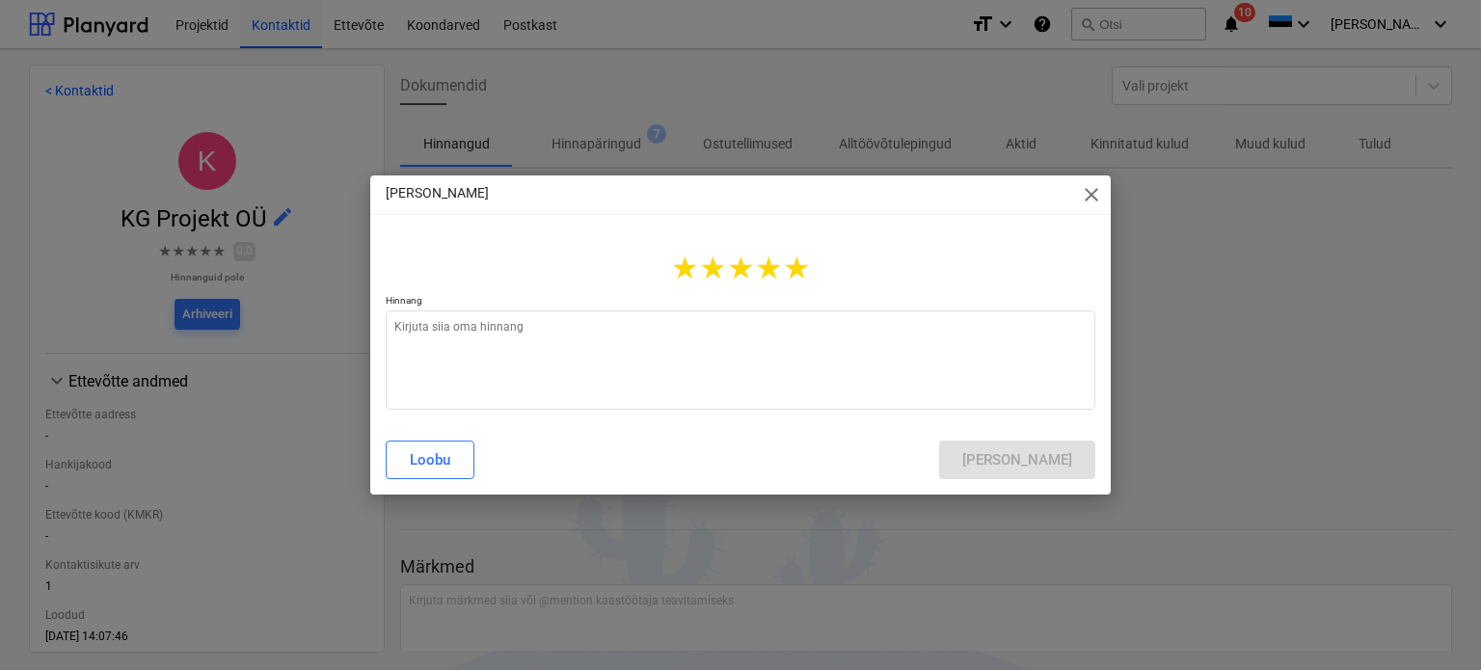
click at [798, 270] on span "★" at bounding box center [797, 268] width 28 height 37
click at [729, 343] on textarea at bounding box center [741, 359] width 710 height 99
click at [998, 462] on div "[PERSON_NAME]" at bounding box center [1017, 459] width 110 height 25
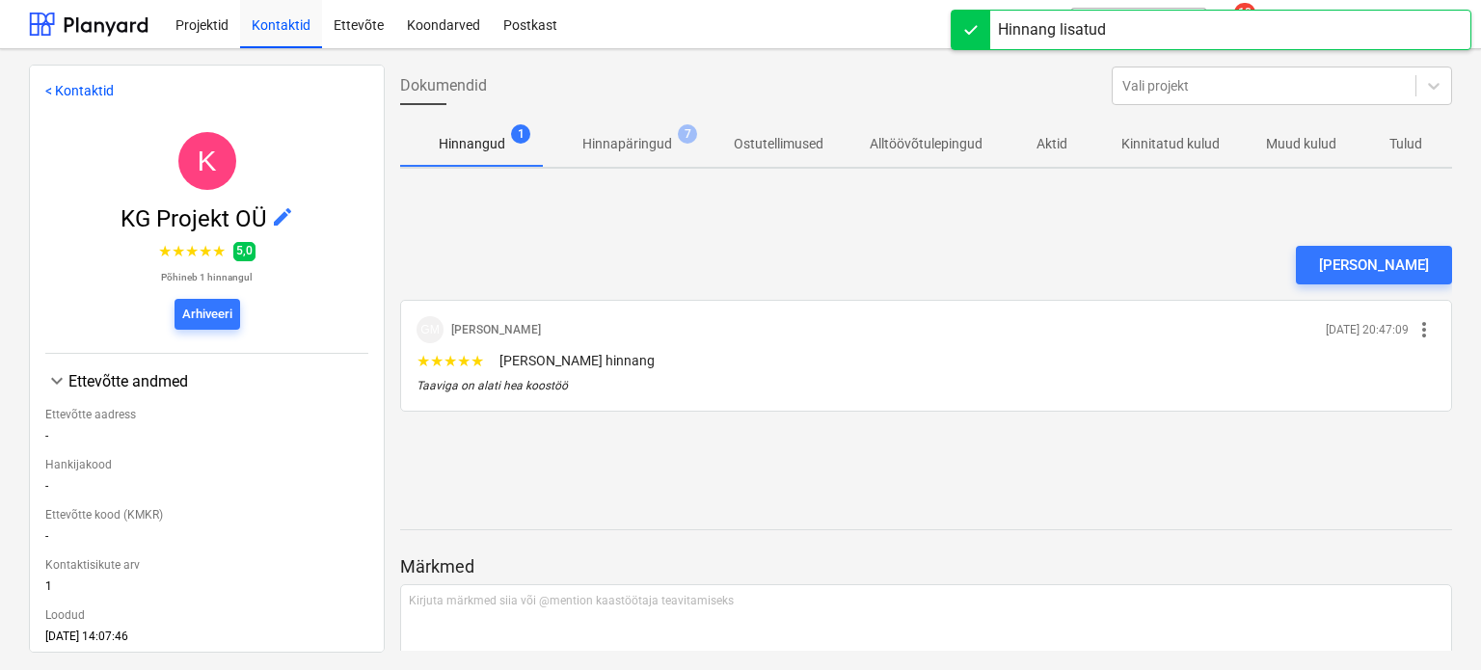
click at [76, 95] on link "< Kontaktid" at bounding box center [79, 90] width 68 height 15
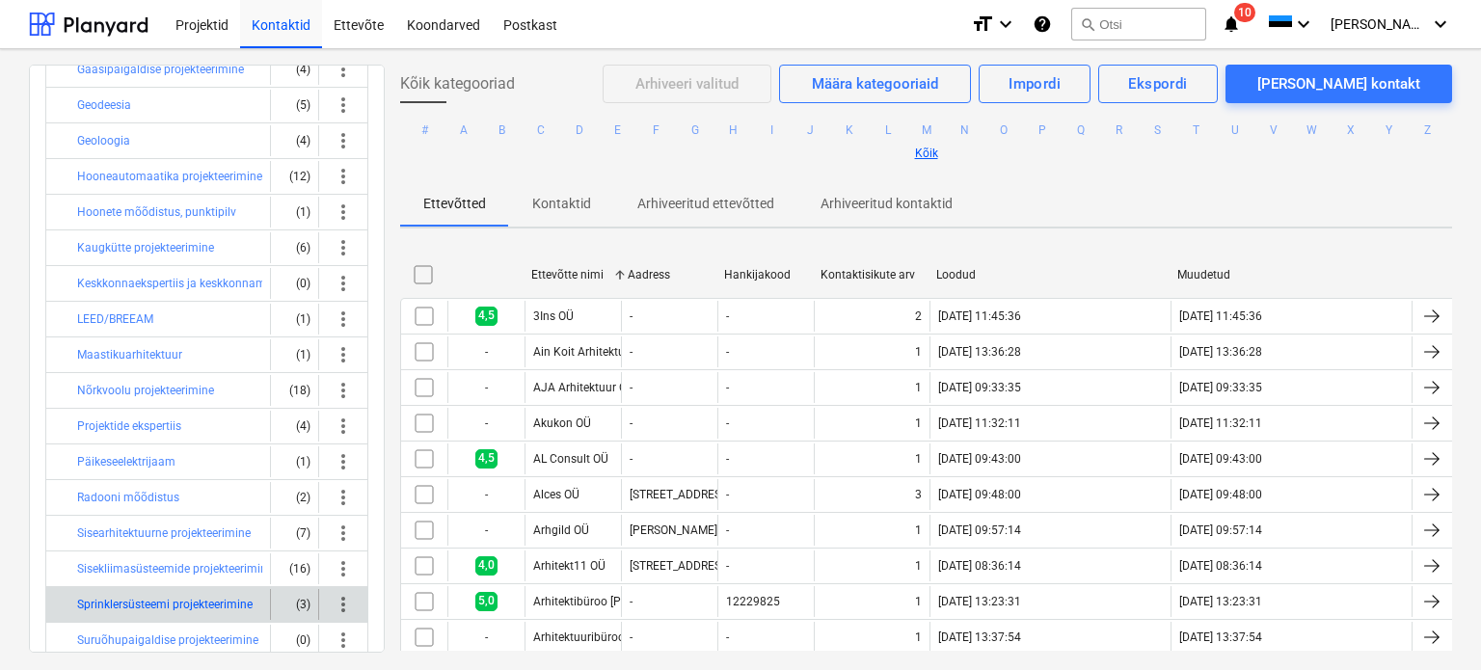
scroll to position [374, 0]
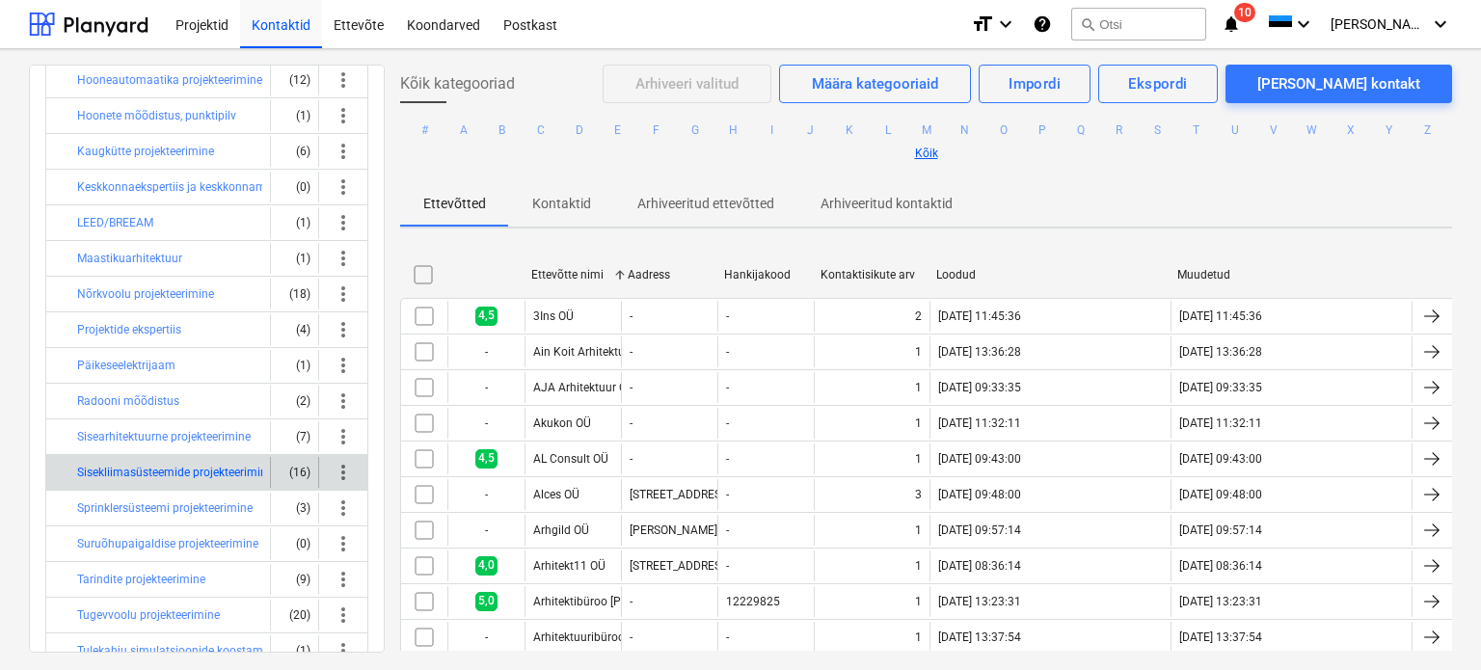
click at [154, 469] on button "Sisekliimasüsteemide projekteerimine" at bounding box center [175, 472] width 196 height 23
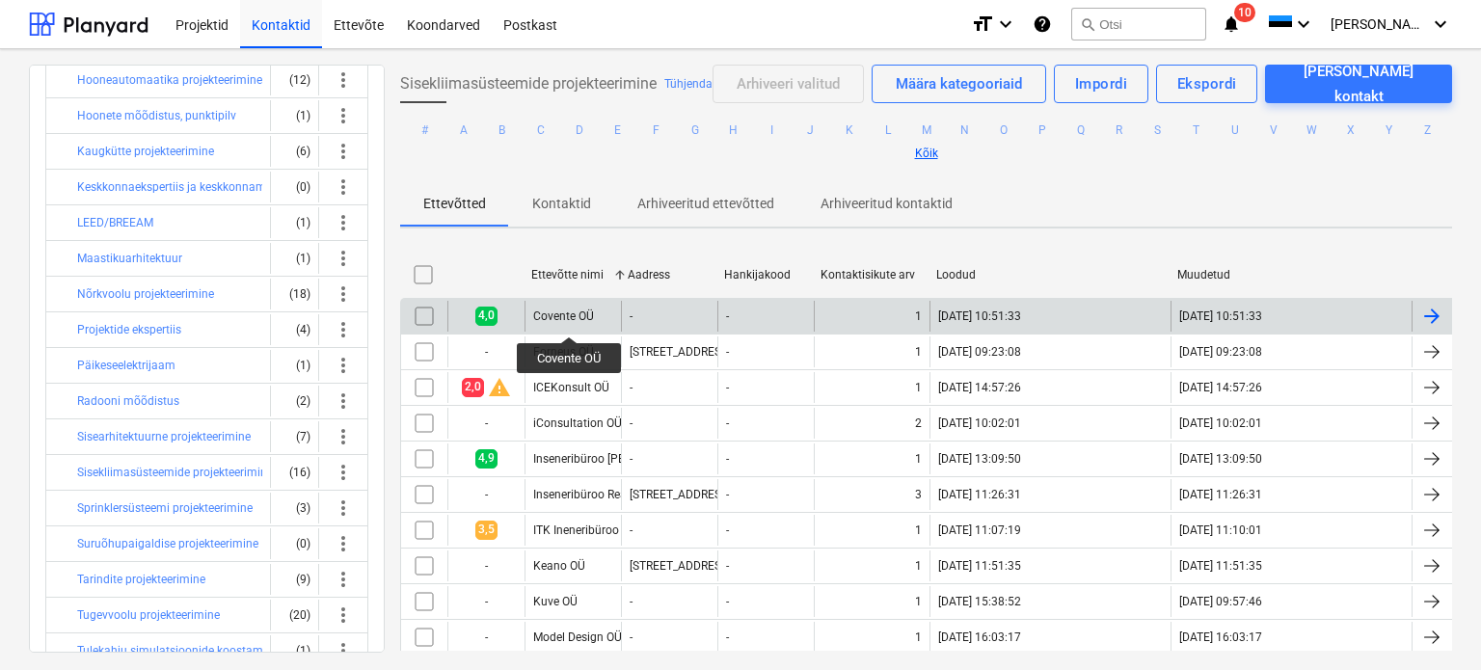
click at [570, 317] on div "Covente OÜ" at bounding box center [563, 315] width 61 height 13
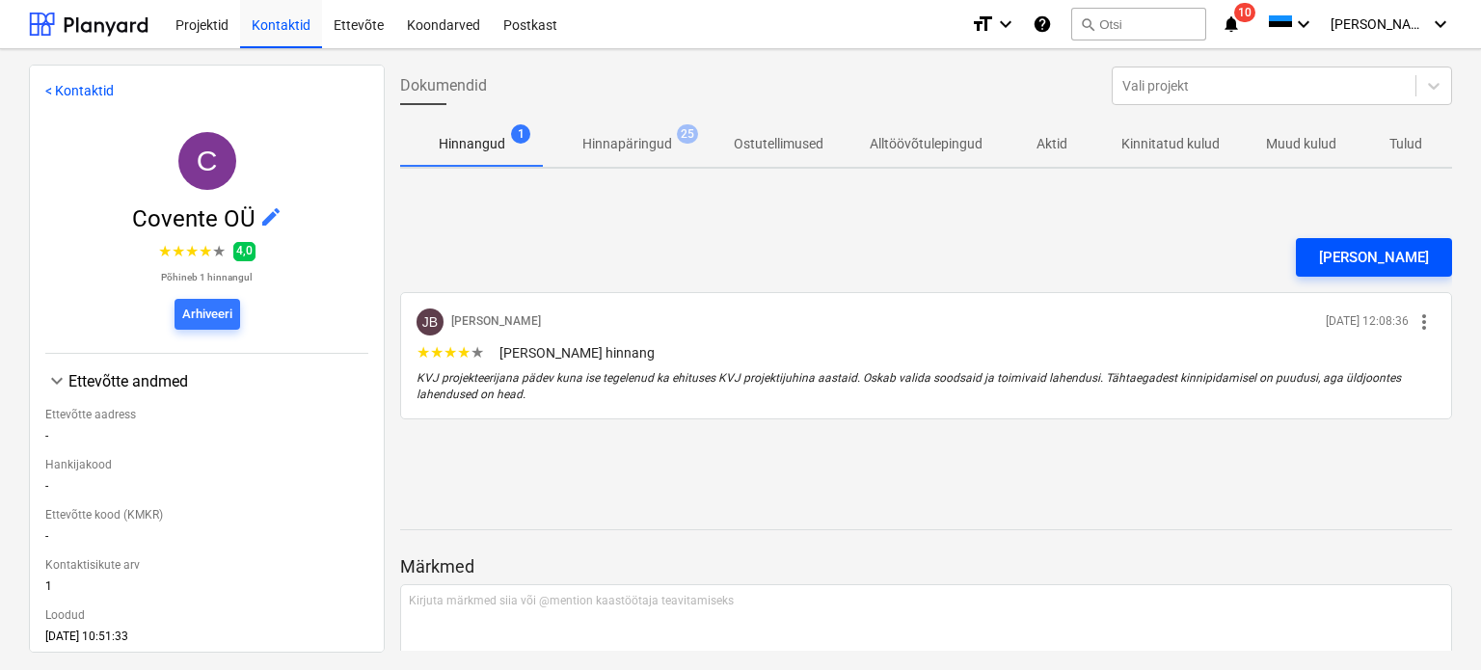
click at [1369, 259] on div "[PERSON_NAME]" at bounding box center [1374, 257] width 110 height 25
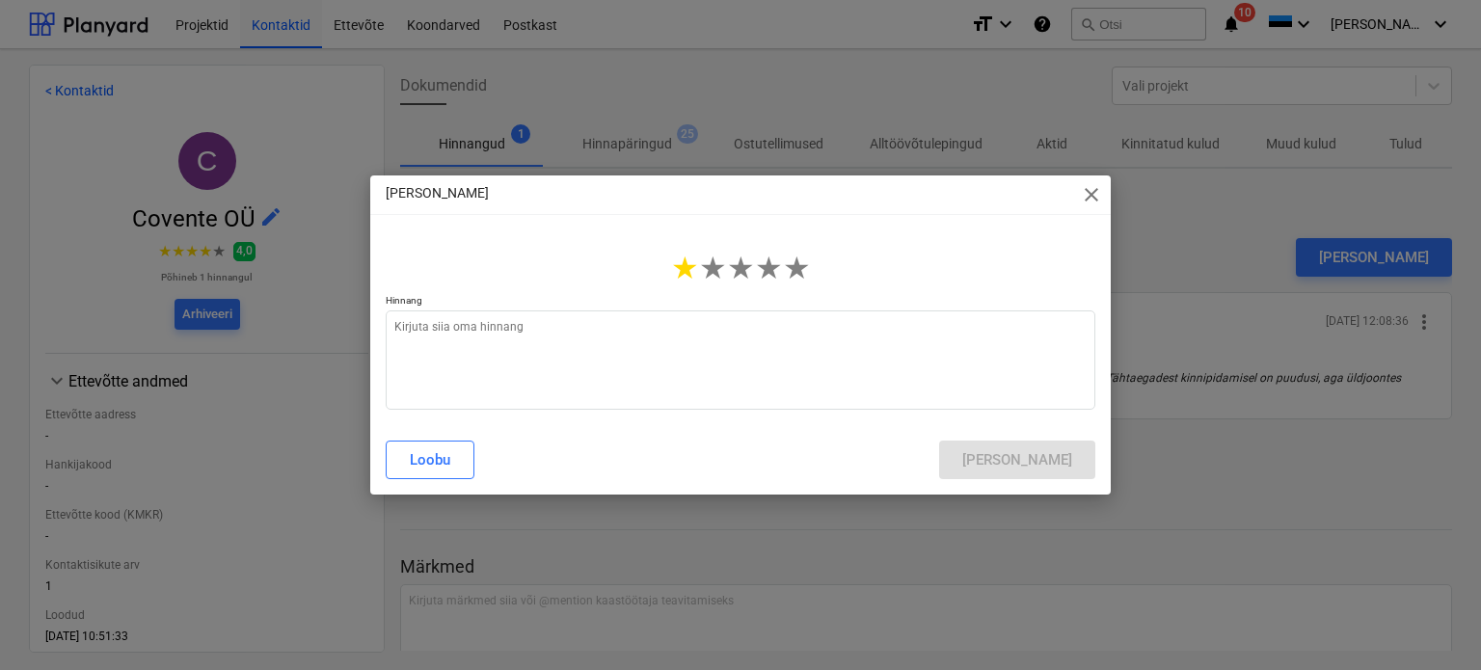
click at [696, 272] on span "★" at bounding box center [685, 268] width 28 height 37
click at [739, 340] on textarea at bounding box center [741, 359] width 710 height 99
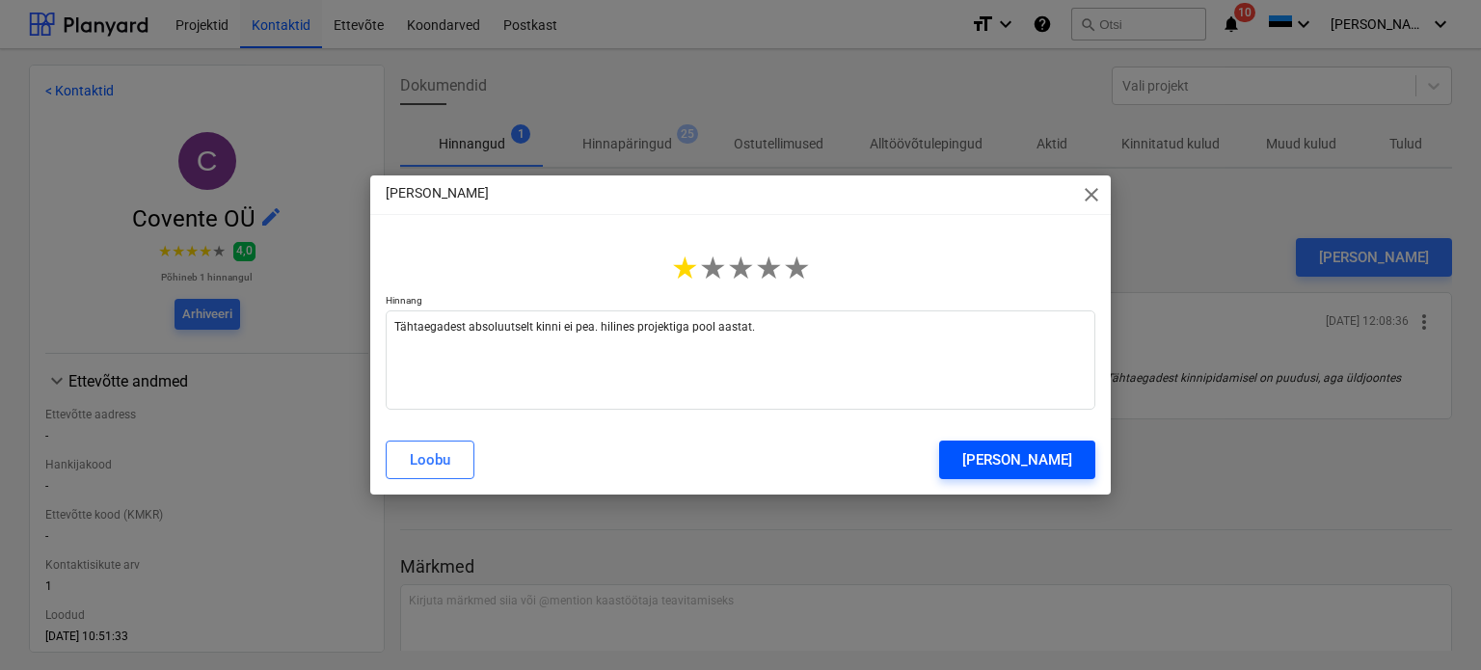
click at [991, 472] on div "[PERSON_NAME]" at bounding box center [1017, 459] width 110 height 25
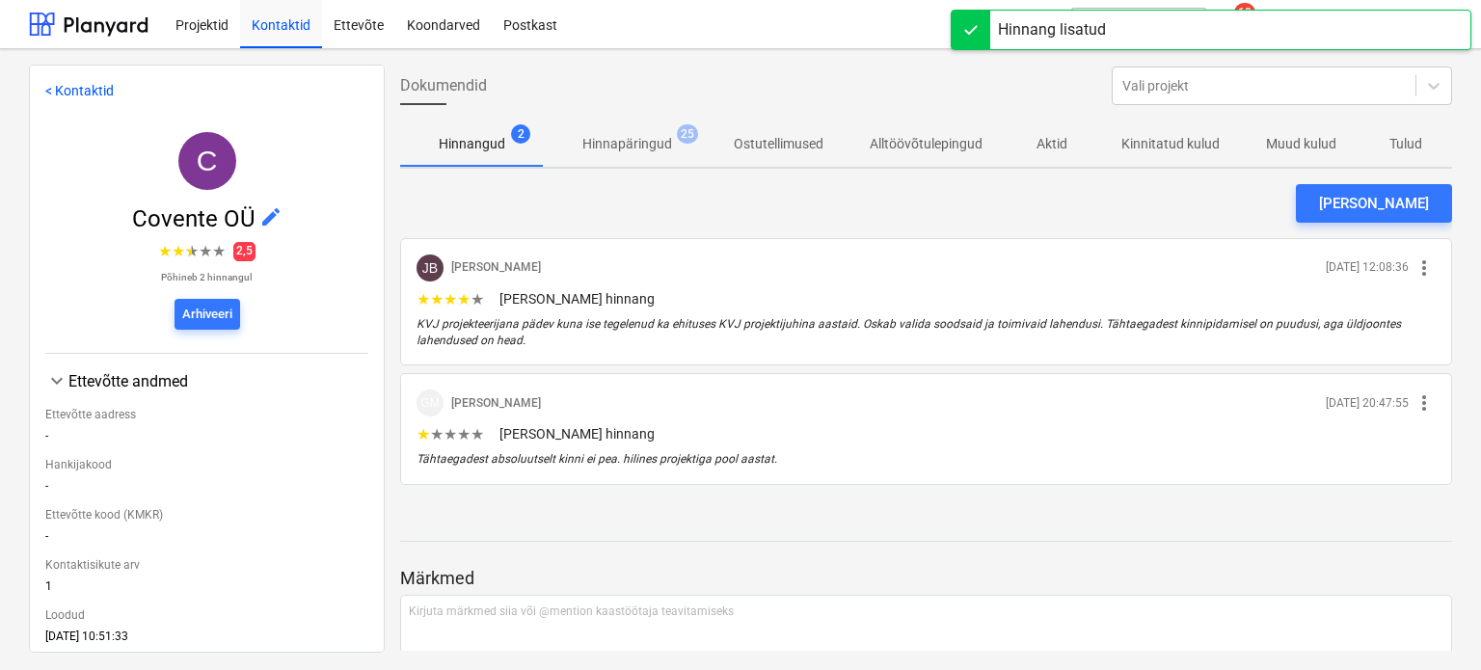
click at [1413, 407] on span "more_vert" at bounding box center [1424, 402] width 23 height 23
click at [897, 422] on div at bounding box center [740, 335] width 1481 height 670
click at [513, 450] on div at bounding box center [926, 448] width 1019 height 8
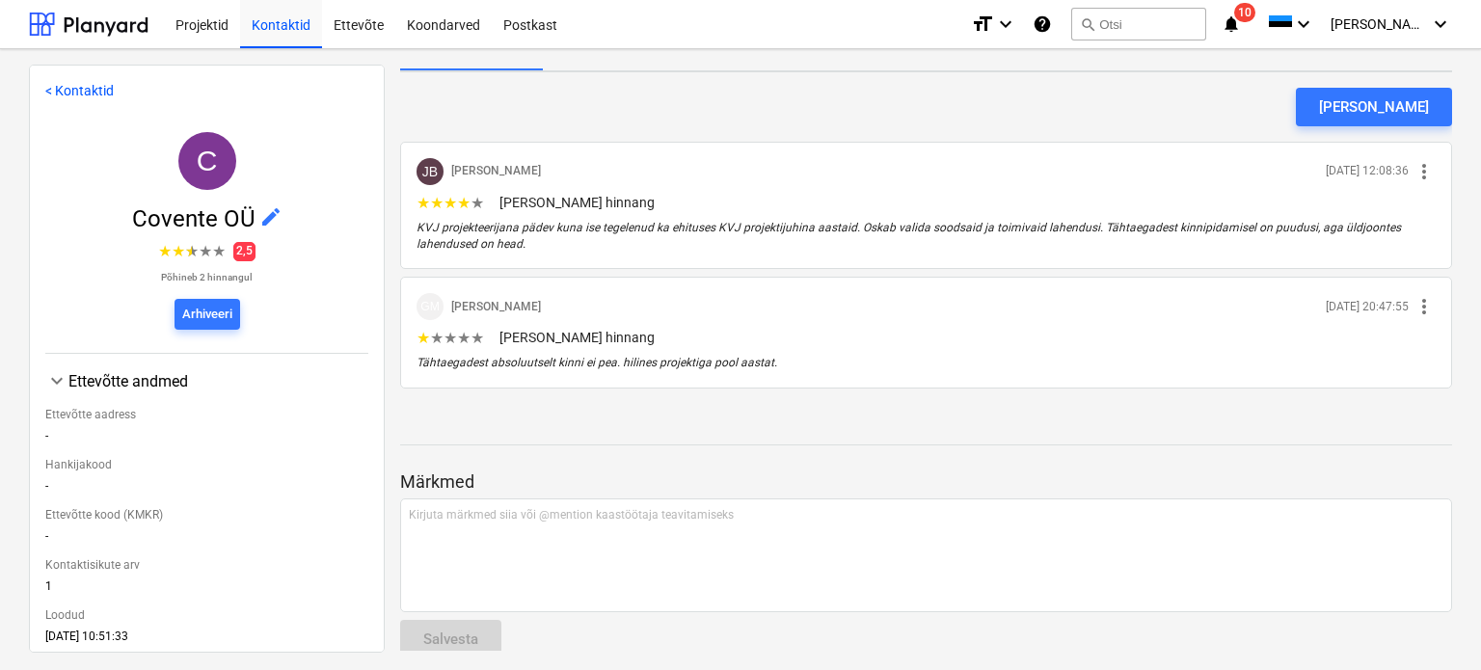
click at [518, 340] on p "[PERSON_NAME] hinnang" at bounding box center [967, 337] width 936 height 19
drag, startPoint x: 571, startPoint y: 350, endPoint x: 447, endPoint y: 345, distance: 123.5
click at [447, 345] on span "★" at bounding box center [450, 338] width 13 height 18
click at [1413, 298] on span "more_vert" at bounding box center [1424, 306] width 23 height 23
click at [1413, 313] on li "Eemalda" at bounding box center [1420, 307] width 91 height 44
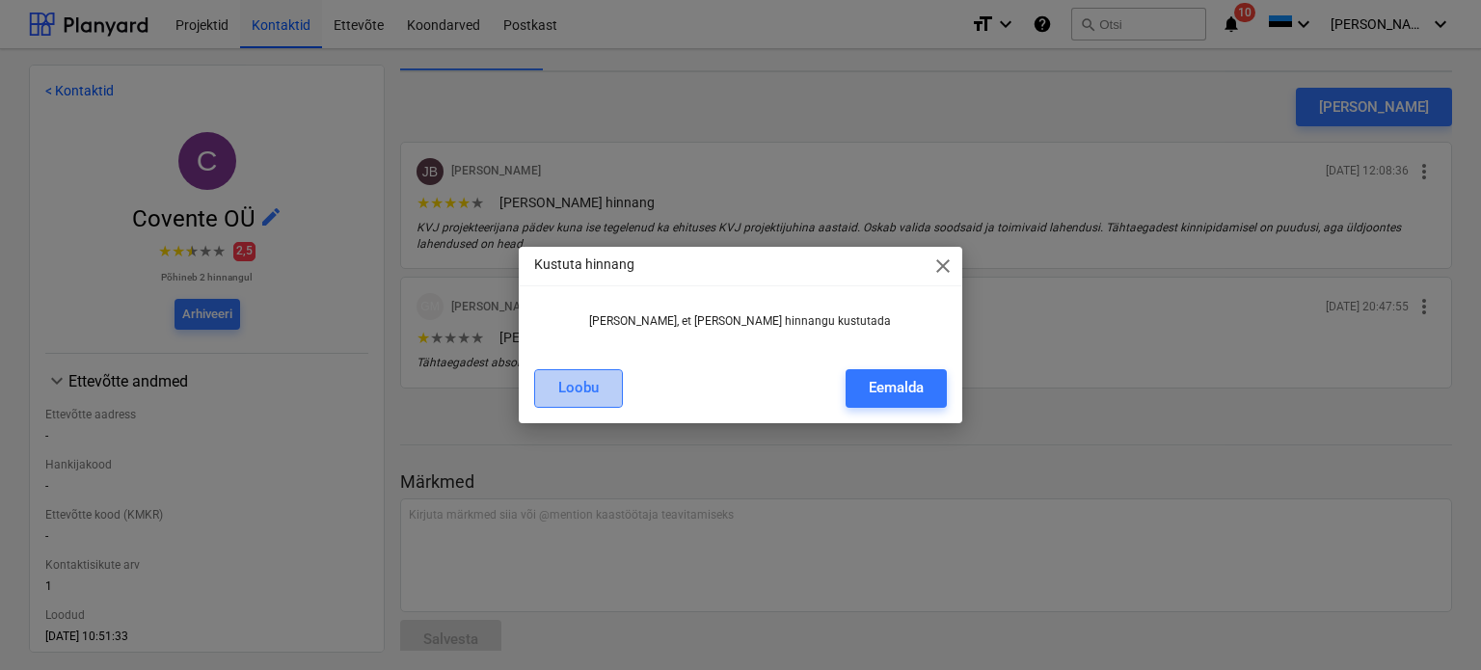
click at [561, 395] on div "Loobu" at bounding box center [578, 387] width 40 height 25
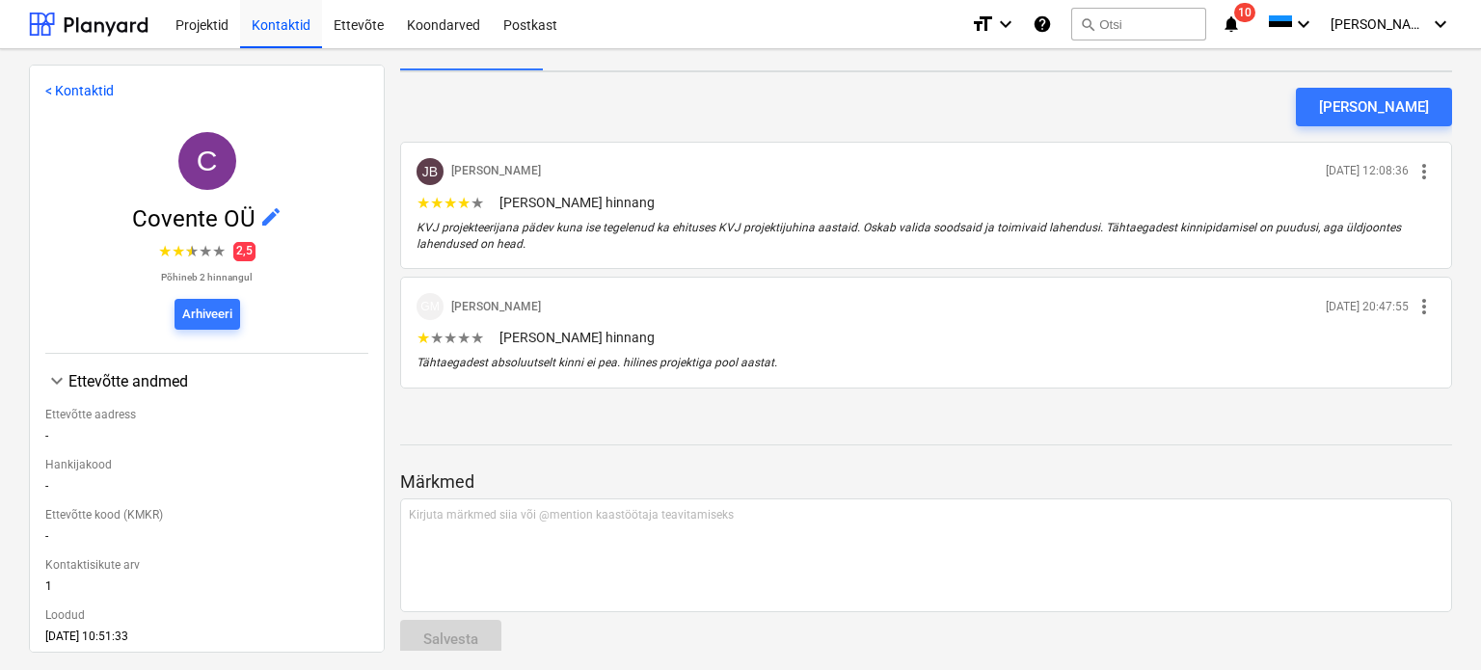
click at [714, 327] on div "GM [PERSON_NAME] [DATE] 20:47:55 more_vert" at bounding box center [926, 310] width 1019 height 35
click at [777, 328] on div "★ ★ ★ ★ ★ [PERSON_NAME] hinnang" at bounding box center [926, 337] width 1019 height 19
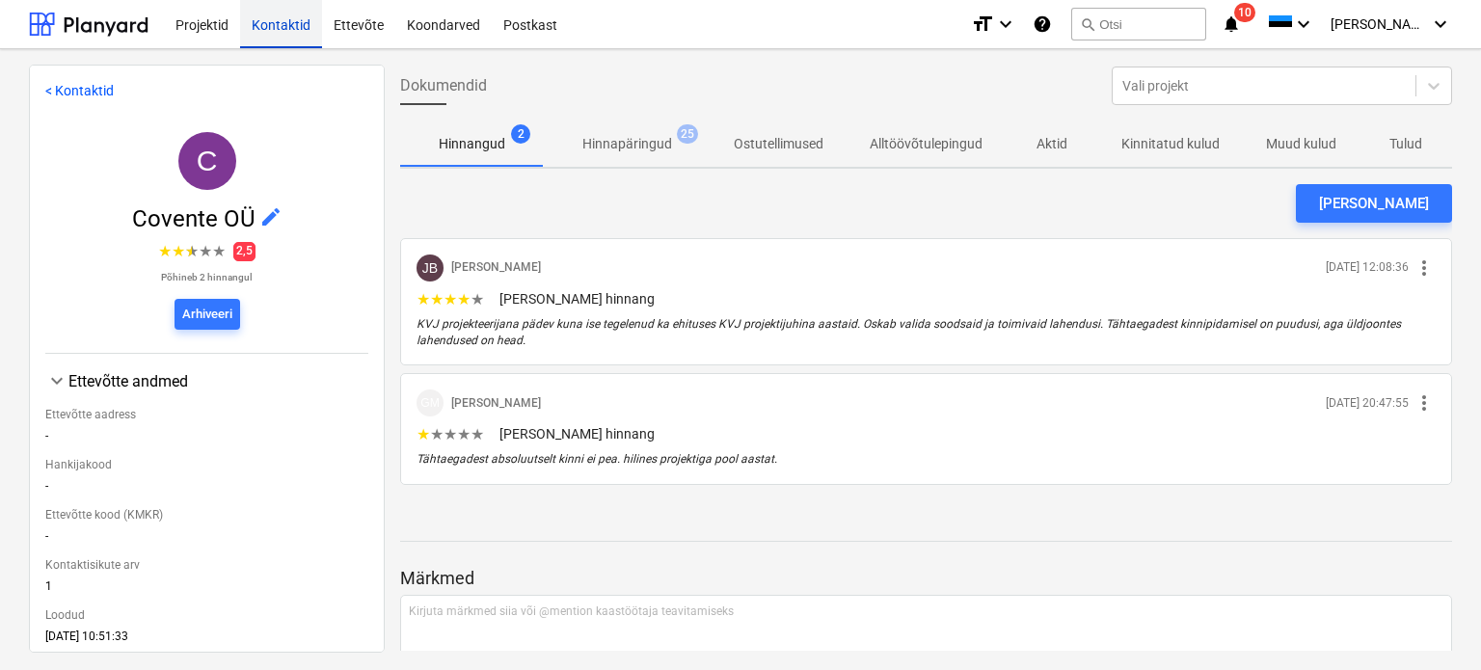
click at [275, 21] on div "Kontaktid" at bounding box center [281, 23] width 82 height 49
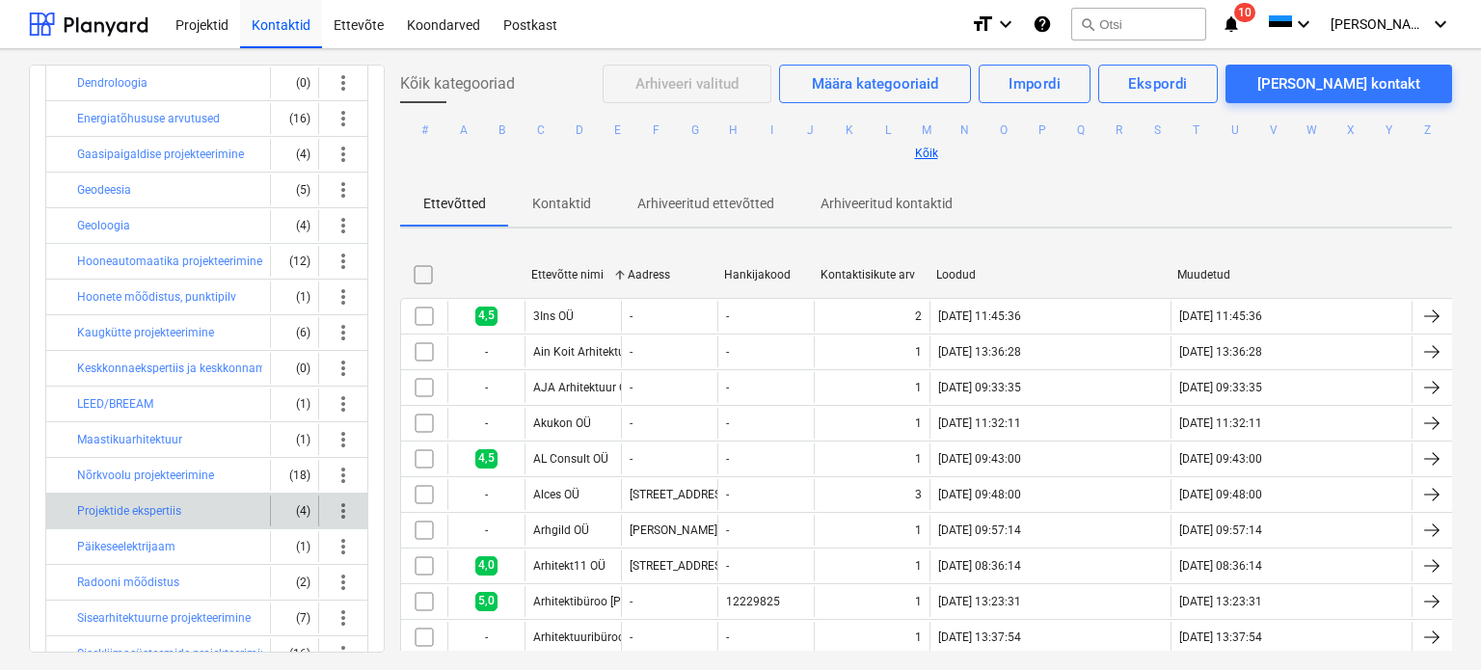
scroll to position [289, 0]
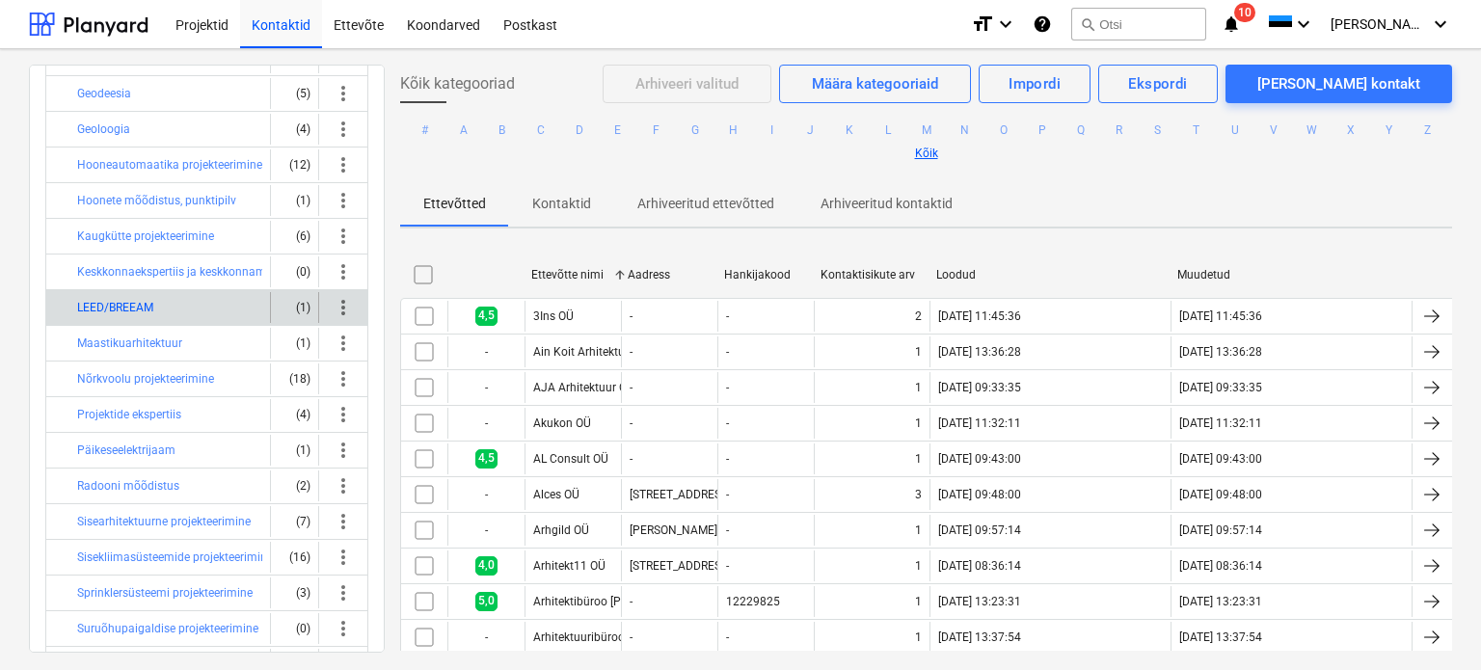
click at [121, 300] on button "LEED/BREEAM" at bounding box center [115, 307] width 76 height 23
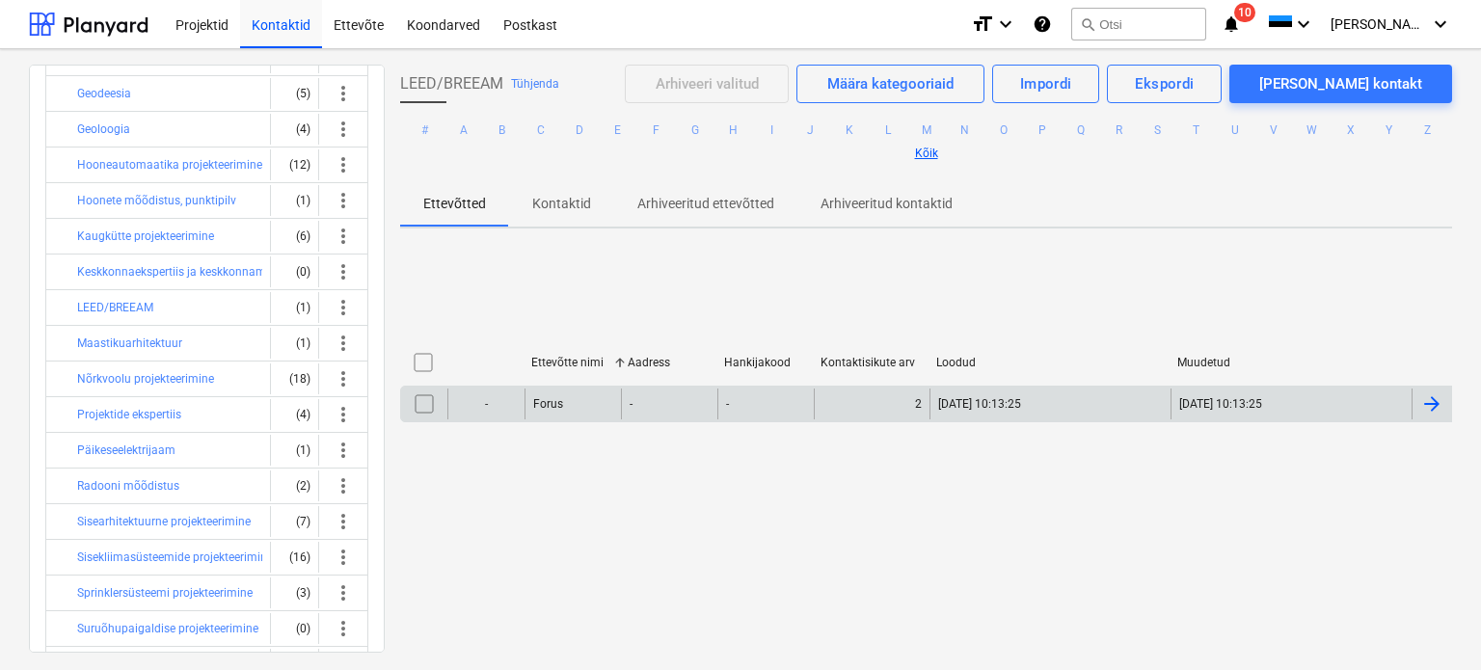
click at [541, 412] on div "Forus" at bounding box center [573, 404] width 96 height 31
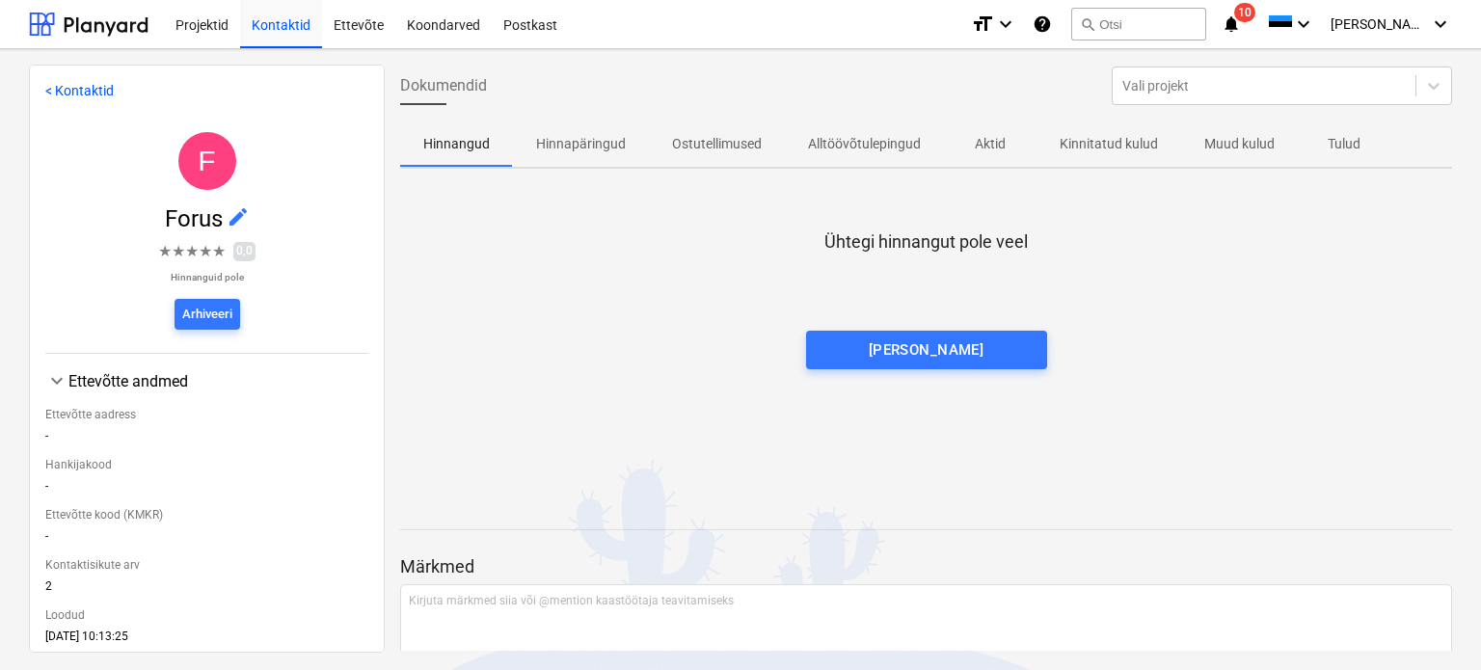
scroll to position [108, 0]
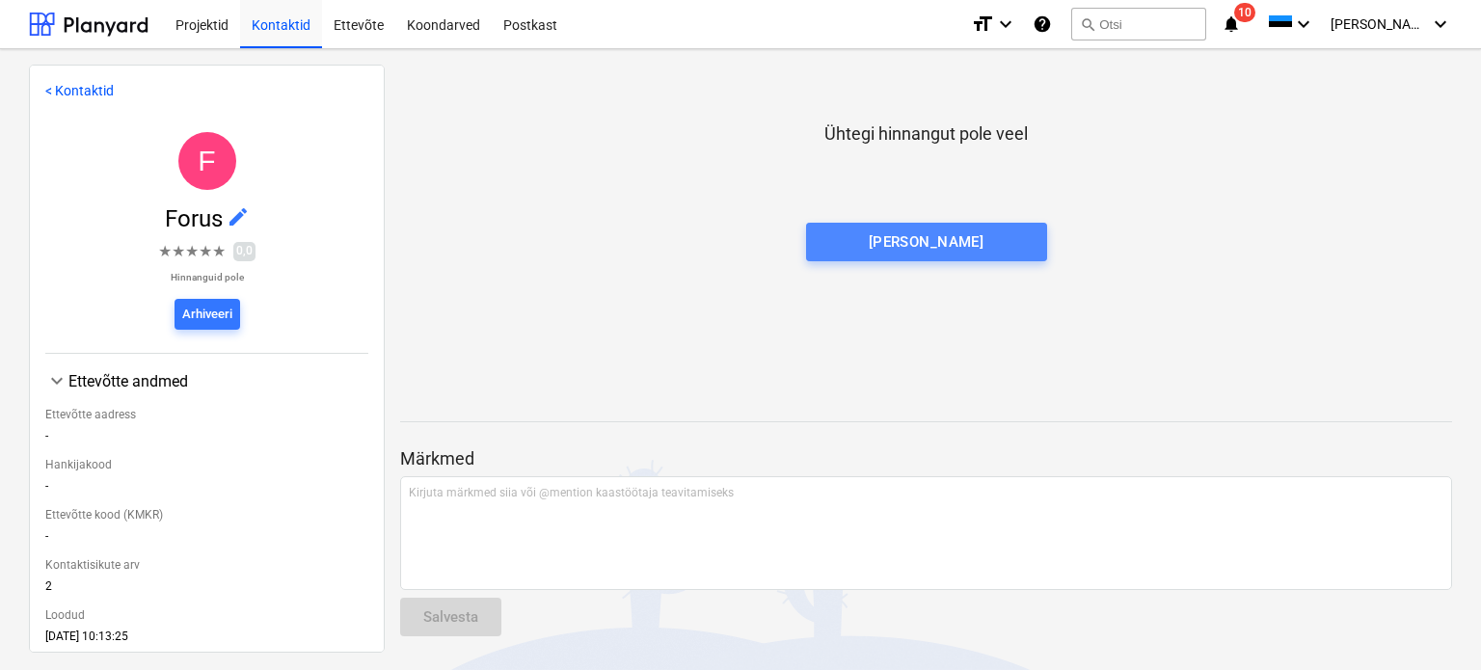
click at [936, 238] on div "[PERSON_NAME]" at bounding box center [927, 241] width 116 height 25
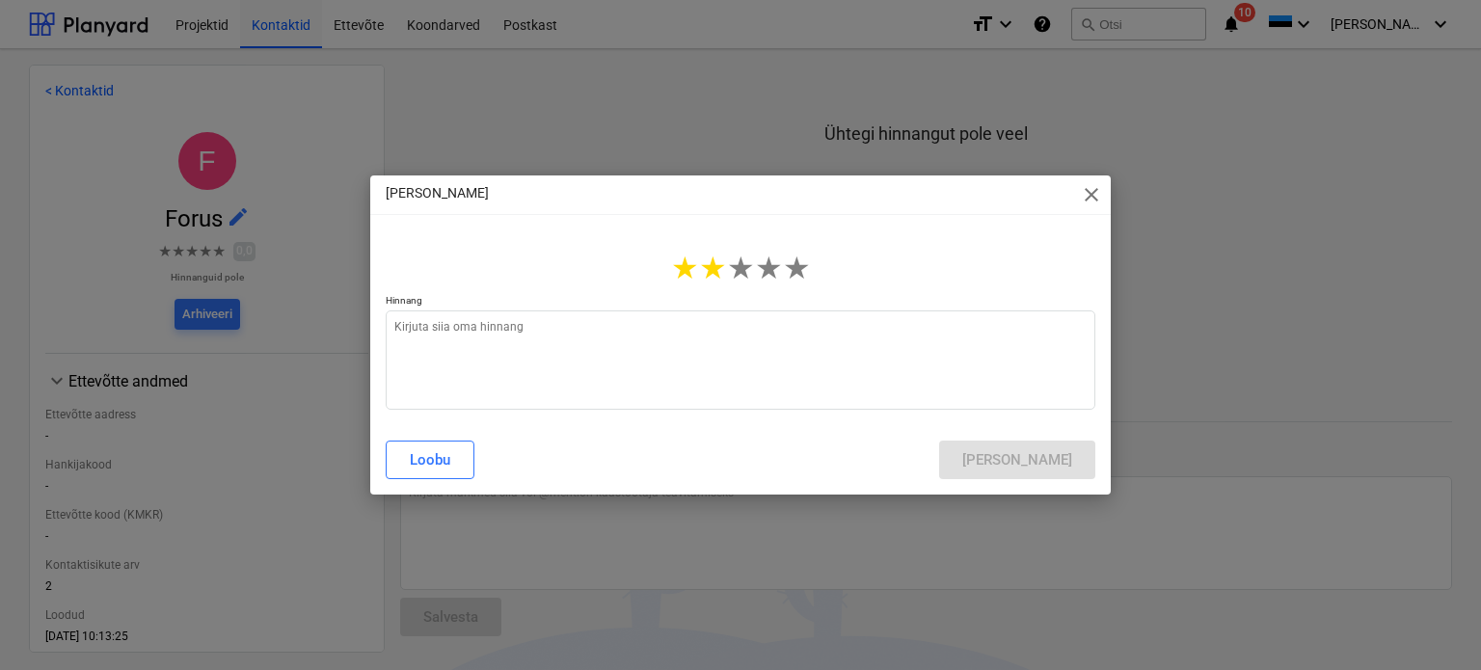
click at [725, 269] on span "★" at bounding box center [713, 268] width 28 height 37
click at [658, 340] on textarea at bounding box center [741, 359] width 710 height 99
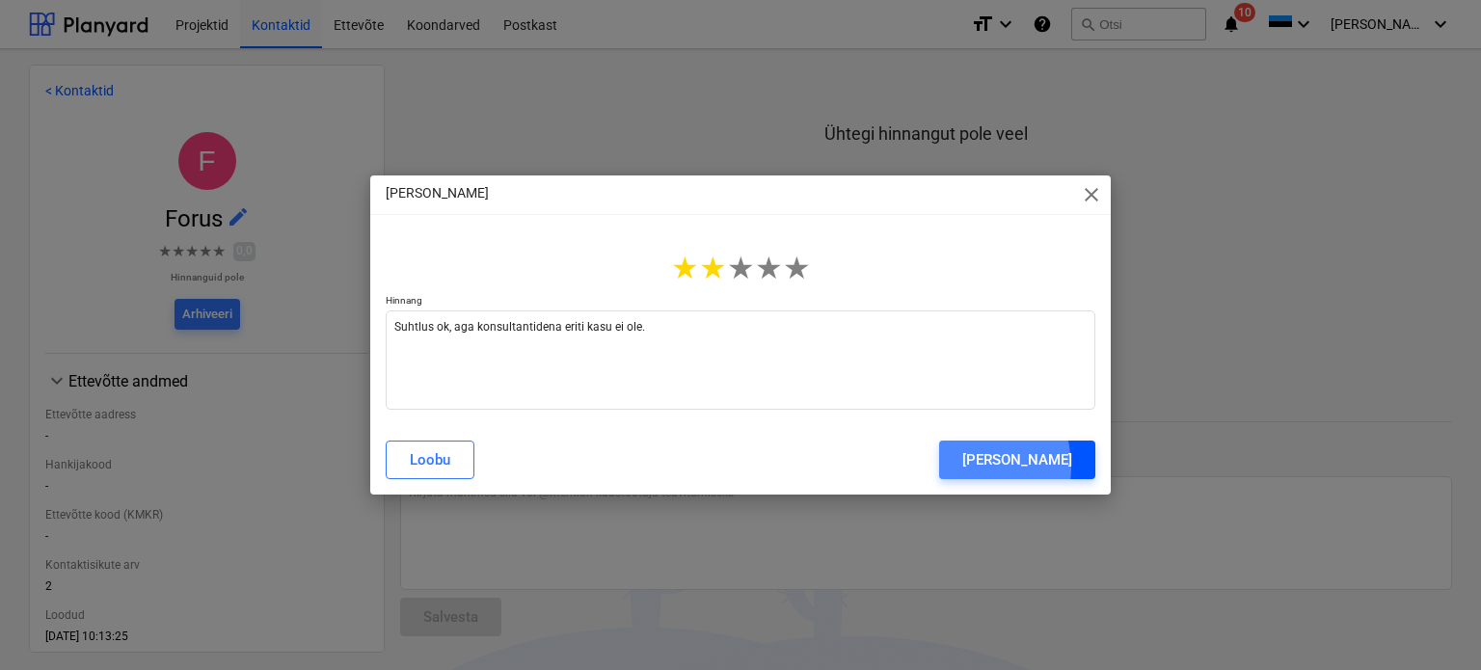
click at [989, 469] on div "[PERSON_NAME]" at bounding box center [1017, 459] width 110 height 25
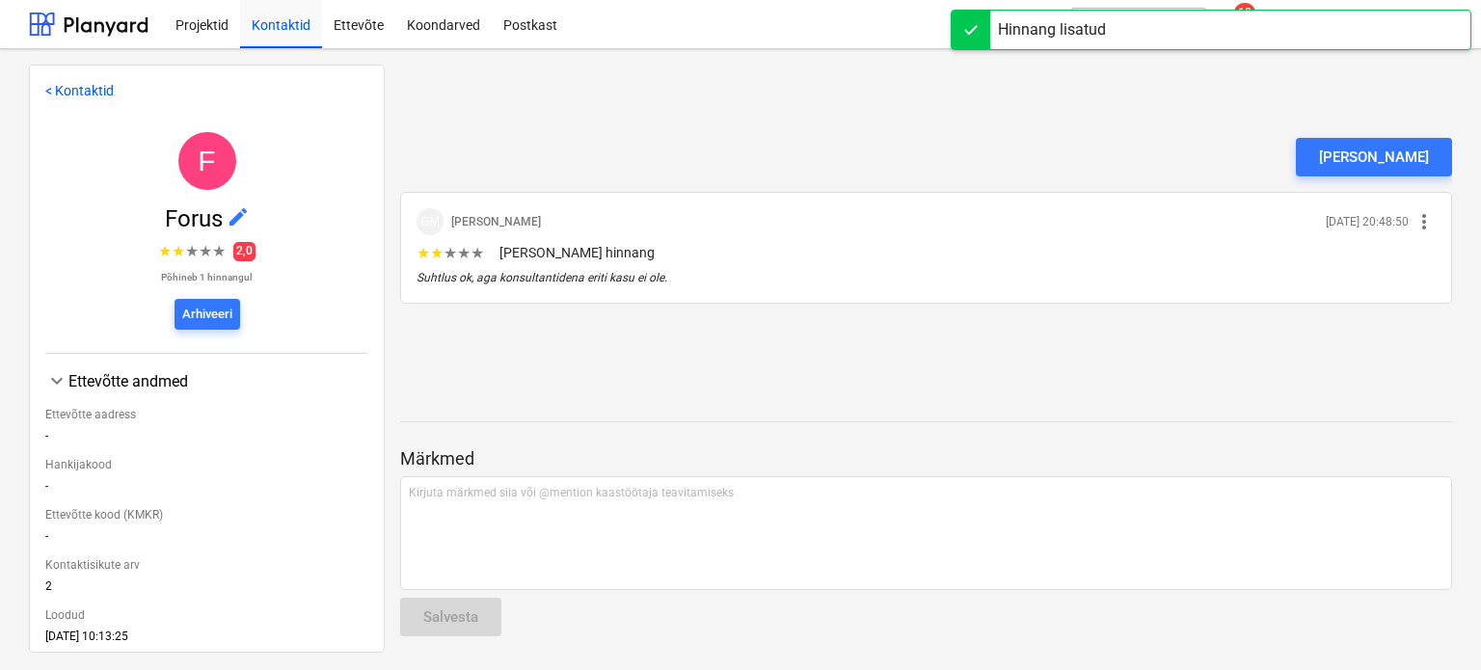
scroll to position [0, 0]
